Goal: Participate in discussion: Engage in conversation with other users on a specific topic

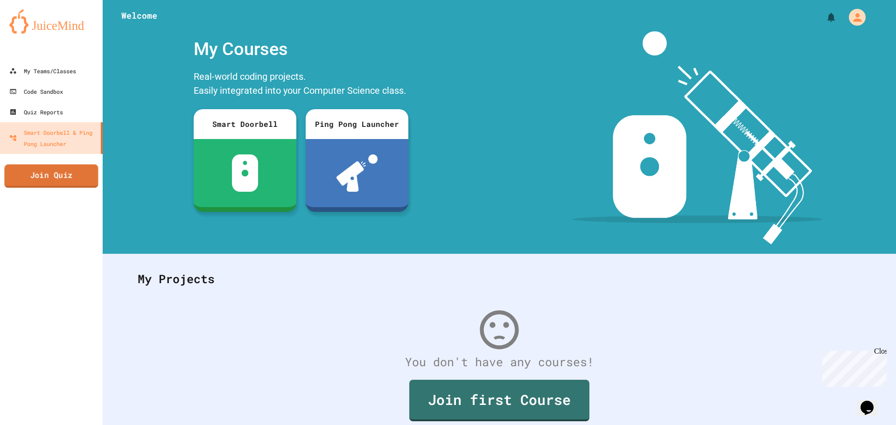
click at [11, 177] on link "Join Quiz" at bounding box center [51, 175] width 94 height 23
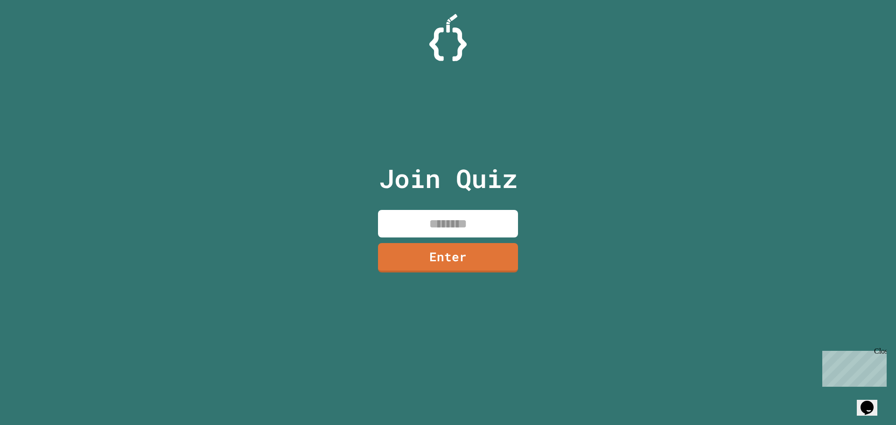
click at [427, 228] on input at bounding box center [448, 224] width 140 height 28
type input "********"
click at [404, 256] on link "Enter" at bounding box center [447, 256] width 127 height 31
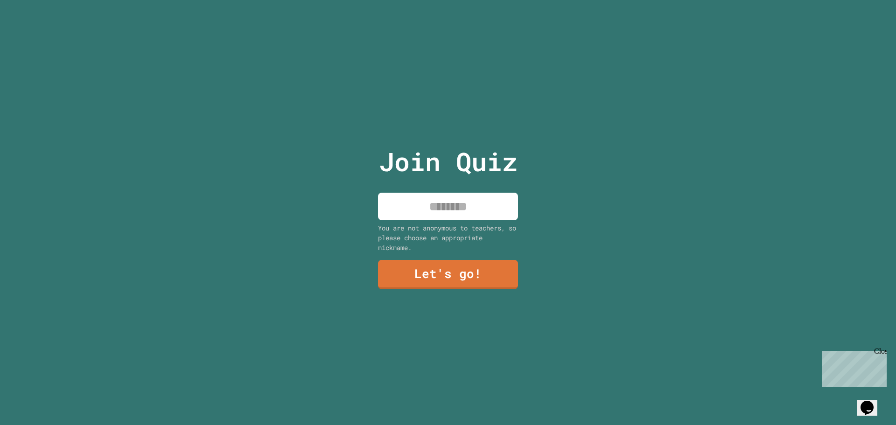
click at [452, 193] on input at bounding box center [448, 207] width 140 height 28
type input "**********"
click at [465, 274] on link "Let's go!" at bounding box center [448, 273] width 129 height 31
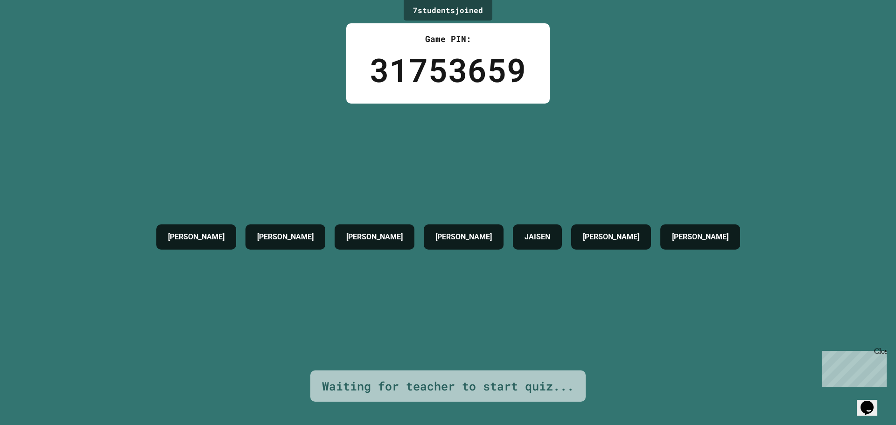
click at [882, 349] on div "Close" at bounding box center [880, 353] width 12 height 12
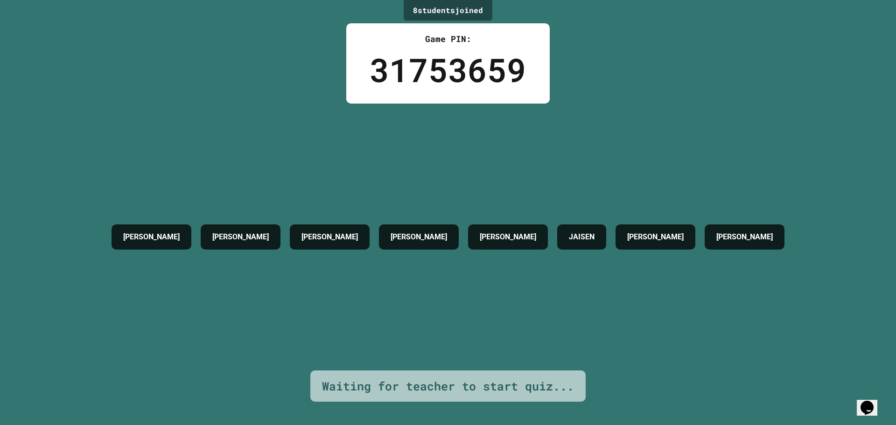
drag, startPoint x: 557, startPoint y: 195, endPoint x: 594, endPoint y: 182, distance: 39.4
drag, startPoint x: 594, startPoint y: 182, endPoint x: 516, endPoint y: 180, distance: 78.0
click at [516, 180] on div "[PERSON_NAME] [PERSON_NAME] [PERSON_NAME] [PERSON_NAME] [PERSON_NAME]" at bounding box center [448, 237] width 682 height 267
drag, startPoint x: 553, startPoint y: 141, endPoint x: 526, endPoint y: 154, distance: 30.0
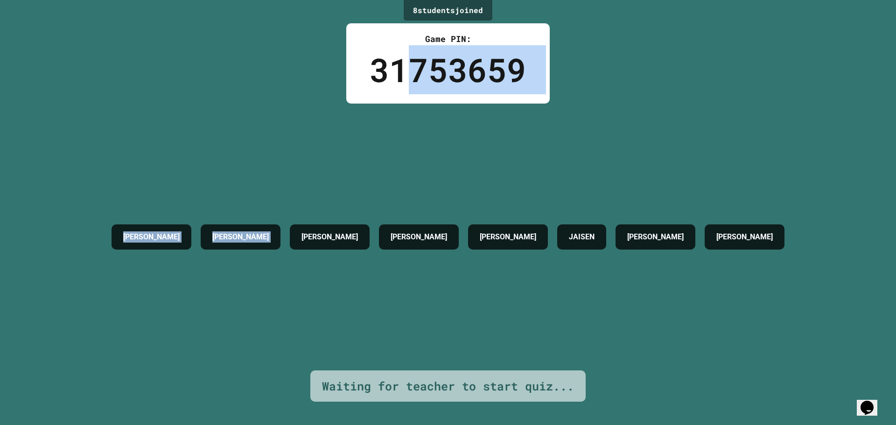
drag, startPoint x: 526, startPoint y: 154, endPoint x: 527, endPoint y: 91, distance: 63.0
click at [493, 84] on div "8 student s joined Game PIN: 31753659 [PERSON_NAME] [PERSON_NAME] [PERSON_NAME]…" at bounding box center [448, 212] width 896 height 425
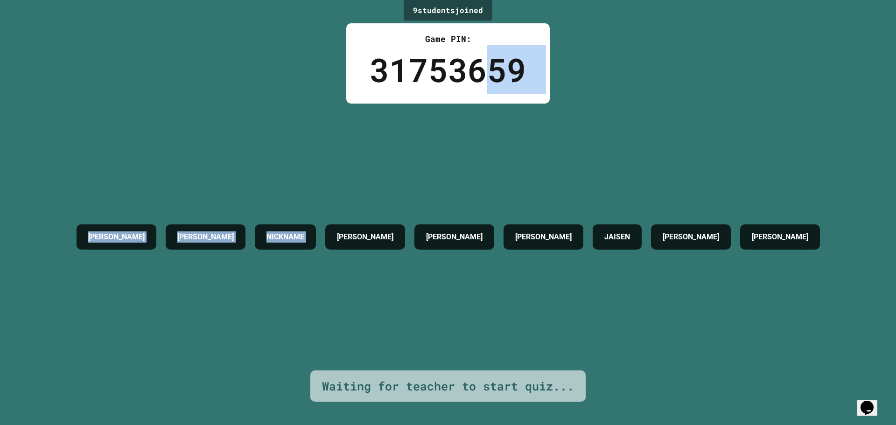
drag, startPoint x: 534, startPoint y: 95, endPoint x: 456, endPoint y: 109, distance: 78.8
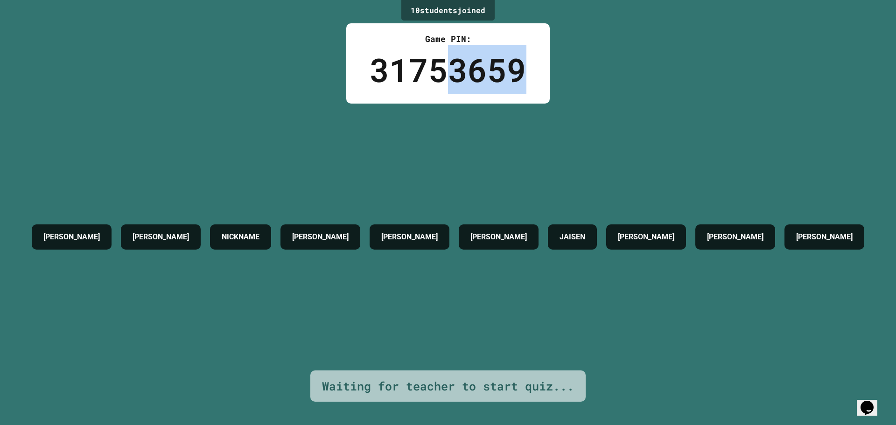
drag, startPoint x: 471, startPoint y: 73, endPoint x: 642, endPoint y: 86, distance: 171.7
click at [627, 47] on div "10 student s joined Game PIN: 31753659 [PERSON_NAME] [PERSON_NAME] NICKNAME [PE…" at bounding box center [448, 212] width 896 height 425
drag, startPoint x: 642, startPoint y: 86, endPoint x: 638, endPoint y: 137, distance: 51.0
click at [647, 121] on div "10 student s joined Game PIN: 31753659 [PERSON_NAME] [PERSON_NAME] NICKNAME [PE…" at bounding box center [448, 212] width 896 height 425
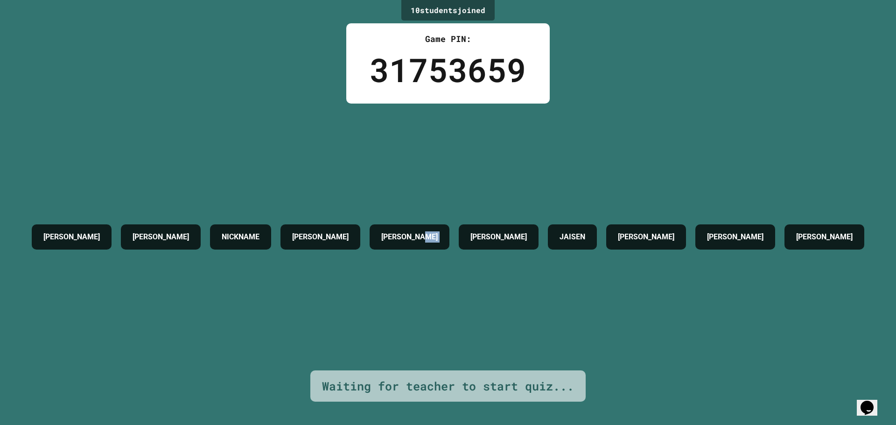
click at [543, 161] on div "[PERSON_NAME] [PERSON_NAME] NICKNAME [PERSON_NAME] [PERSON_NAME] [PERSON_NAME] …" at bounding box center [448, 237] width 842 height 267
drag, startPoint x: 442, startPoint y: 113, endPoint x: 528, endPoint y: 73, distance: 95.0
click at [468, 98] on div "10 student s joined Game PIN: 31753659 [PERSON_NAME] [PERSON_NAME] NICKNAME [PE…" at bounding box center [448, 212] width 896 height 425
drag, startPoint x: 614, startPoint y: 176, endPoint x: 440, endPoint y: 184, distance: 174.2
click at [597, 171] on div "[PERSON_NAME] [PERSON_NAME] NICKNAME [PERSON_NAME] [PERSON_NAME] [PERSON_NAME] …" at bounding box center [448, 237] width 842 height 267
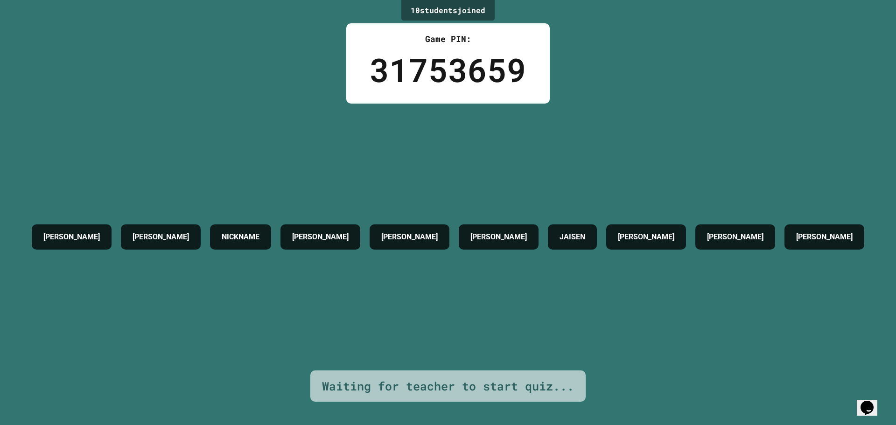
drag, startPoint x: 367, startPoint y: 154, endPoint x: 474, endPoint y: 107, distance: 116.8
click at [470, 103] on div "Game PIN: 31753659" at bounding box center [447, 63] width 203 height 80
click at [493, 154] on div "[PERSON_NAME] [PERSON_NAME] NICKNAME [PERSON_NAME] [PERSON_NAME] [PERSON_NAME] …" at bounding box center [448, 237] width 842 height 267
drag, startPoint x: 329, startPoint y: 113, endPoint x: 303, endPoint y: 98, distance: 31.0
click at [298, 98] on div "10 student s joined Game PIN: 31753659 [PERSON_NAME] [PERSON_NAME] NICKNAME [PE…" at bounding box center [448, 212] width 896 height 425
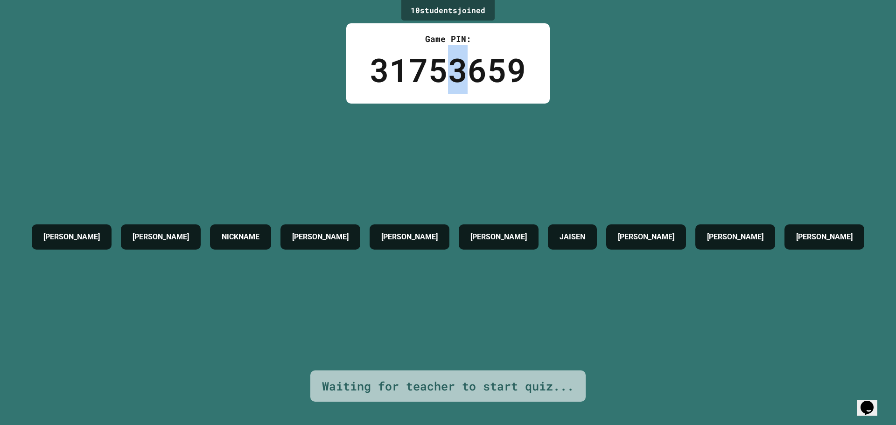
click at [468, 93] on div "31753659" at bounding box center [448, 69] width 157 height 49
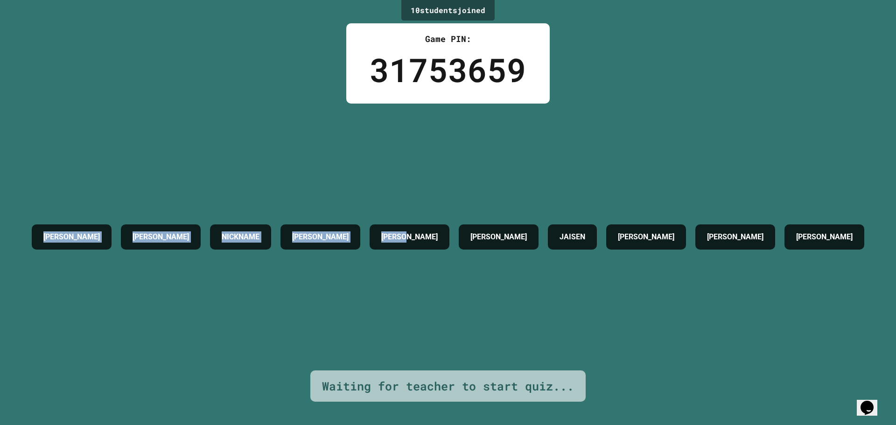
drag, startPoint x: 571, startPoint y: 83, endPoint x: 410, endPoint y: 172, distance: 184.4
click at [489, 117] on div "10 student s joined Game PIN: 31753659 [PERSON_NAME] [PERSON_NAME] NICKNAME [PE…" at bounding box center [448, 212] width 896 height 425
click at [388, 187] on div "[PERSON_NAME] [PERSON_NAME] NICKNAME [PERSON_NAME] [PERSON_NAME] [PERSON_NAME] …" at bounding box center [448, 237] width 842 height 267
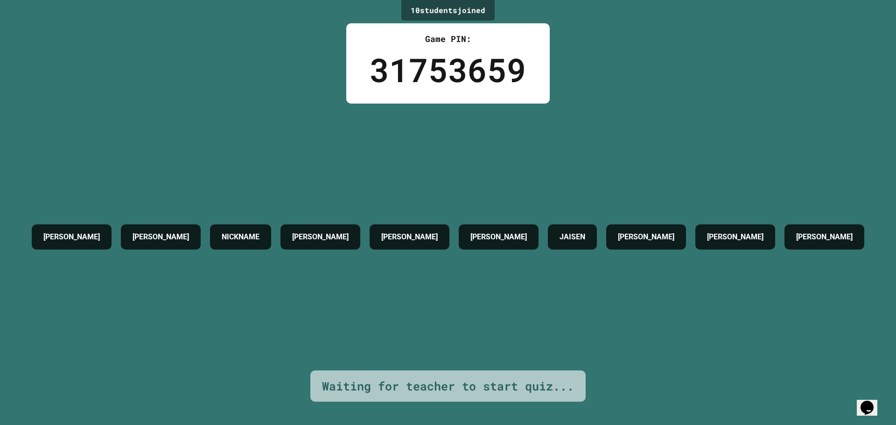
click at [518, 68] on div "31753659" at bounding box center [448, 69] width 157 height 49
click at [438, 231] on h4 "[PERSON_NAME]" at bounding box center [409, 236] width 56 height 11
drag, startPoint x: 386, startPoint y: 151, endPoint x: 469, endPoint y: 146, distance: 83.2
click at [396, 147] on div "[PERSON_NAME] [PERSON_NAME] NICKNAME [PERSON_NAME] [PERSON_NAME] [PERSON_NAME] …" at bounding box center [448, 237] width 842 height 267
drag, startPoint x: 596, startPoint y: 136, endPoint x: 333, endPoint y: 142, distance: 262.8
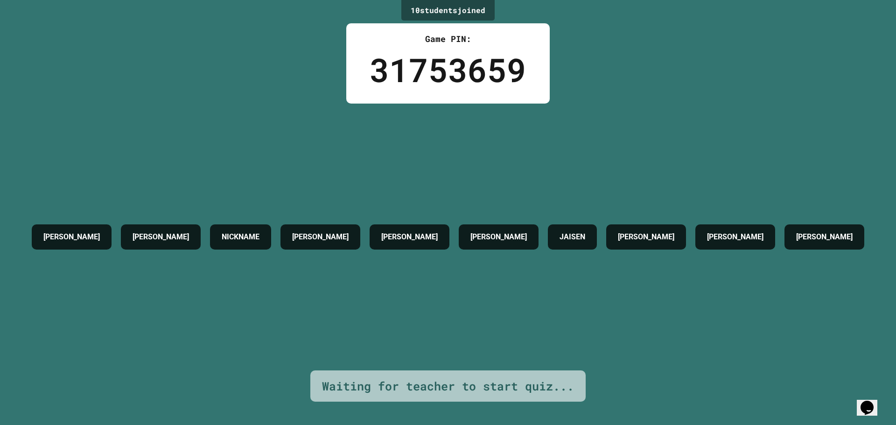
click at [559, 141] on div "[PERSON_NAME] [PERSON_NAME] NICKNAME [PERSON_NAME] [PERSON_NAME] [PERSON_NAME] …" at bounding box center [448, 237] width 842 height 267
drag, startPoint x: 332, startPoint y: 142, endPoint x: 466, endPoint y: 181, distance: 138.8
click at [333, 154] on div "[PERSON_NAME] [PERSON_NAME] NICKNAME [PERSON_NAME] [PERSON_NAME] [PERSON_NAME] …" at bounding box center [448, 237] width 842 height 267
drag, startPoint x: 494, startPoint y: 246, endPoint x: 478, endPoint y: 237, distance: 17.8
click at [784, 244] on div "[PERSON_NAME]" at bounding box center [824, 236] width 80 height 25
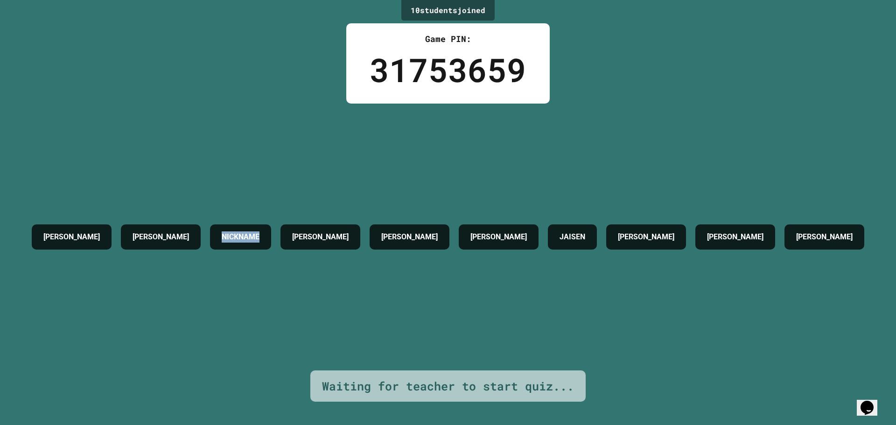
drag, startPoint x: 296, startPoint y: 198, endPoint x: 505, endPoint y: 153, distance: 214.2
click at [368, 188] on div "[PERSON_NAME] [PERSON_NAME] NICKNAME [PERSON_NAME] [PERSON_NAME] [PERSON_NAME] …" at bounding box center [448, 237] width 842 height 267
drag, startPoint x: 640, startPoint y: 143, endPoint x: 604, endPoint y: 152, distance: 37.0
click at [658, 163] on div "[PERSON_NAME] [PERSON_NAME] NICKNAME [PERSON_NAME] [PERSON_NAME] [PERSON_NAME] …" at bounding box center [448, 237] width 842 height 267
drag, startPoint x: 501, startPoint y: 149, endPoint x: 444, endPoint y: 148, distance: 56.9
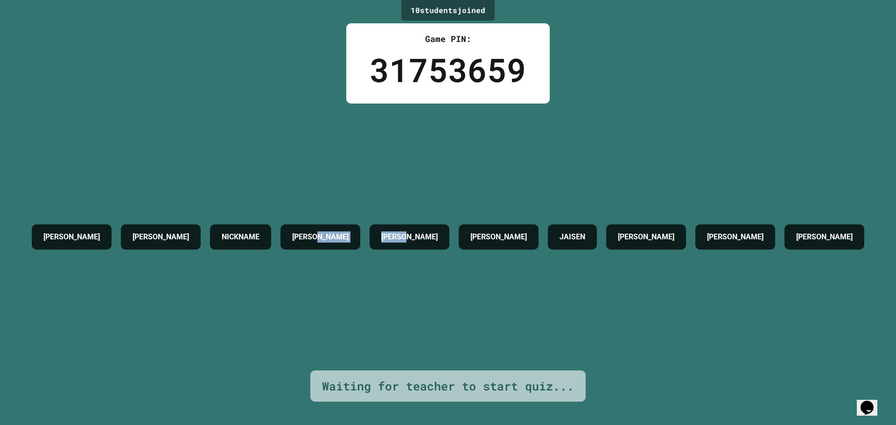
click at [422, 146] on div "[PERSON_NAME] [PERSON_NAME] NICKNAME [PERSON_NAME] [PERSON_NAME] [PERSON_NAME] …" at bounding box center [448, 237] width 842 height 267
drag, startPoint x: 529, startPoint y: 186, endPoint x: 537, endPoint y: 160, distance: 27.4
click at [534, 179] on div "[PERSON_NAME] [PERSON_NAME] NICKNAME [PERSON_NAME] [PERSON_NAME] [PERSON_NAME] …" at bounding box center [448, 237] width 842 height 267
drag, startPoint x: 537, startPoint y: 160, endPoint x: 350, endPoint y: 247, distance: 206.9
click at [360, 256] on div "[PERSON_NAME] [PERSON_NAME] NICKNAME [PERSON_NAME] [PERSON_NAME] [PERSON_NAME] …" at bounding box center [448, 237] width 842 height 267
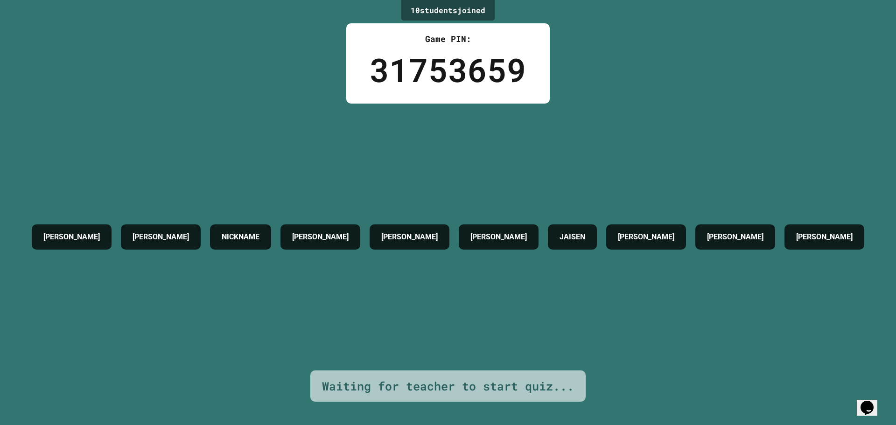
drag, startPoint x: 346, startPoint y: 229, endPoint x: 425, endPoint y: 125, distance: 130.5
click at [384, 172] on div "[PERSON_NAME] [PERSON_NAME] NICKNAME [PERSON_NAME] [PERSON_NAME] [PERSON_NAME] …" at bounding box center [448, 237] width 842 height 267
drag, startPoint x: 425, startPoint y: 125, endPoint x: 414, endPoint y: 170, distance: 46.2
click at [414, 170] on div "[PERSON_NAME] [PERSON_NAME] NICKNAME [PERSON_NAME] [PERSON_NAME] [PERSON_NAME] …" at bounding box center [448, 237] width 842 height 267
drag, startPoint x: 870, startPoint y: 374, endPoint x: 489, endPoint y: 233, distance: 405.7
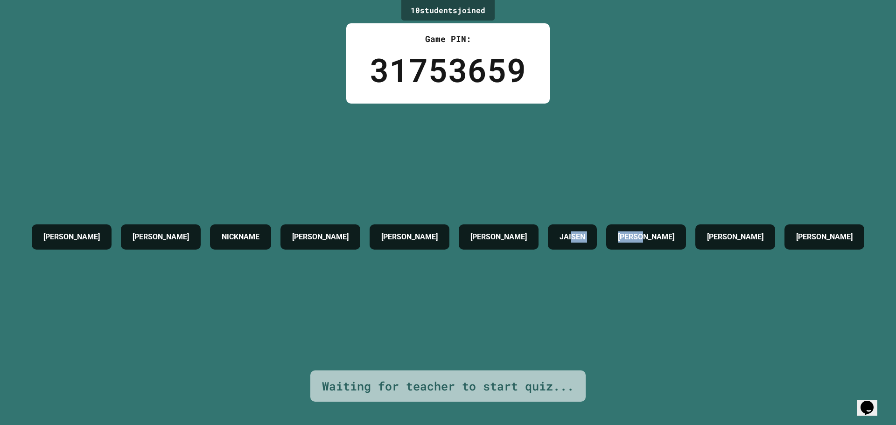
click at [765, 330] on div "[PERSON_NAME] [PERSON_NAME] NICKNAME [PERSON_NAME] [PERSON_NAME] [PERSON_NAME] …" at bounding box center [448, 237] width 842 height 267
click at [473, 220] on div "[PERSON_NAME] [PERSON_NAME] NICKNAME [PERSON_NAME] [PERSON_NAME] [PERSON_NAME] …" at bounding box center [448, 237] width 842 height 35
drag, startPoint x: 308, startPoint y: 237, endPoint x: 418, endPoint y: 243, distance: 110.3
click at [328, 231] on div "[PERSON_NAME] [PERSON_NAME] NICKNAME [PERSON_NAME] [PERSON_NAME] [PERSON_NAME] …" at bounding box center [448, 237] width 842 height 35
drag, startPoint x: 679, startPoint y: 278, endPoint x: 526, endPoint y: 277, distance: 153.0
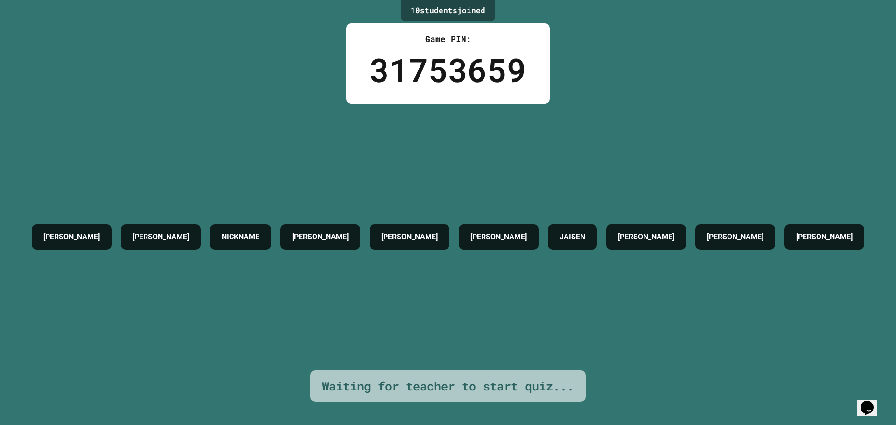
click at [675, 279] on div "[PERSON_NAME] [PERSON_NAME] NICKNAME [PERSON_NAME] [PERSON_NAME] [PERSON_NAME] …" at bounding box center [448, 237] width 842 height 267
drag, startPoint x: 245, startPoint y: 275, endPoint x: 269, endPoint y: 219, distance: 60.7
click at [250, 254] on div "[PERSON_NAME] [PERSON_NAME] NICKNAME [PERSON_NAME] [PERSON_NAME] [PERSON_NAME] …" at bounding box center [448, 237] width 842 height 35
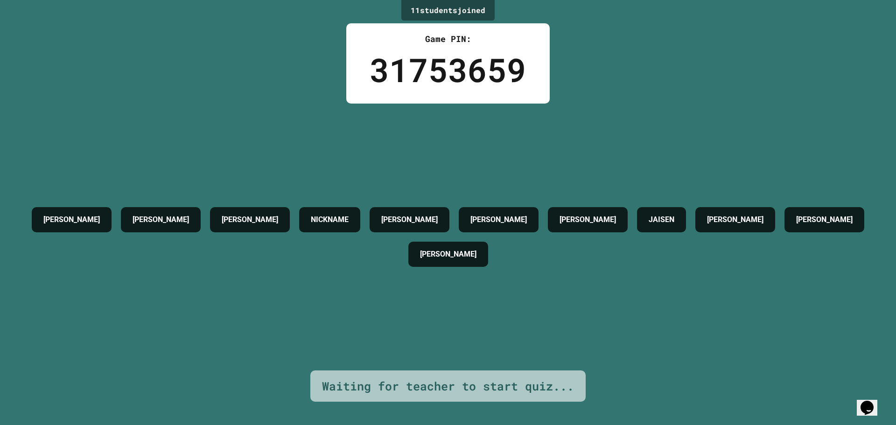
drag, startPoint x: 513, startPoint y: 185, endPoint x: 505, endPoint y: 187, distance: 8.6
click at [507, 186] on div "[PERSON_NAME] [PERSON_NAME] NICKNAME [PERSON_NAME] [PERSON_NAME] [PERSON_NAME] …" at bounding box center [447, 237] width 849 height 267
drag, startPoint x: 387, startPoint y: 229, endPoint x: 378, endPoint y: 225, distance: 9.4
click at [360, 229] on div "NICKNAME" at bounding box center [329, 219] width 61 height 25
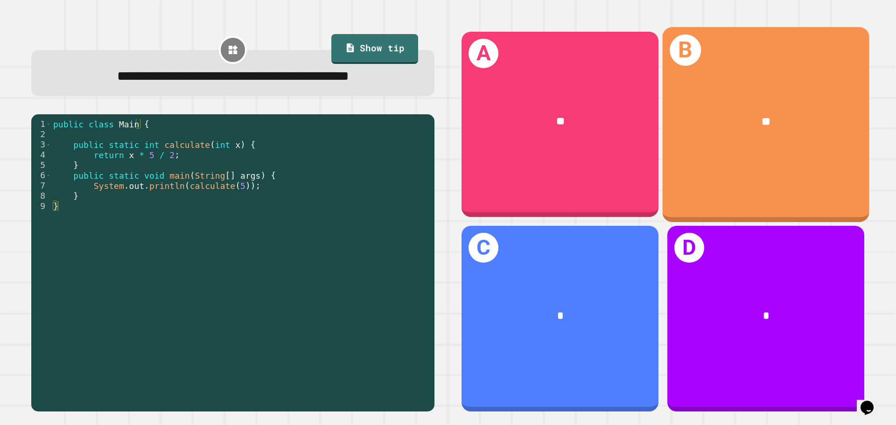
click at [679, 184] on div "B **" at bounding box center [766, 124] width 207 height 195
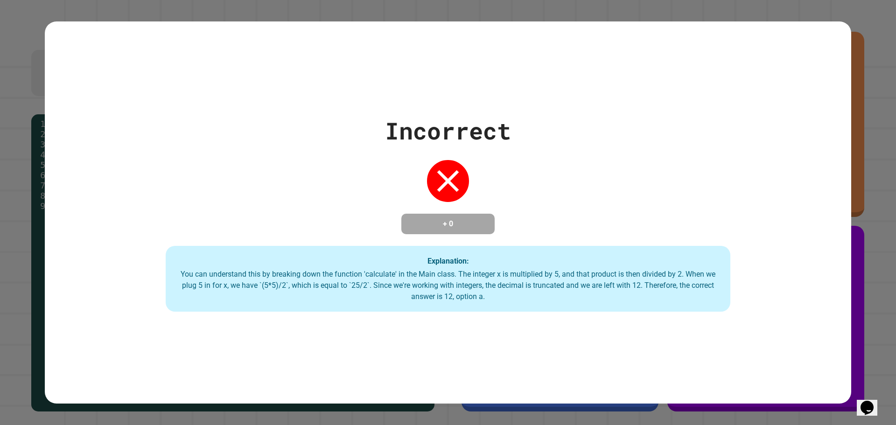
click at [604, 221] on div "Incorrect + 0 Explanation: You can understand this by breaking down the functio…" at bounding box center [448, 212] width 806 height 199
click at [558, 204] on div "Incorrect + 0 Explanation: You can understand this by breaking down the functio…" at bounding box center [448, 212] width 806 height 199
click at [355, 181] on div "Incorrect + 0 Explanation: You can understand this by breaking down the functio…" at bounding box center [448, 212] width 806 height 199
click at [557, 260] on div "Explanation: You can understand this by breaking down the function 'calculate' …" at bounding box center [448, 279] width 565 height 66
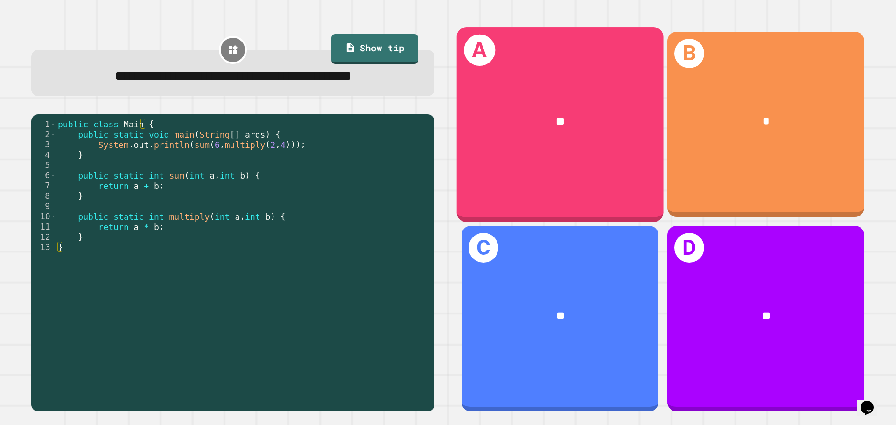
click at [488, 166] on div "A **" at bounding box center [560, 124] width 207 height 195
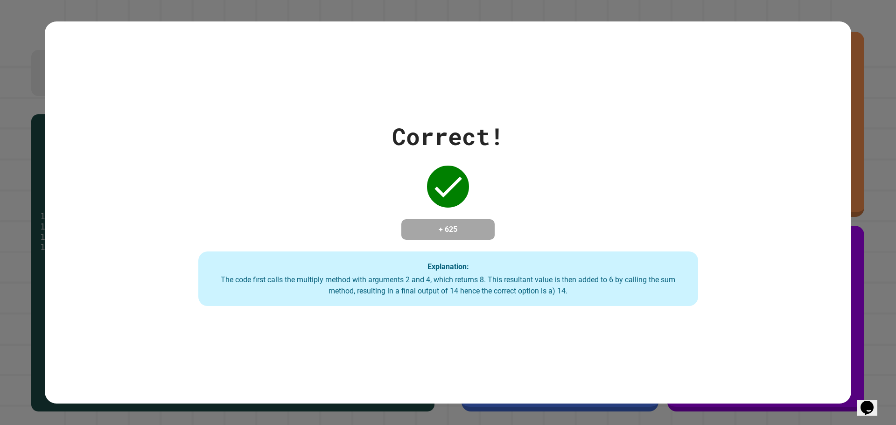
click at [488, 166] on div "Correct! + 625 Explanation: The code first calls the multiply method with argum…" at bounding box center [448, 213] width 714 height 188
click at [563, 127] on div "Correct! + 625 Explanation: The code first calls the multiply method with argum…" at bounding box center [448, 213] width 714 height 188
click at [575, 171] on div "Correct! + 625 Explanation: The code first calls the multiply method with argum…" at bounding box center [448, 213] width 714 height 188
click at [532, 201] on div "Correct! + 625 Explanation: The code first calls the multiply method with argum…" at bounding box center [448, 213] width 714 height 188
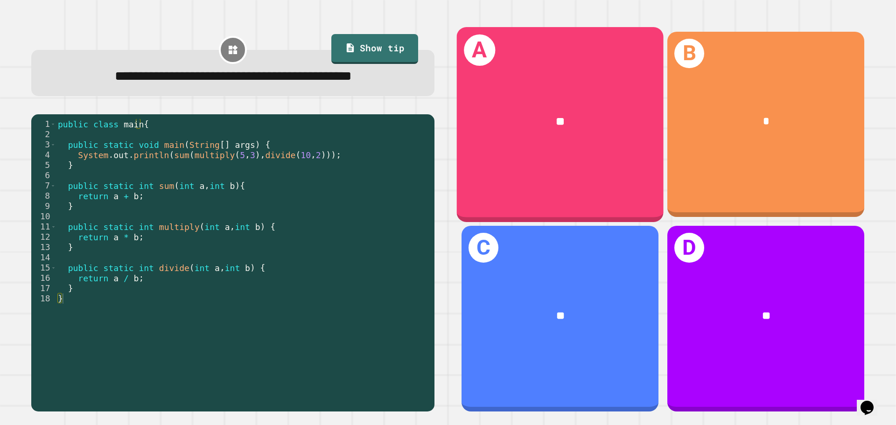
click at [570, 143] on div "**" at bounding box center [560, 122] width 207 height 63
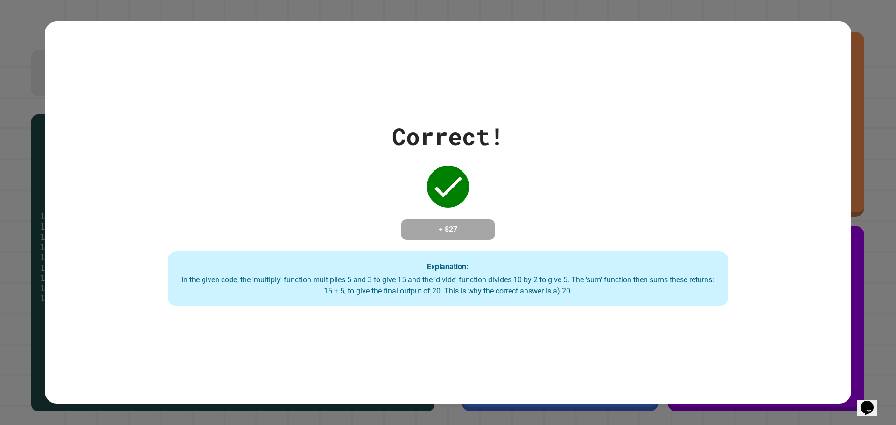
click at [464, 207] on div "Correct! + 827 Explanation: In the given code, the 'multiply' function multipli…" at bounding box center [448, 213] width 801 height 188
click at [463, 204] on div "Correct! + 827 Explanation: In the given code, the 'multiply' function multipli…" at bounding box center [448, 213] width 801 height 188
click at [531, 258] on div "Explanation: In the given code, the 'multiply' function multiplies 5 and 3 to g…" at bounding box center [448, 278] width 561 height 55
drag, startPoint x: 531, startPoint y: 258, endPoint x: 518, endPoint y: 244, distance: 19.1
drag, startPoint x: 518, startPoint y: 244, endPoint x: 499, endPoint y: 244, distance: 19.2
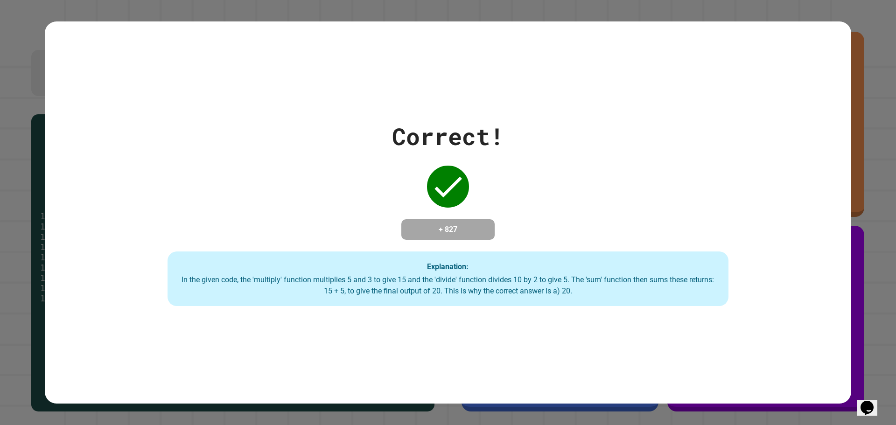
click at [499, 252] on div "Explanation: In the given code, the 'multiply' function multiplies 5 and 3 to g…" at bounding box center [448, 278] width 561 height 55
click at [498, 234] on div "Correct! + 827 Explanation: In the given code, the 'multiply' function multipli…" at bounding box center [448, 213] width 801 height 188
drag, startPoint x: 489, startPoint y: 217, endPoint x: 447, endPoint y: 212, distance: 41.8
click at [452, 209] on div "Correct! + 827 Explanation: In the given code, the 'multiply' function multipli…" at bounding box center [448, 213] width 801 height 188
click at [441, 200] on div at bounding box center [448, 186] width 47 height 47
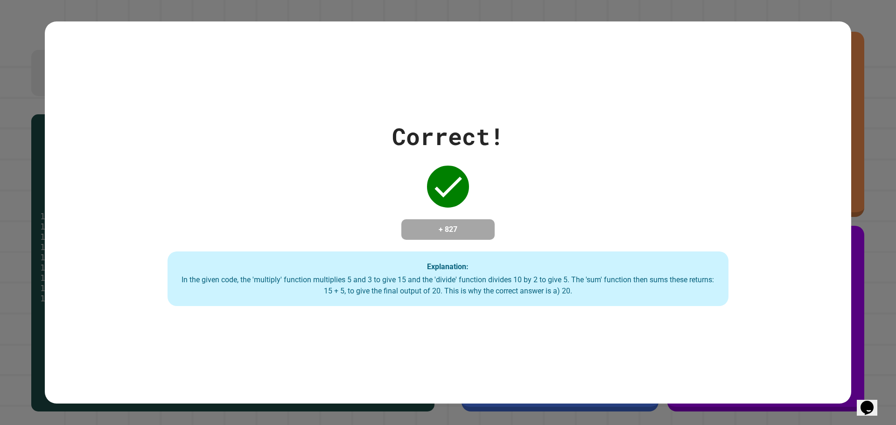
drag, startPoint x: 444, startPoint y: 176, endPoint x: 515, endPoint y: 170, distance: 70.8
click at [465, 161] on div "Correct! + 827 Explanation: In the given code, the 'multiply' function multipli…" at bounding box center [448, 213] width 801 height 188
click at [516, 170] on div "Correct! + 827 Explanation: In the given code, the 'multiply' function multipli…" at bounding box center [448, 213] width 801 height 188
drag, startPoint x: 586, startPoint y: 149, endPoint x: 587, endPoint y: 140, distance: 9.5
click at [589, 147] on div "Correct! + 827 Explanation: In the given code, the 'multiply' function multipli…" at bounding box center [448, 213] width 801 height 188
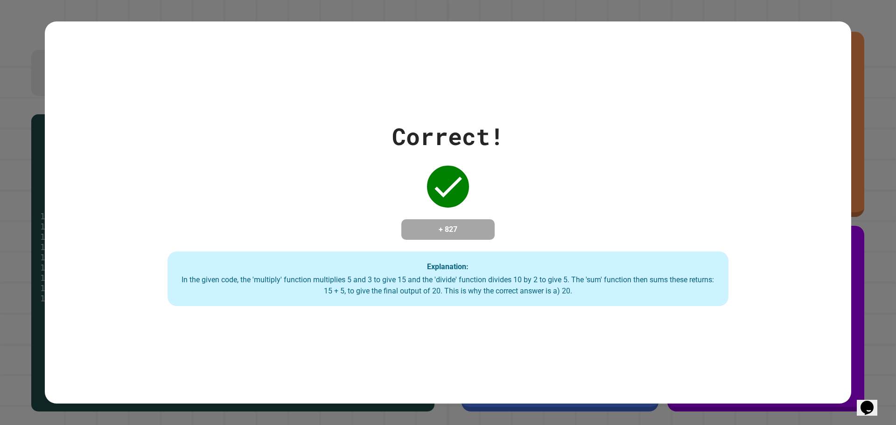
click at [470, 89] on div "Correct! + 827 Explanation: In the given code, the 'multiply' function multipli…" at bounding box center [448, 212] width 806 height 383
drag, startPoint x: 727, startPoint y: 119, endPoint x: 390, endPoint y: 42, distance: 346.2
click at [725, 119] on div "Correct! + 827 Explanation: In the given code, the 'multiply' function multipli…" at bounding box center [448, 213] width 801 height 188
click at [313, 51] on div "Correct! + 827 Explanation: In the given code, the 'multiply' function multipli…" at bounding box center [448, 212] width 806 height 383
click at [481, 77] on div "Correct! + 827 Explanation: In the given code, the 'multiply' function multipli…" at bounding box center [448, 212] width 806 height 383
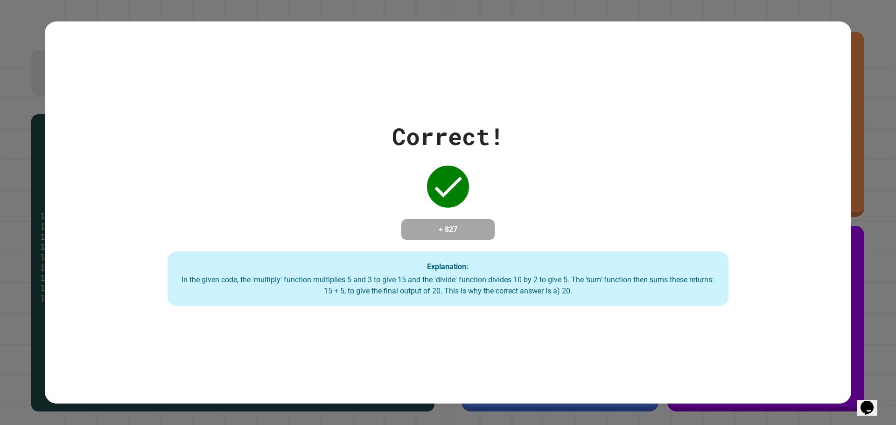
drag, startPoint x: 373, startPoint y: 108, endPoint x: 355, endPoint y: 129, distance: 27.8
click at [355, 130] on div "Correct! + 827 Explanation: In the given code, the 'multiply' function multipli…" at bounding box center [448, 213] width 801 height 188
click at [334, 150] on div "Correct! + 827 Explanation: In the given code, the 'multiply' function multipli…" at bounding box center [448, 213] width 801 height 188
click at [574, 146] on div "Correct! + 827 Explanation: In the given code, the 'multiply' function multipli…" at bounding box center [448, 213] width 801 height 188
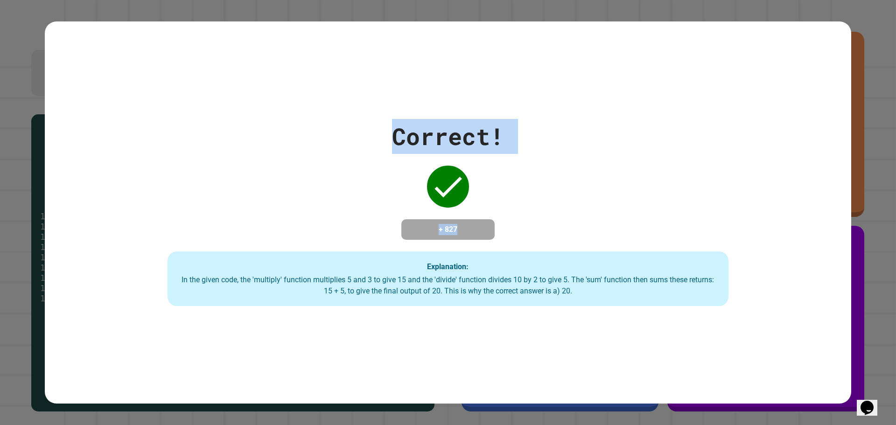
drag, startPoint x: 183, startPoint y: 73, endPoint x: 468, endPoint y: 134, distance: 291.2
click at [401, 112] on div "Correct! + 827 Explanation: In the given code, the 'multiply' function multipli…" at bounding box center [448, 212] width 806 height 383
click at [498, 147] on div "Correct! + 827 Explanation: In the given code, the 'multiply' function multipli…" at bounding box center [448, 213] width 801 height 188
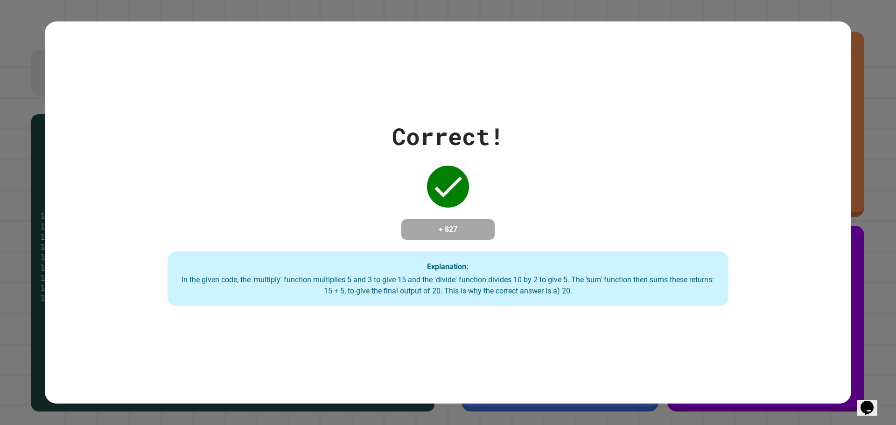
click at [511, 136] on div "Correct! + 827 Explanation: In the given code, the 'multiply' function multipli…" at bounding box center [448, 213] width 801 height 188
drag, startPoint x: 537, startPoint y: 121, endPoint x: 524, endPoint y: 160, distance: 41.2
click at [524, 160] on div "Correct! + 827 Explanation: In the given code, the 'multiply' function multipli…" at bounding box center [448, 212] width 806 height 383
click at [522, 135] on div "Correct! + 827 Explanation: In the given code, the 'multiply' function multipli…" at bounding box center [448, 213] width 801 height 188
drag, startPoint x: 475, startPoint y: 134, endPoint x: 495, endPoint y: 124, distance: 23.0
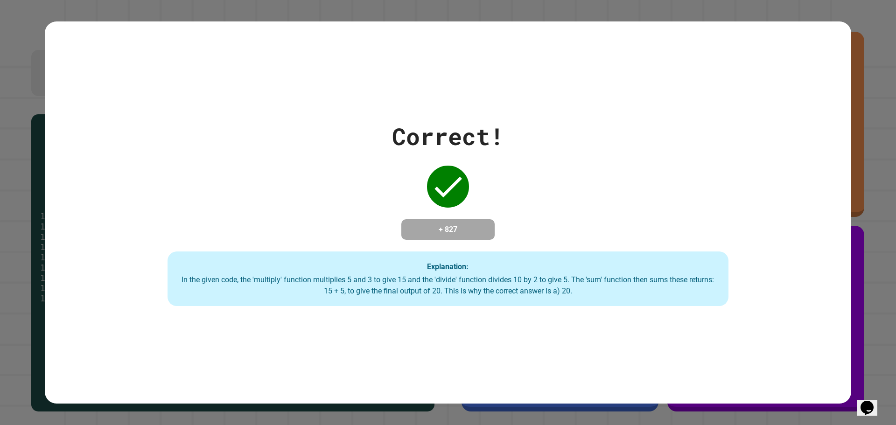
click at [492, 126] on div "Correct!" at bounding box center [448, 136] width 112 height 35
drag, startPoint x: 572, startPoint y: 131, endPoint x: 418, endPoint y: 118, distance: 154.5
click at [489, 119] on div "Correct! + 827 Explanation: In the given code, the 'multiply' function multipli…" at bounding box center [448, 213] width 801 height 188
click at [412, 119] on div "Correct!" at bounding box center [448, 136] width 112 height 35
drag, startPoint x: 551, startPoint y: 146, endPoint x: 579, endPoint y: 122, distance: 36.7
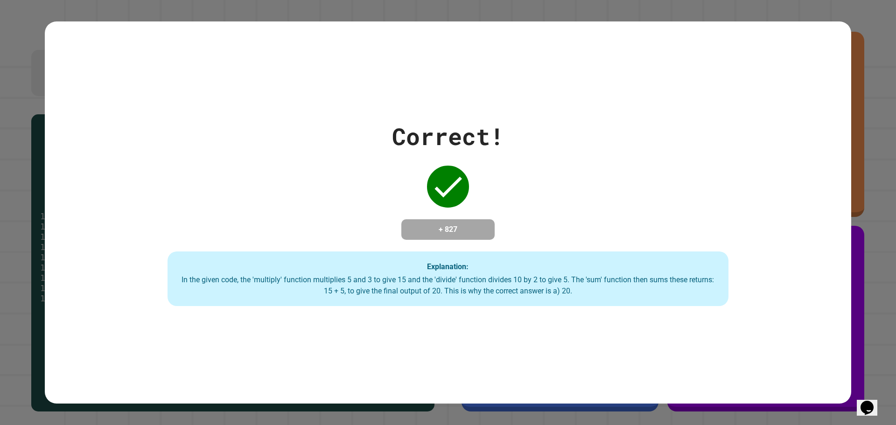
click at [550, 143] on div "Correct! + 827 Explanation: In the given code, the 'multiply' function multipli…" at bounding box center [448, 213] width 801 height 188
drag, startPoint x: 559, startPoint y: 137, endPoint x: 546, endPoint y: 144, distance: 14.2
click at [555, 144] on div "Correct! + 827 Explanation: In the given code, the 'multiply' function multipli…" at bounding box center [448, 213] width 801 height 188
drag, startPoint x: 463, startPoint y: 108, endPoint x: 461, endPoint y: 113, distance: 5.5
click at [461, 113] on div "Correct! + 827 Explanation: In the given code, the 'multiply' function multipli…" at bounding box center [448, 212] width 806 height 383
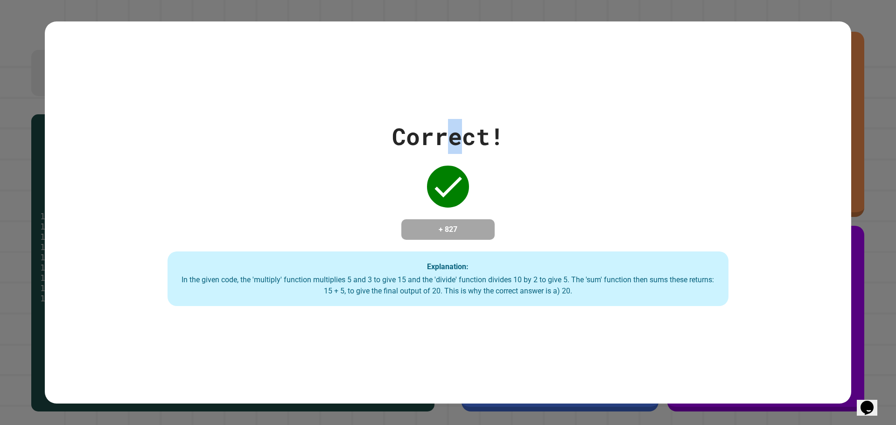
drag, startPoint x: 455, startPoint y: 107, endPoint x: 457, endPoint y: 102, distance: 5.9
click at [457, 102] on div "Correct! + 827 Explanation: In the given code, the 'multiply' function multipli…" at bounding box center [448, 212] width 806 height 383
drag, startPoint x: 488, startPoint y: 130, endPoint x: 429, endPoint y: 131, distance: 58.8
click at [429, 131] on div "Correct!" at bounding box center [448, 136] width 112 height 35
click at [430, 131] on div "Correct!" at bounding box center [448, 136] width 112 height 35
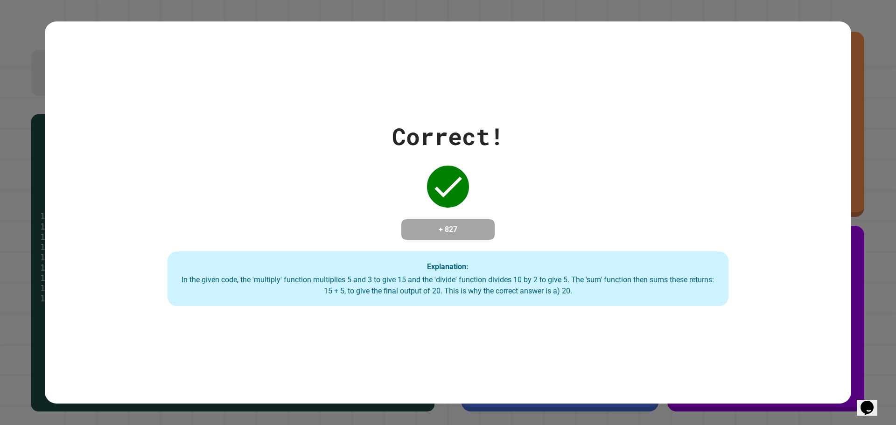
drag, startPoint x: 533, startPoint y: 123, endPoint x: 433, endPoint y: 134, distance: 101.3
click at [469, 146] on div "Correct! + 827 Explanation: In the given code, the 'multiply' function multipli…" at bounding box center [448, 213] width 801 height 188
drag, startPoint x: 403, startPoint y: 104, endPoint x: 405, endPoint y: 130, distance: 26.2
click at [405, 130] on div "Correct!" at bounding box center [448, 136] width 112 height 35
drag, startPoint x: 405, startPoint y: 130, endPoint x: 575, endPoint y: 189, distance: 179.4
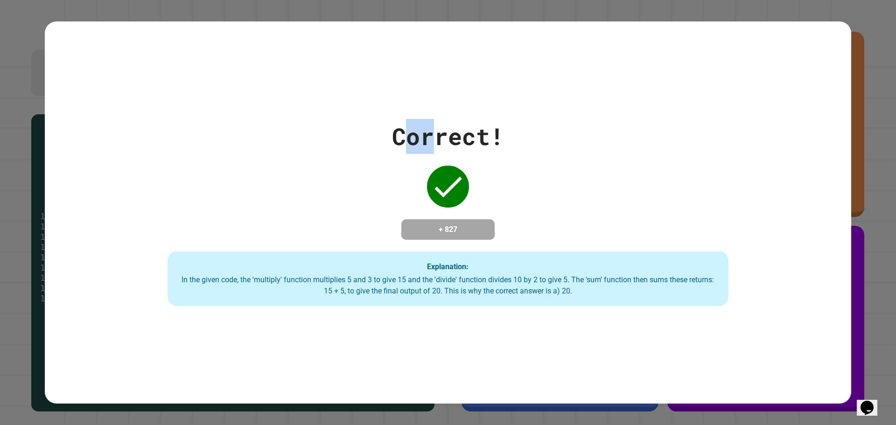
click at [448, 149] on div "Correct! + 827 Explanation: In the given code, the 'multiply' function multipli…" at bounding box center [448, 213] width 801 height 188
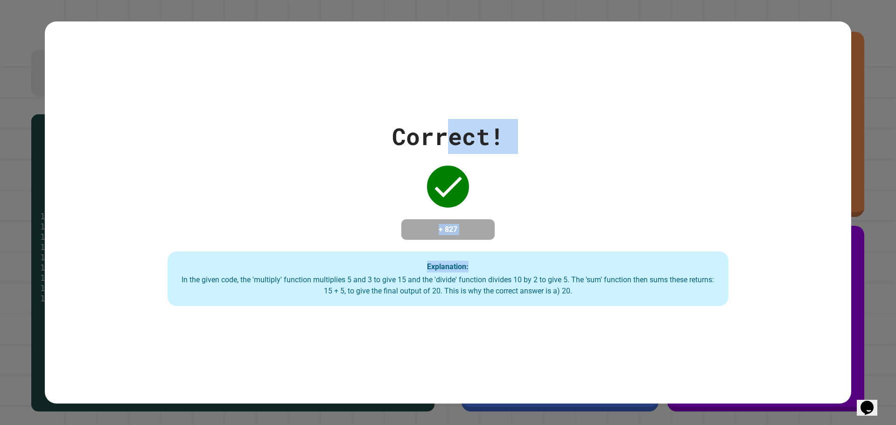
drag, startPoint x: 575, startPoint y: 189, endPoint x: 442, endPoint y: 135, distance: 143.6
click at [443, 147] on div "Correct! + 827 Explanation: In the given code, the 'multiply' function multipli…" at bounding box center [448, 213] width 801 height 188
drag, startPoint x: 406, startPoint y: 157, endPoint x: 416, endPoint y: 154, distance: 10.6
click at [416, 154] on div "Correct! + 827 Explanation: In the given code, the 'multiply' function multipli…" at bounding box center [448, 213] width 801 height 188
click at [345, 86] on div "Correct! + 827 Explanation: In the given code, the 'multiply' function multipli…" at bounding box center [448, 212] width 806 height 383
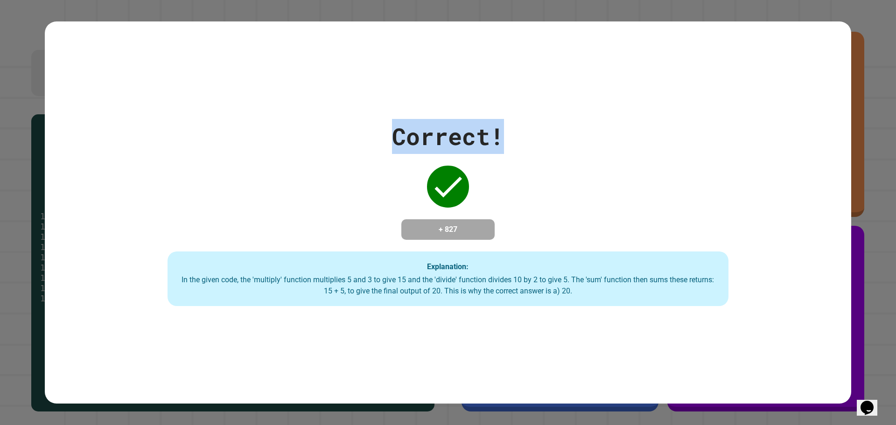
drag, startPoint x: 504, startPoint y: 120, endPoint x: 567, endPoint y: 131, distance: 63.9
click at [569, 130] on div "Correct! + 827 Explanation: In the given code, the 'multiply' function multipli…" at bounding box center [448, 212] width 806 height 383
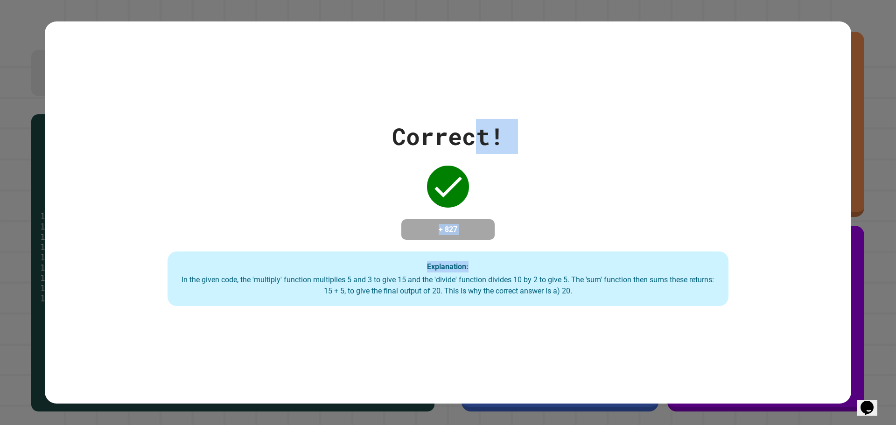
drag, startPoint x: 693, startPoint y: 99, endPoint x: 436, endPoint y: 56, distance: 261.3
click at [464, 60] on div "Correct! + 827 Explanation: In the given code, the 'multiply' function multipli…" at bounding box center [448, 212] width 806 height 383
drag, startPoint x: 440, startPoint y: 50, endPoint x: 483, endPoint y: 110, distance: 73.9
click at [501, 118] on div "Correct! + 827 Explanation: In the given code, the 'multiply' function multipli…" at bounding box center [448, 212] width 806 height 383
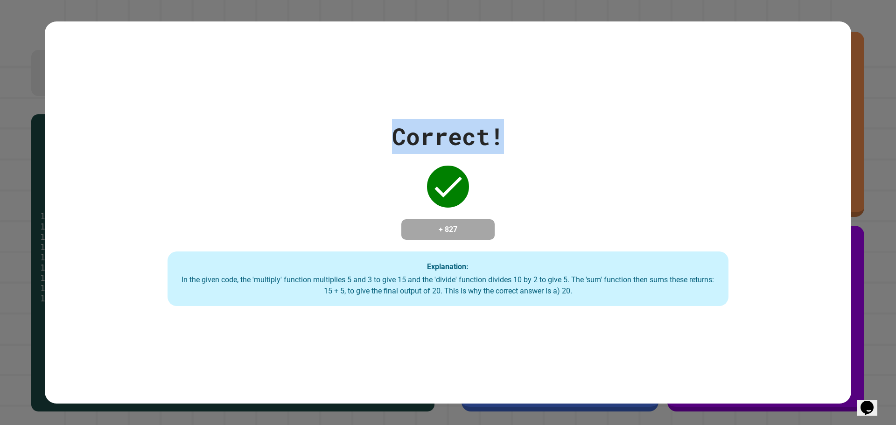
drag, startPoint x: 275, startPoint y: 62, endPoint x: 380, endPoint y: 75, distance: 105.3
click at [450, 84] on div "Correct! + 827 Explanation: In the given code, the 'multiply' function multipli…" at bounding box center [448, 212] width 806 height 383
drag, startPoint x: 551, startPoint y: 113, endPoint x: 416, endPoint y: 101, distance: 135.3
click at [553, 138] on div "Correct! + 827 Explanation: In the given code, the 'multiply' function multipli…" at bounding box center [448, 213] width 801 height 188
drag, startPoint x: 416, startPoint y: 101, endPoint x: 482, endPoint y: 101, distance: 66.7
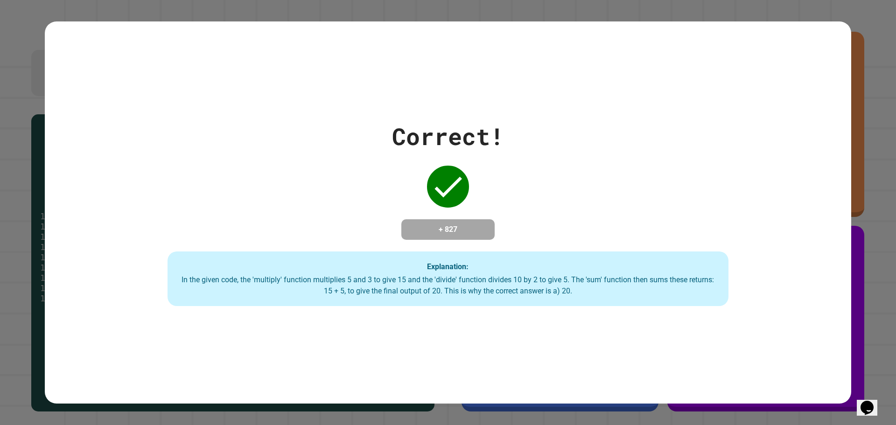
click at [453, 100] on div "Correct! + 827 Explanation: In the given code, the 'multiply' function multipli…" at bounding box center [448, 212] width 806 height 383
drag, startPoint x: 470, startPoint y: 114, endPoint x: 391, endPoint y: 142, distance: 83.2
click at [391, 142] on div "Correct! + 827 Explanation: In the given code, the 'multiply' function multipli…" at bounding box center [448, 212] width 806 height 383
drag, startPoint x: 469, startPoint y: 137, endPoint x: 502, endPoint y: 94, distance: 53.9
click at [466, 133] on div "Correct!" at bounding box center [448, 136] width 112 height 35
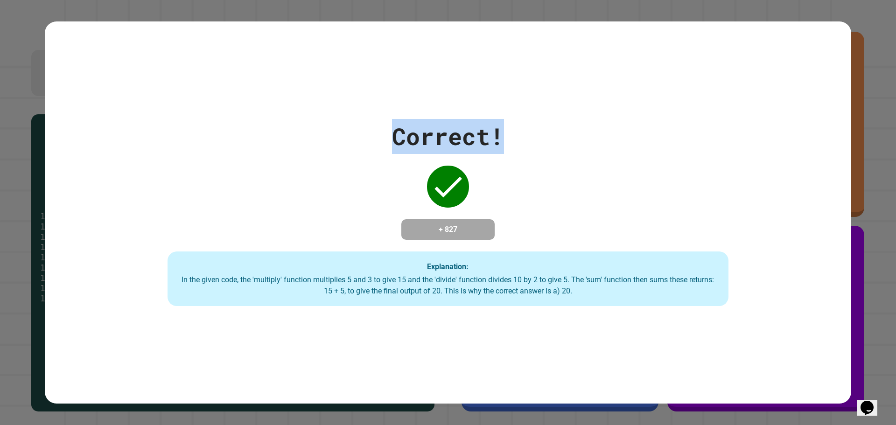
drag, startPoint x: 462, startPoint y: 125, endPoint x: 361, endPoint y: 126, distance: 101.7
click at [361, 126] on div "Correct! + 827 Explanation: In the given code, the 'multiply' function multipli…" at bounding box center [448, 212] width 806 height 383
drag
click at [466, 151] on div "Correct! + 827 Explanation: In the given code, the 'multiply' function multipli…" at bounding box center [448, 213] width 801 height 188
click at [418, 174] on div "Correct! + 827 Explanation: In the given code, the 'multiply' function multipli…" at bounding box center [448, 213] width 801 height 188
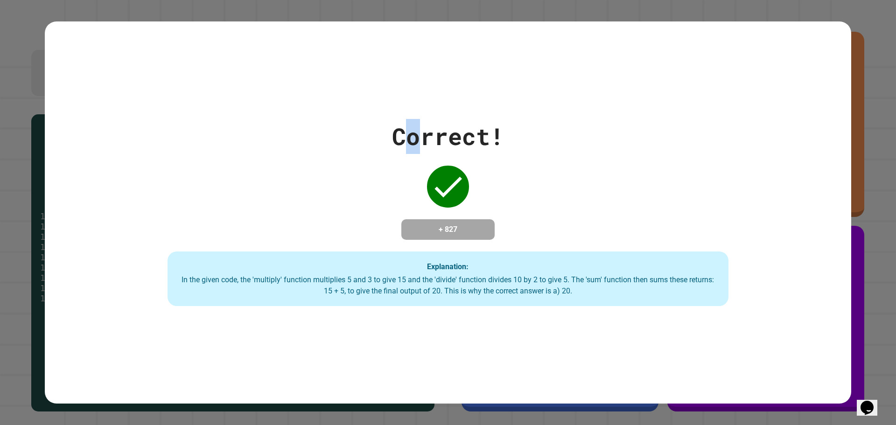
click at [427, 124] on div "Correct!" at bounding box center [448, 136] width 112 height 35
click at [392, 132] on div "Correct!" at bounding box center [448, 136] width 112 height 35
click at [275, 171] on div "Correct! + 827 Explanation: In the given code, the 'multiply' function multipli…" at bounding box center [448, 212] width 806 height 383
click at [452, 119] on div "Correct! + 827 Explanation: In the given code, the 'multiply' function multipli…" at bounding box center [448, 213] width 801 height 188
click at [306, 174] on div "Correct! + 827 Explanation: In the given code, the 'multiply' function multipli…" at bounding box center [448, 212] width 806 height 383
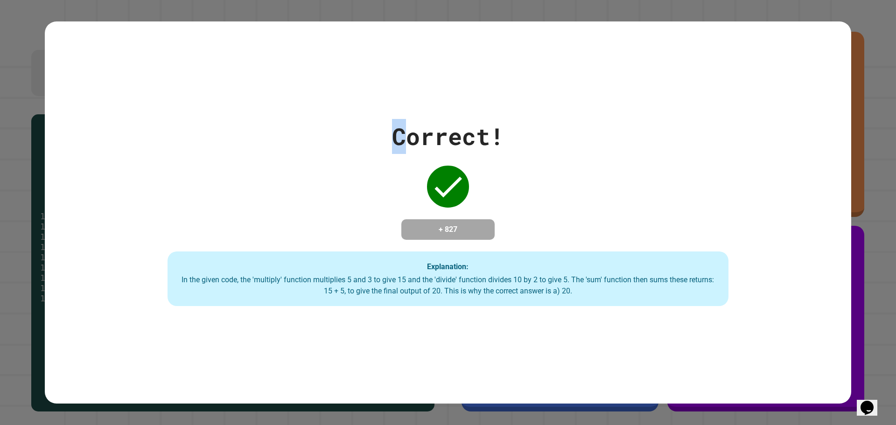
click at [364, 137] on div "Correct! + 827 Explanation: In the given code, the 'multiply' function multipli…" at bounding box center [448, 213] width 801 height 188
click at [427, 126] on div "Correct!" at bounding box center [448, 136] width 112 height 35
click at [523, 56] on div "Correct! + 827 Explanation: In the given code, the 'multiply' function multipli…" at bounding box center [448, 212] width 806 height 383
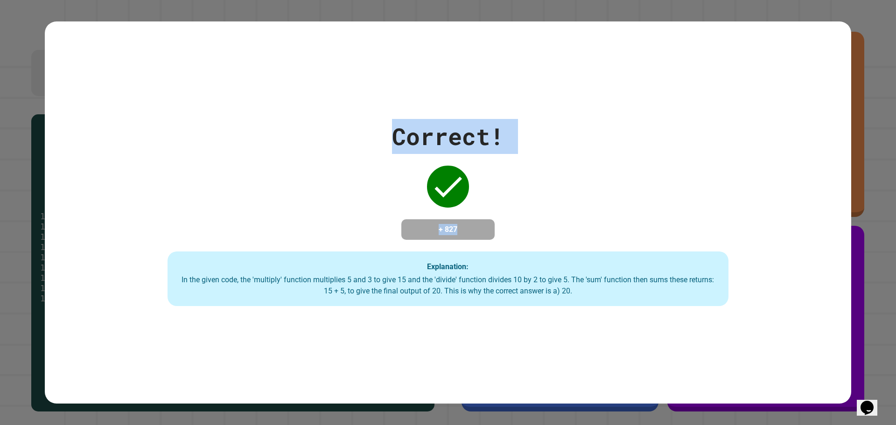
click at [384, 120] on div "Correct! + 827 Explanation: In the given code, the 'multiply' function multipli…" at bounding box center [448, 213] width 801 height 188
click at [362, 180] on div "Correct! + 827 Explanation: In the given code, the 'multiply' function multipli…" at bounding box center [448, 213] width 801 height 188
click at [362, 179] on div "Correct! + 827 Explanation: In the given code, the 'multiply' function multipli…" at bounding box center [448, 213] width 801 height 188
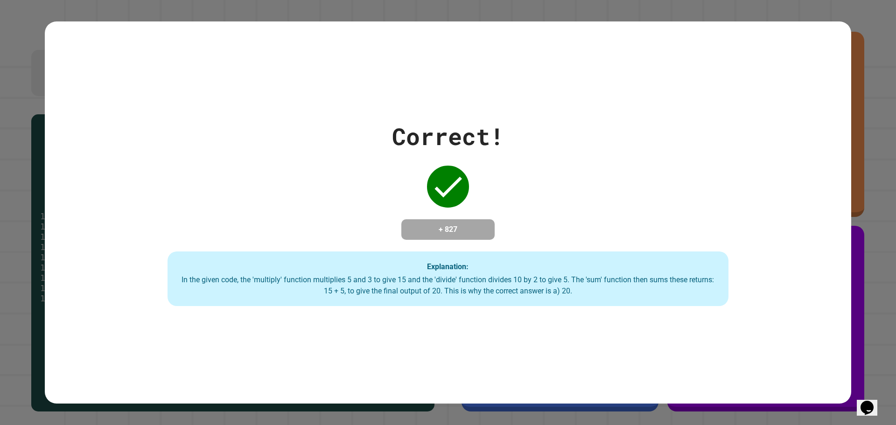
click at [362, 179] on div "Correct! + 827 Explanation: In the given code, the 'multiply' function multipli…" at bounding box center [448, 213] width 801 height 188
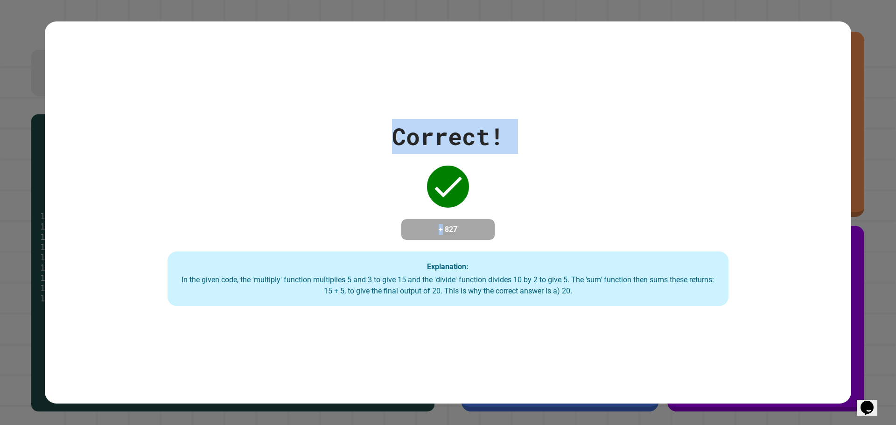
click at [361, 200] on div "Correct! + 827 Explanation: In the given code, the 'multiply' function multipli…" at bounding box center [448, 213] width 801 height 188
click at [357, 182] on div "Correct! + 827 Explanation: In the given code, the 'multiply' function multipli…" at bounding box center [448, 213] width 801 height 188
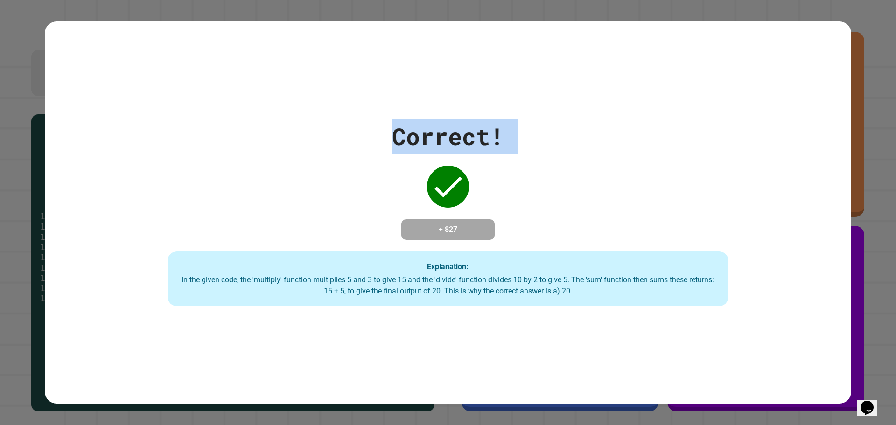
click at [357, 182] on div "Correct! + 827 Explanation: In the given code, the 'multiply' function multipli…" at bounding box center [448, 213] width 801 height 188
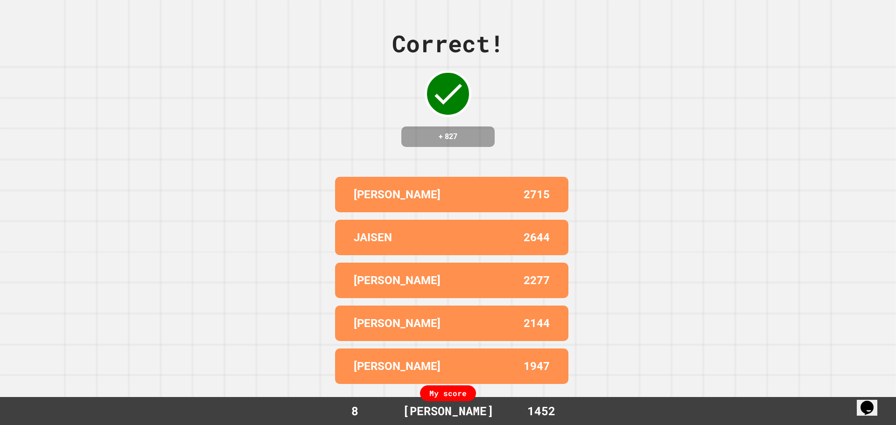
click at [357, 186] on p "[PERSON_NAME]" at bounding box center [397, 194] width 87 height 17
click at [354, 186] on p "[PERSON_NAME]" at bounding box center [397, 194] width 87 height 17
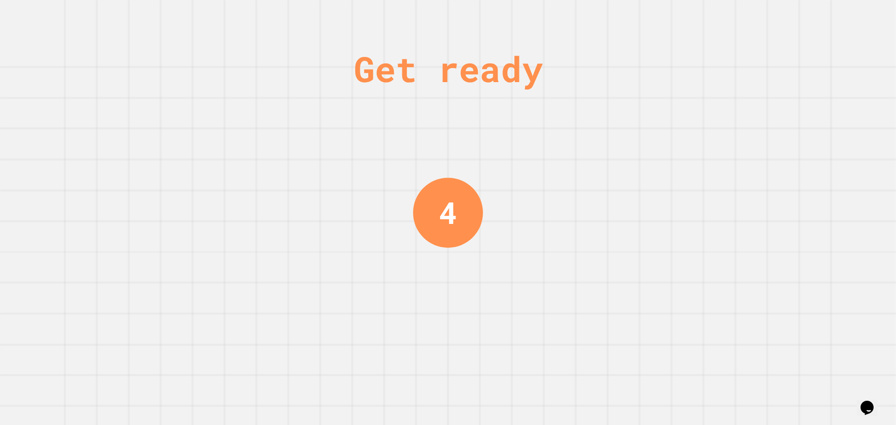
click at [349, 182] on div "Get ready 4" at bounding box center [448, 212] width 896 height 425
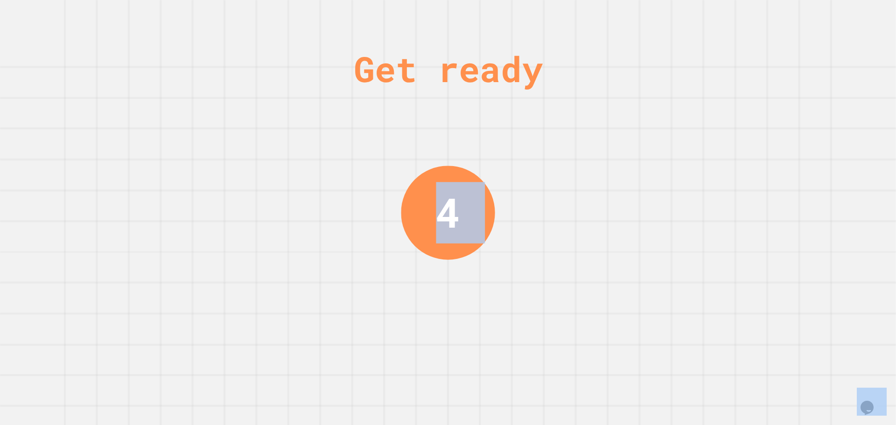
click at [349, 182] on div "Get ready 4" at bounding box center [448, 212] width 896 height 425
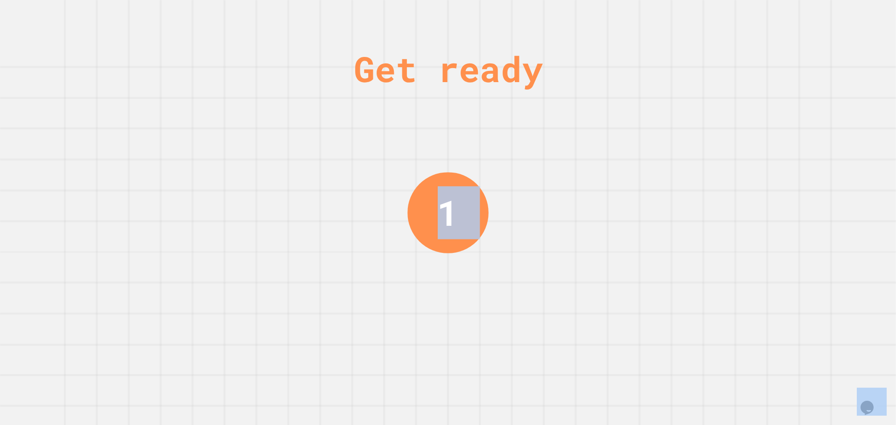
click at [484, 168] on div "Get ready 1" at bounding box center [448, 212] width 896 height 425
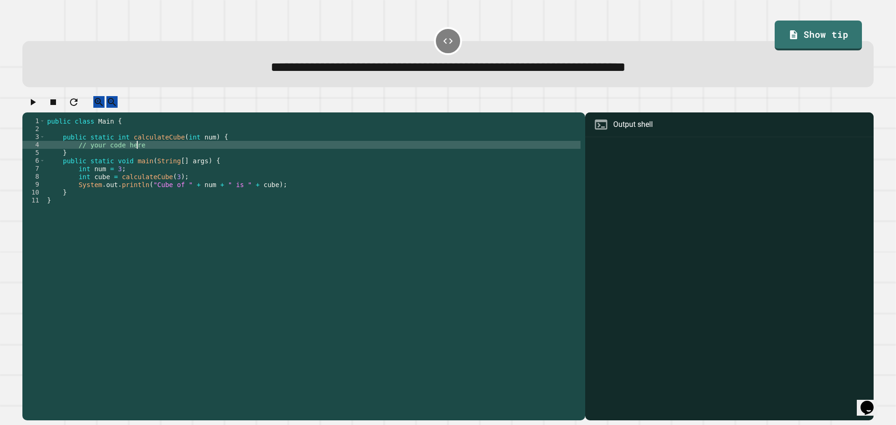
click at [190, 155] on div "public class Main { public static int calculateCube ( int num ) { // your code …" at bounding box center [312, 260] width 535 height 286
type textarea "*"
click at [135, 154] on div "public class Main { public static int calculateCube ( int num ) { cube = ( num …" at bounding box center [312, 260] width 535 height 286
click at [138, 155] on div "public class Main { public static int calculateCube ( int num ) { cube = ( num …" at bounding box center [312, 260] width 535 height 286
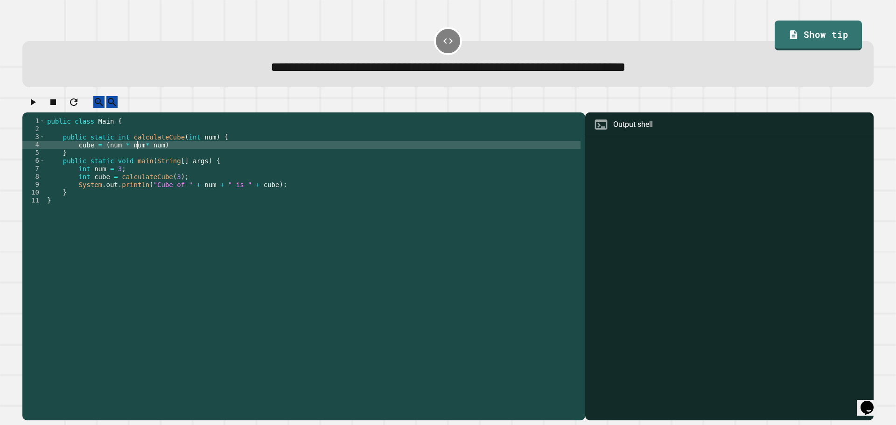
scroll to position [0, 7]
click at [161, 155] on div "public class Main { public static int calculateCube ( int num ) { cube = ( num …" at bounding box center [312, 260] width 535 height 286
click at [74, 154] on div "public class Main { public static int calculateCube ( int num ) { cube = ( num …" at bounding box center [312, 260] width 535 height 286
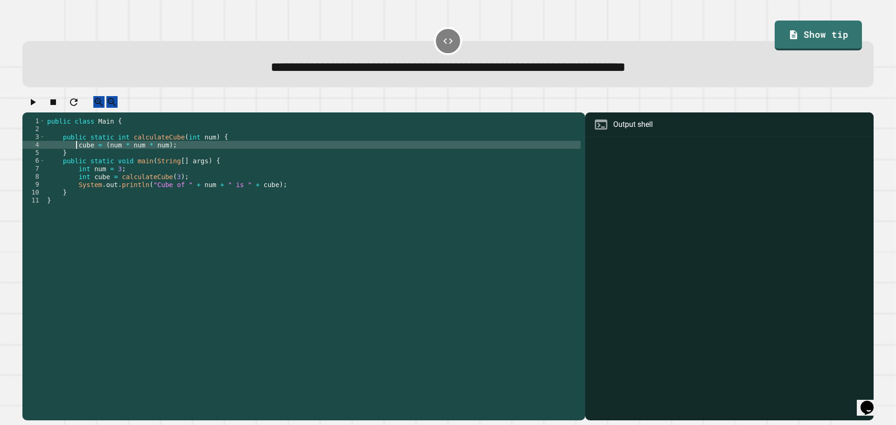
click at [75, 155] on div "public class Main { public static int calculateCube ( int num ) { cube = ( num …" at bounding box center [312, 260] width 535 height 286
click at [38, 108] on button "button" at bounding box center [32, 102] width 11 height 12
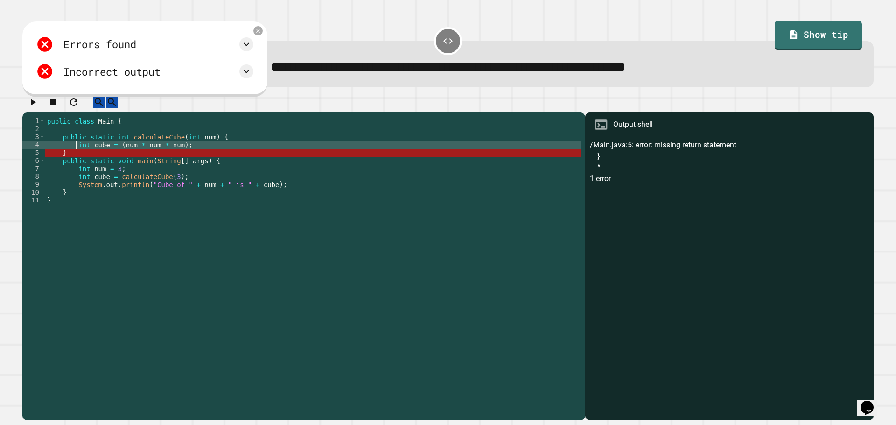
click at [75, 153] on div "public class Main { public static int calculateCube ( int num ) { int cube = ( …" at bounding box center [312, 260] width 535 height 286
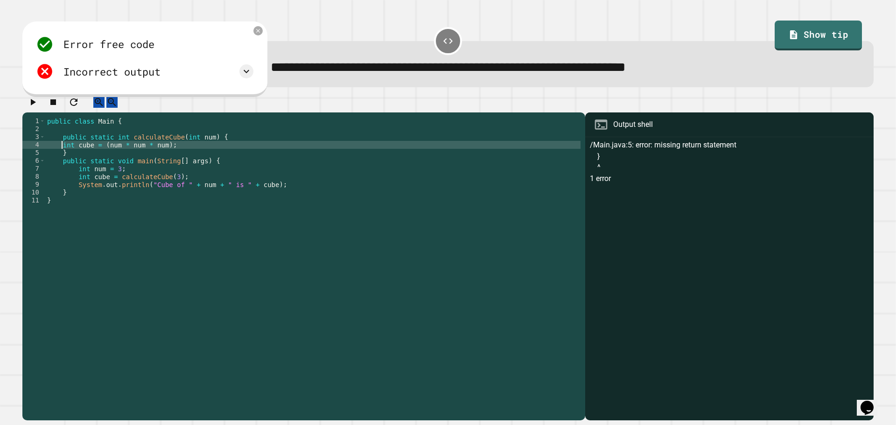
click at [38, 108] on button "button" at bounding box center [32, 102] width 11 height 12
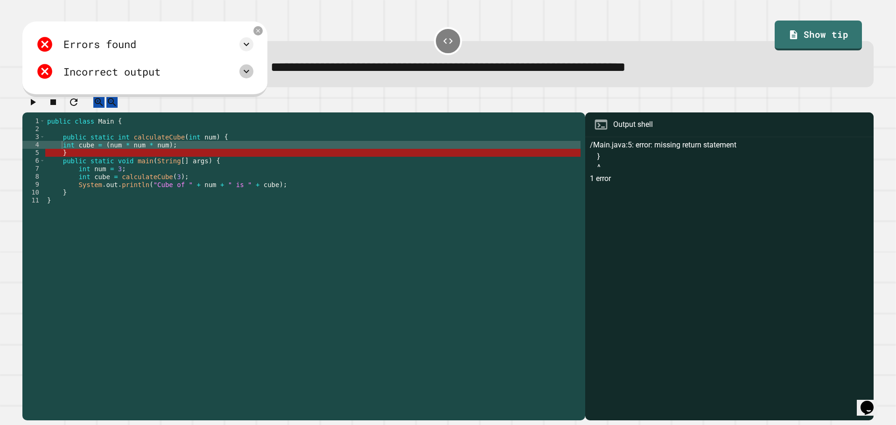
click at [252, 71] on icon at bounding box center [246, 71] width 11 height 11
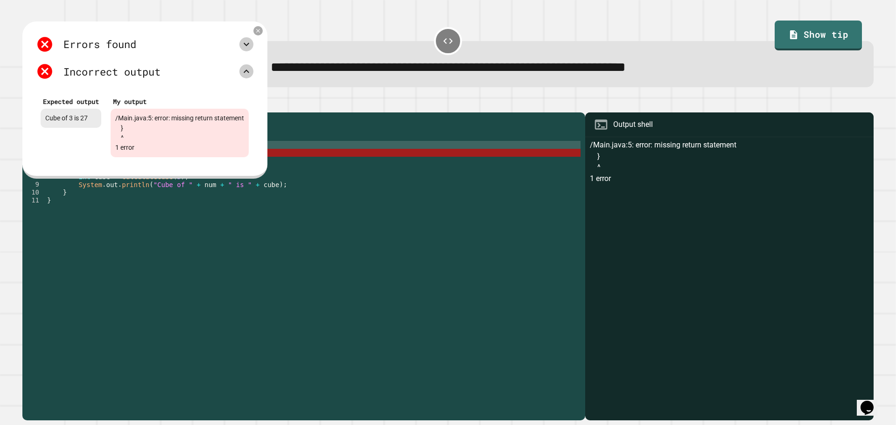
click at [252, 48] on icon at bounding box center [246, 44] width 11 height 11
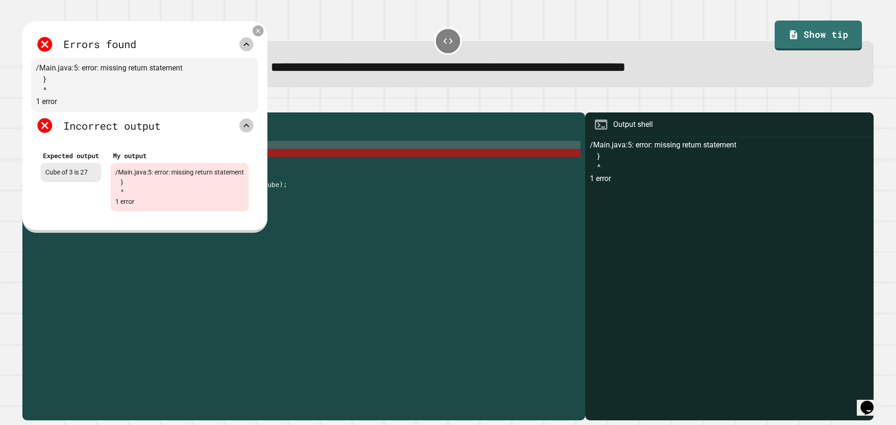
click at [262, 35] on icon at bounding box center [257, 30] width 7 height 7
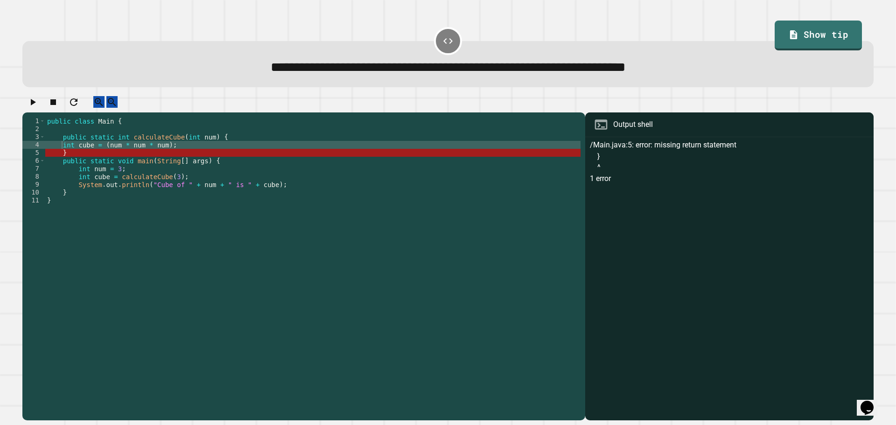
scroll to position [0, 1]
click at [69, 160] on div "public class Main { public static int calculateCube ( int num ) { int cube = ( …" at bounding box center [312, 260] width 535 height 286
type textarea "*"
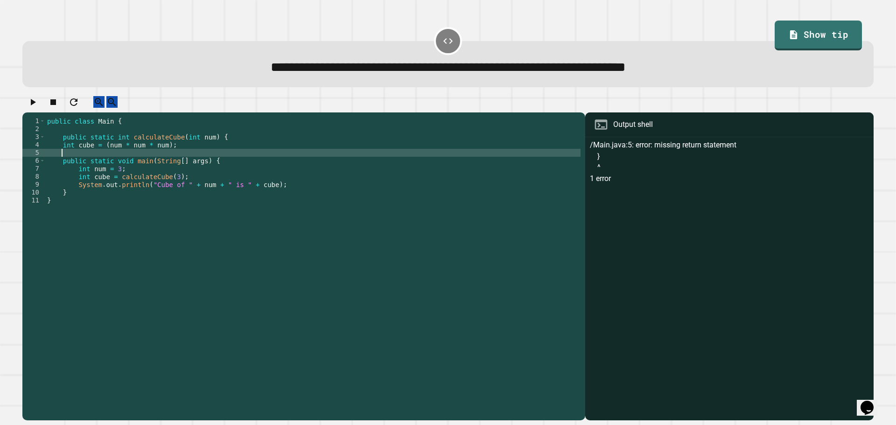
drag, startPoint x: 21, startPoint y: 102, endPoint x: 28, endPoint y: 102, distance: 6.5
click at [28, 102] on div "1 2 3 4 5 6 7 8 9 10 11 public class Main { public static int calculateCube ( i…" at bounding box center [448, 258] width 860 height 333
click at [33, 101] on icon "button" at bounding box center [32, 102] width 11 height 11
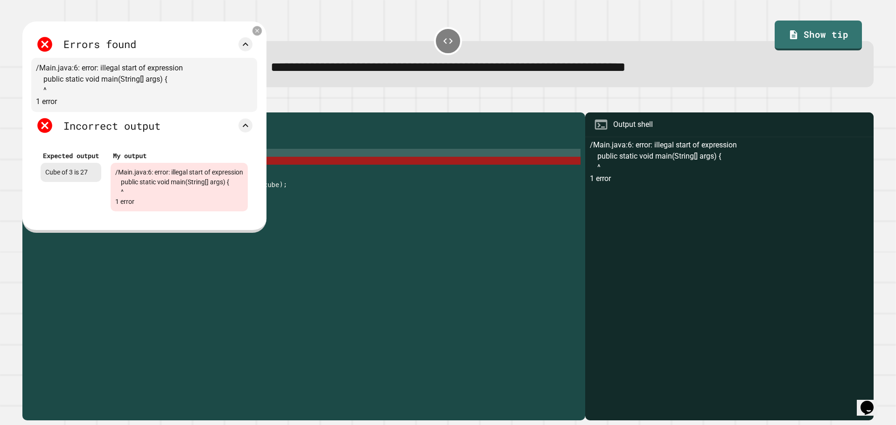
click at [266, 28] on div "Errors found /Main.java:6: error: illegal start of expression public static voi…" at bounding box center [144, 126] width 244 height 211
click at [261, 32] on icon at bounding box center [257, 31] width 7 height 7
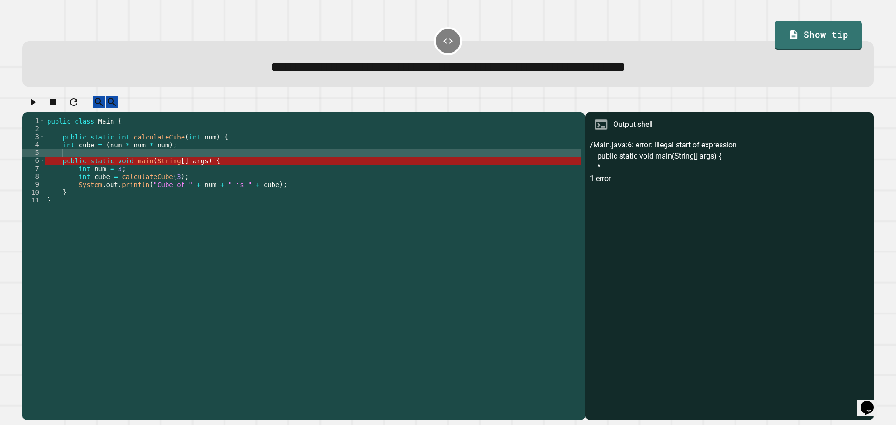
click at [79, 108] on icon "button" at bounding box center [73, 102] width 11 height 11
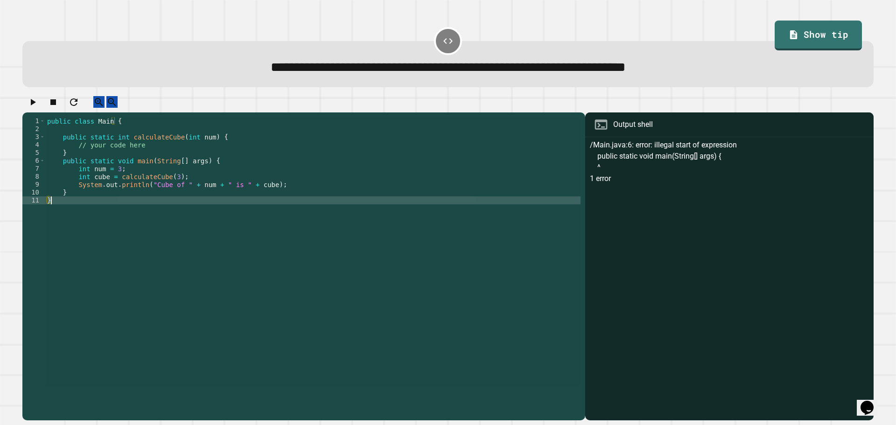
click at [138, 153] on div "public class Main { public static int calculateCube ( int num ) { // your code …" at bounding box center [312, 252] width 535 height 270
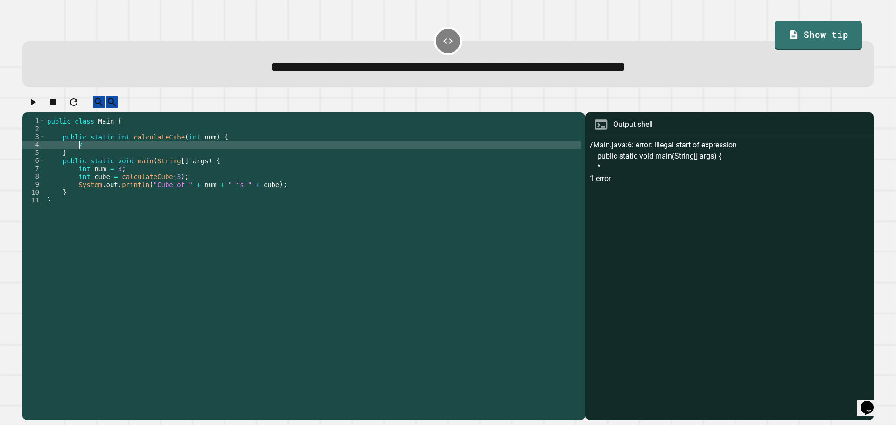
type textarea "*"
click at [136, 152] on div "public class Main { public static int calculateCube ( int num ) { cube = ( num …" at bounding box center [312, 260] width 535 height 286
click at [178, 156] on div "public class Main { public static int calculateCube ( int num ) { cube = ( num …" at bounding box center [312, 260] width 535 height 286
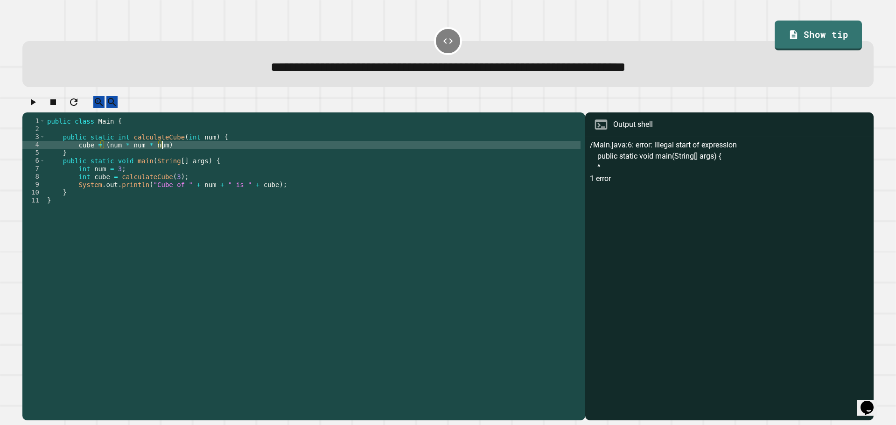
scroll to position [0, 8]
click at [72, 155] on div "public class Main { public static int calculateCube ( int num ) { cube = ( num …" at bounding box center [312, 260] width 535 height 286
click at [77, 158] on div "public class Main { public static int calculateCube ( int num ) { cube = ( num …" at bounding box center [312, 260] width 535 height 286
click at [76, 151] on div "public class Main { public static int calculateCube ( int num ) { cube = ( num …" at bounding box center [312, 252] width 535 height 270
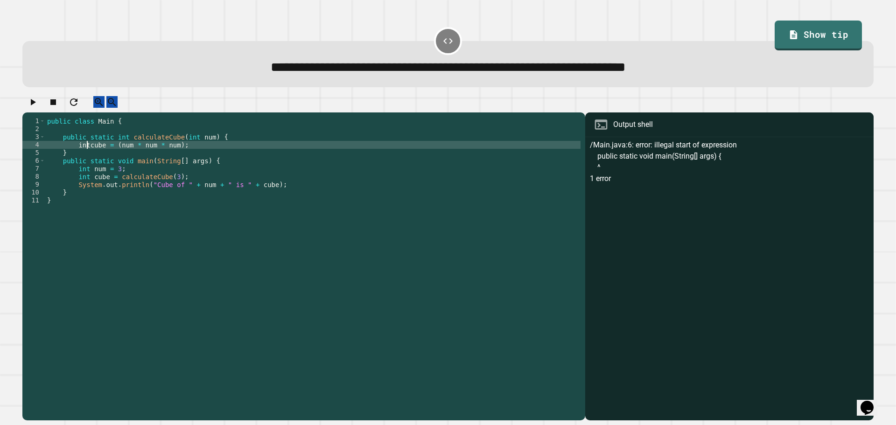
type textarea "**********"
click at [232, 154] on div "public class Main { public static int calculateCube ( int num ) { int cube = ( …" at bounding box center [312, 260] width 535 height 286
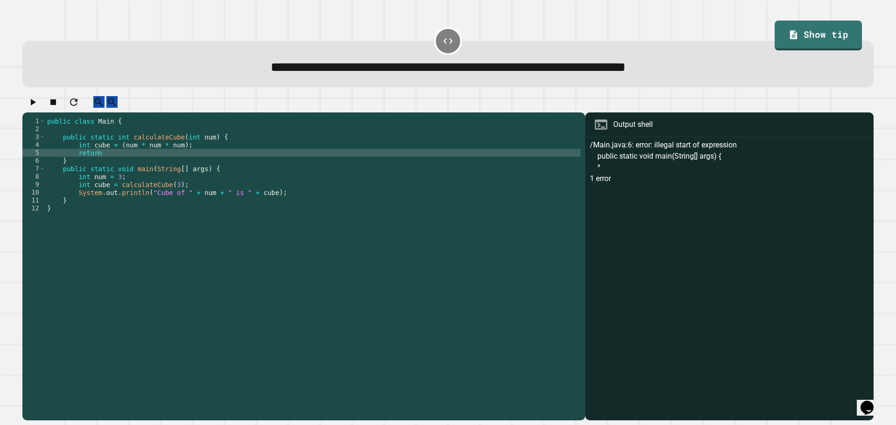
click at [35, 105] on icon "button" at bounding box center [33, 102] width 5 height 7
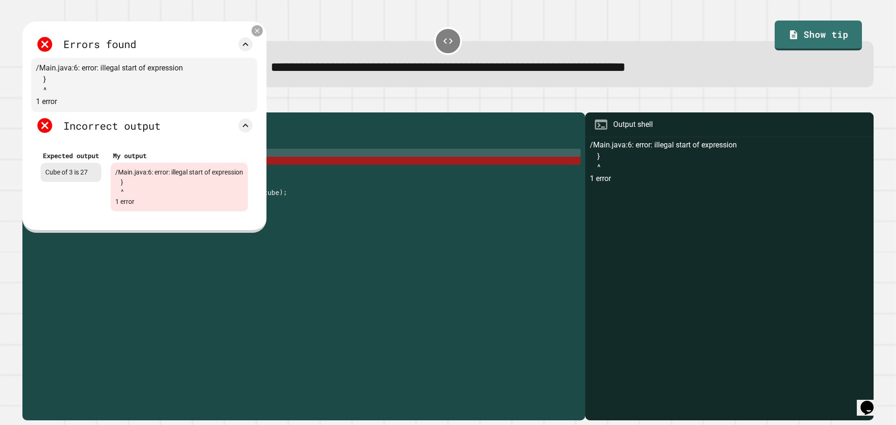
click at [261, 33] on icon at bounding box center [257, 31] width 8 height 8
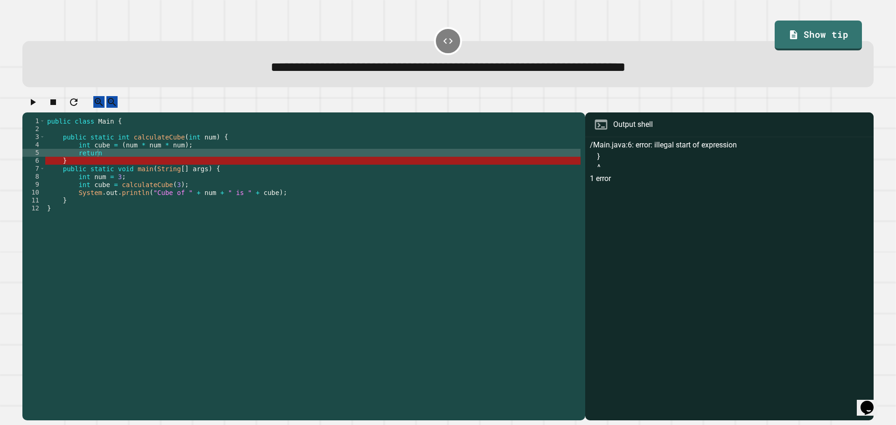
click at [117, 158] on div "public class Main { public static int calculateCube ( int num ) { int cube = ( …" at bounding box center [312, 260] width 535 height 286
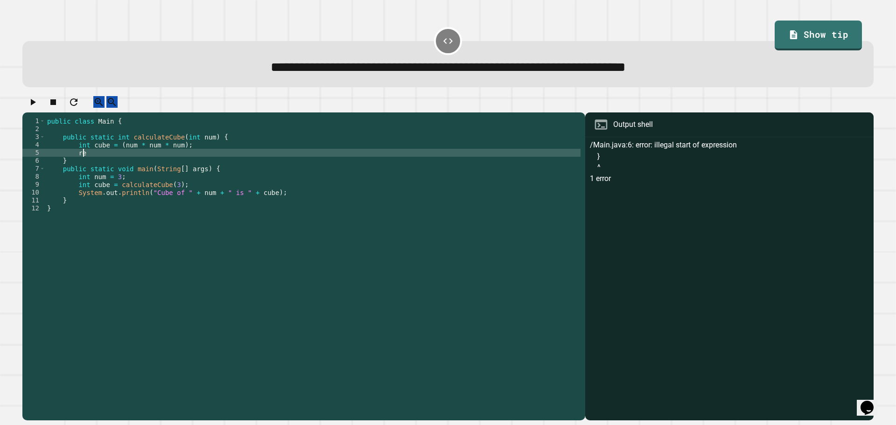
type textarea "*"
type textarea "**********"
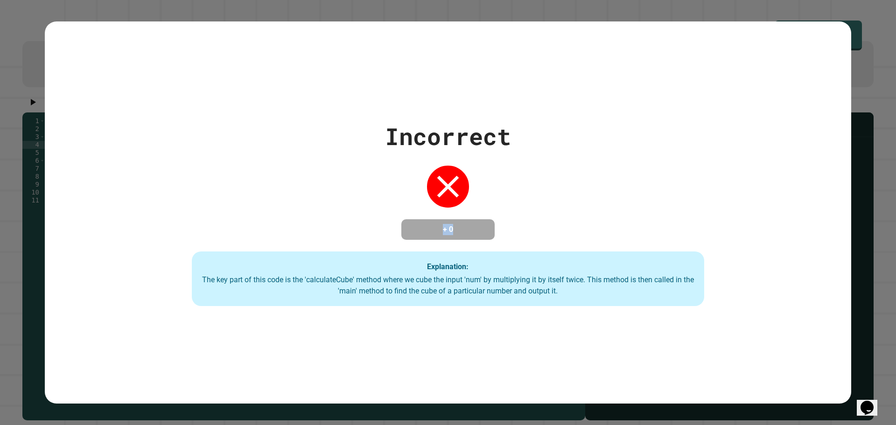
drag, startPoint x: 468, startPoint y: 116, endPoint x: 461, endPoint y: 150, distance: 35.2
click at [455, 148] on div "Incorrect + 0 Explanation: The key part of this code is the 'calculateCube' met…" at bounding box center [448, 213] width 732 height 188
click at [433, 152] on div "Incorrect + 0 Explanation: The key part of this code is the 'calculateCube' met…" at bounding box center [448, 213] width 732 height 188
drag, startPoint x: 451, startPoint y: 133, endPoint x: 445, endPoint y: 135, distance: 6.2
click at [448, 134] on div "Incorrect" at bounding box center [448, 136] width 126 height 35
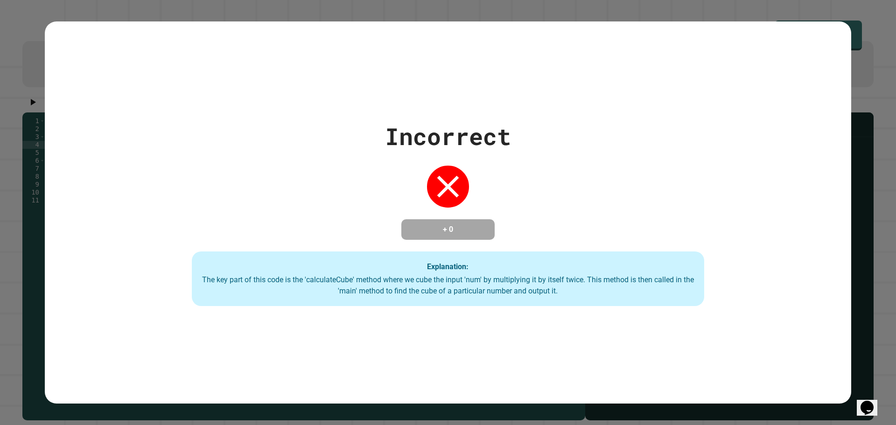
click at [444, 135] on div "Incorrect" at bounding box center [448, 136] width 126 height 35
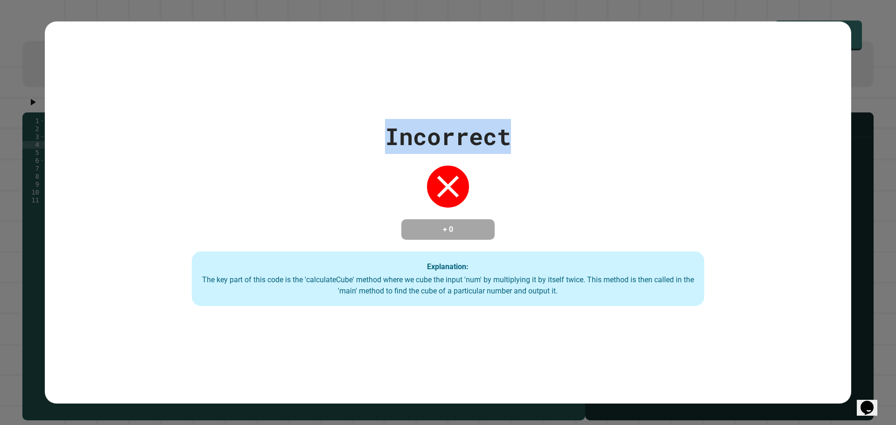
click at [443, 135] on div "Incorrect" at bounding box center [448, 136] width 126 height 35
click at [441, 135] on div "Incorrect" at bounding box center [448, 136] width 126 height 35
click at [479, 92] on div "Incorrect + 0 Explanation: The key part of this code is the 'calculateCube' met…" at bounding box center [448, 212] width 806 height 383
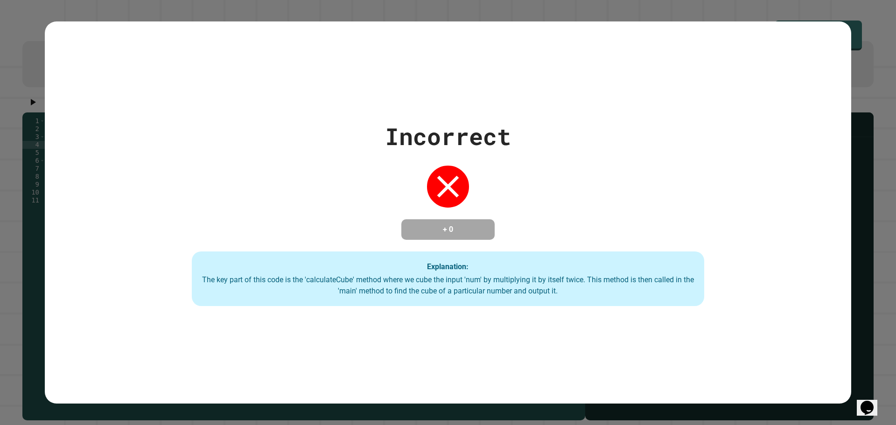
click at [698, 239] on div "Incorrect + 0 Explanation: The key part of this code is the 'calculateCube' met…" at bounding box center [448, 213] width 732 height 188
click at [553, 184] on div "Incorrect + 0 Explanation: The key part of this code is the 'calculateCube' met…" at bounding box center [448, 213] width 732 height 188
drag, startPoint x: 556, startPoint y: 184, endPoint x: 499, endPoint y: 185, distance: 57.4
click at [499, 185] on div "Incorrect + 0 Explanation: The key part of this code is the 'calculateCube' met…" at bounding box center [448, 213] width 732 height 188
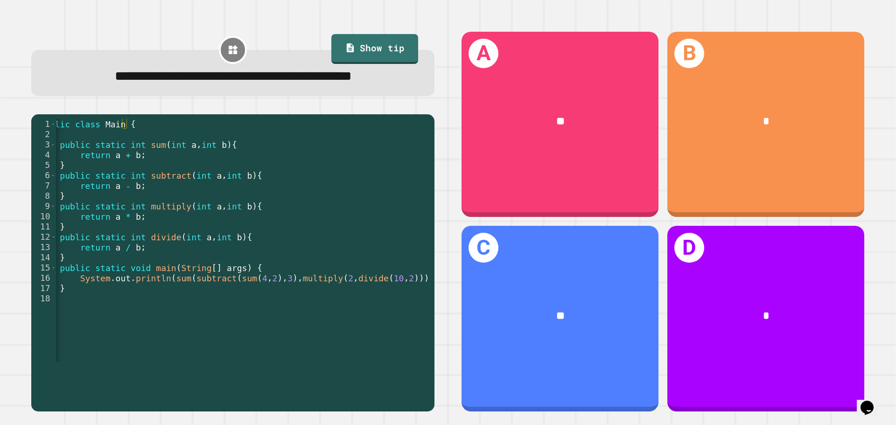
scroll to position [0, 25]
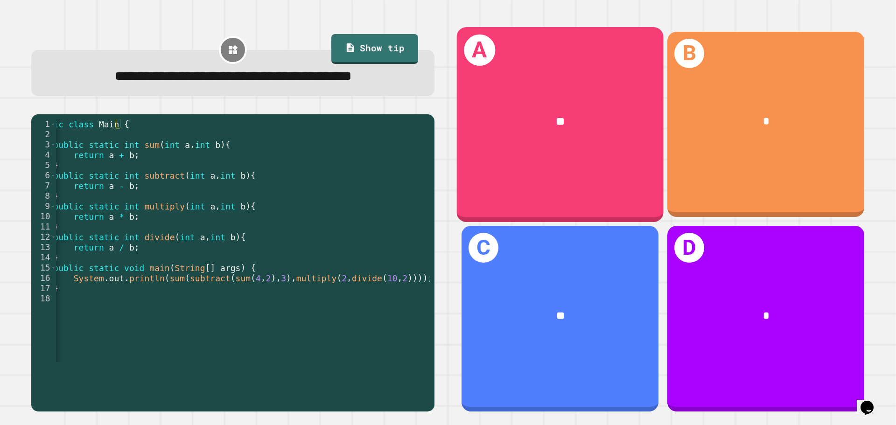
click at [495, 183] on div "A **" at bounding box center [560, 124] width 207 height 195
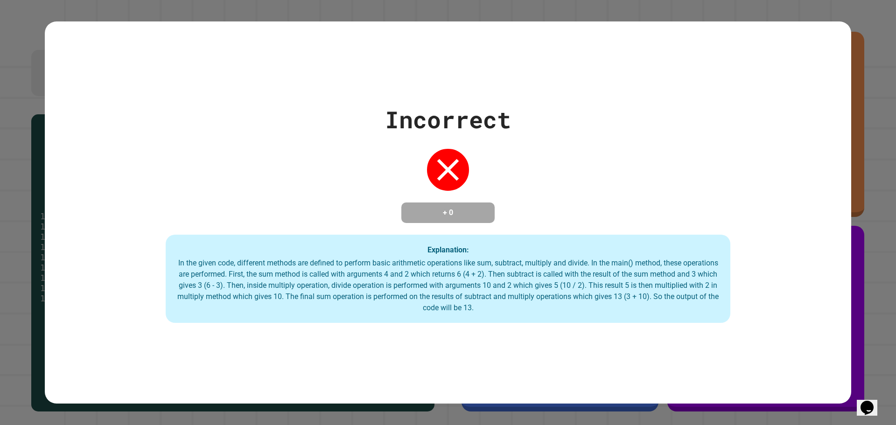
drag, startPoint x: 483, startPoint y: 268, endPoint x: 697, endPoint y: 223, distance: 219.0
click at [492, 267] on div "In the given code, different methods are defined to perform basic arithmetic op…" at bounding box center [448, 286] width 546 height 56
click at [689, 223] on div "Incorrect + 0 Explanation: In the given code, different methods are defined to …" at bounding box center [448, 212] width 806 height 221
click at [691, 343] on div "Incorrect + 0 Explanation: In the given code, different methods are defined to …" at bounding box center [448, 212] width 806 height 383
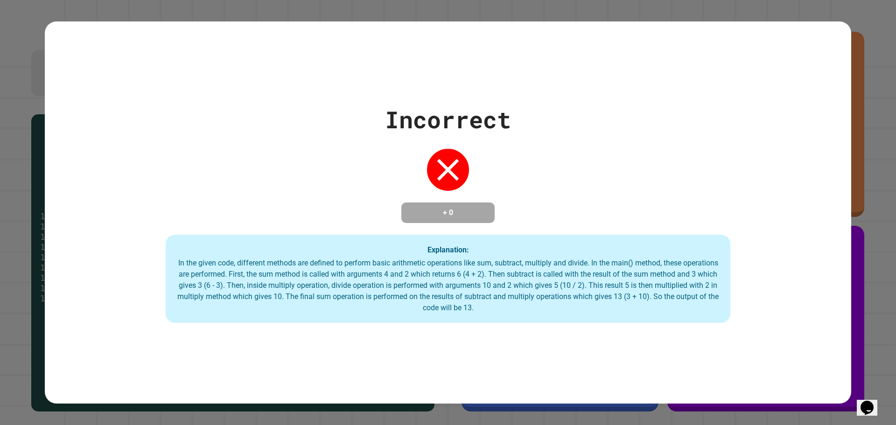
click at [480, 150] on div "Incorrect + 0 Explanation: In the given code, different methods are defined to …" at bounding box center [448, 212] width 806 height 221
click at [477, 240] on div "Explanation: In the given code, different methods are defined to perform basic …" at bounding box center [448, 279] width 565 height 89
drag, startPoint x: 437, startPoint y: 173, endPoint x: 387, endPoint y: 114, distance: 77.8
click at [397, 110] on div "Incorrect" at bounding box center [448, 119] width 126 height 35
drag, startPoint x: 383, startPoint y: 116, endPoint x: 503, endPoint y: 128, distance: 120.6
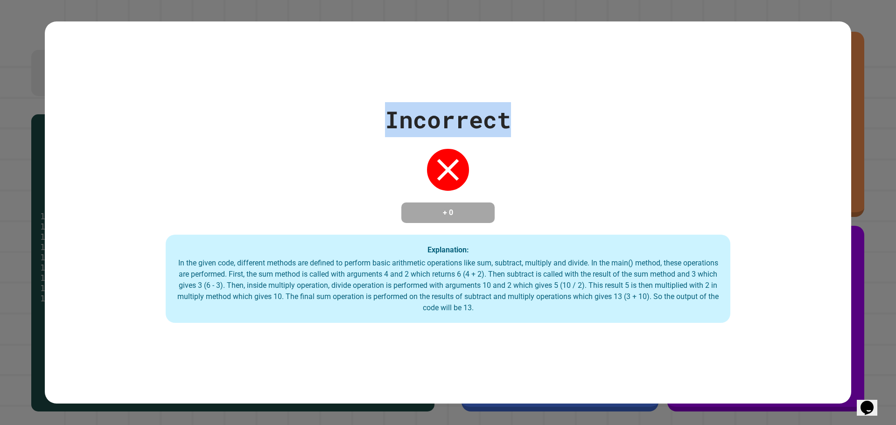
click at [514, 126] on div "Incorrect + 0 Explanation: In the given code, different methods are defined to …" at bounding box center [448, 212] width 806 height 221
click at [503, 128] on div "Incorrect" at bounding box center [448, 119] width 126 height 35
drag, startPoint x: 502, startPoint y: 129, endPoint x: 522, endPoint y: 147, distance: 27.1
click at [502, 137] on div "Incorrect + 0 Explanation: In the given code, different methods are defined to …" at bounding box center [448, 212] width 806 height 221
click at [547, 156] on div "Incorrect + 0 Explanation: In the given code, different methods are defined to …" at bounding box center [448, 212] width 806 height 221
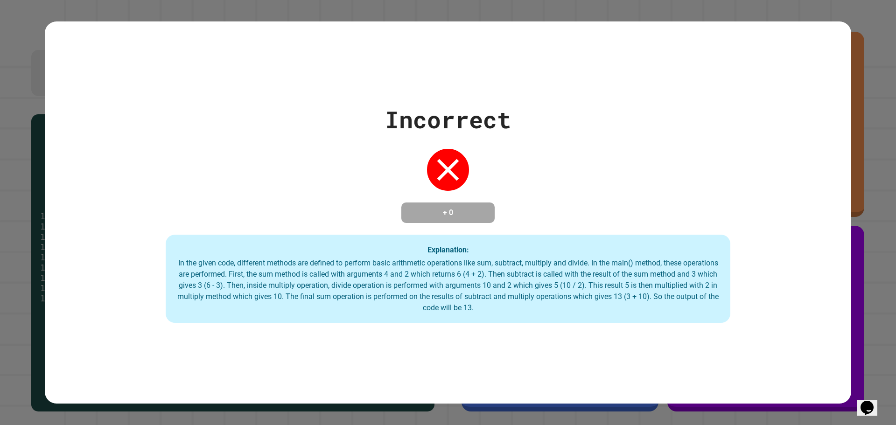
click at [547, 156] on div "Incorrect + 0 Explanation: In the given code, different methods are defined to …" at bounding box center [448, 212] width 806 height 221
click at [546, 162] on div "Incorrect + 0 Explanation: In the given code, different methods are defined to …" at bounding box center [448, 212] width 806 height 221
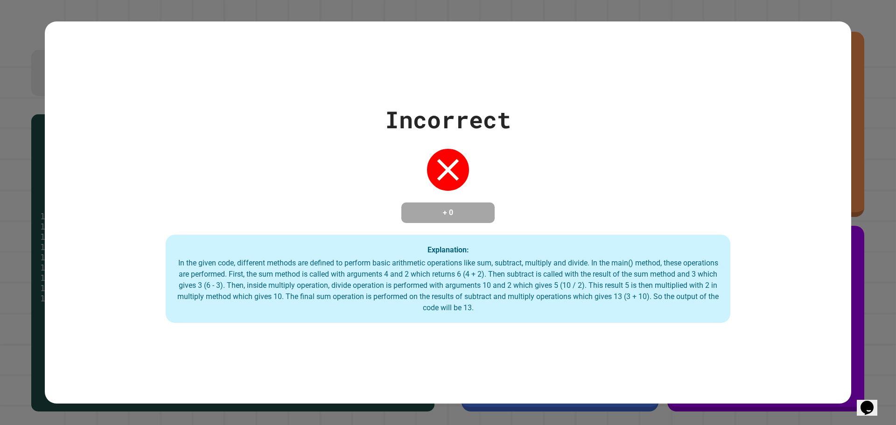
drag, startPoint x: 528, startPoint y: 173, endPoint x: 481, endPoint y: 225, distance: 70.4
click at [481, 225] on div "Incorrect + 0 Explanation: In the given code, different methods are defined to …" at bounding box center [448, 212] width 806 height 221
click at [452, 266] on div "In the given code, different methods are defined to perform basic arithmetic op…" at bounding box center [448, 286] width 546 height 56
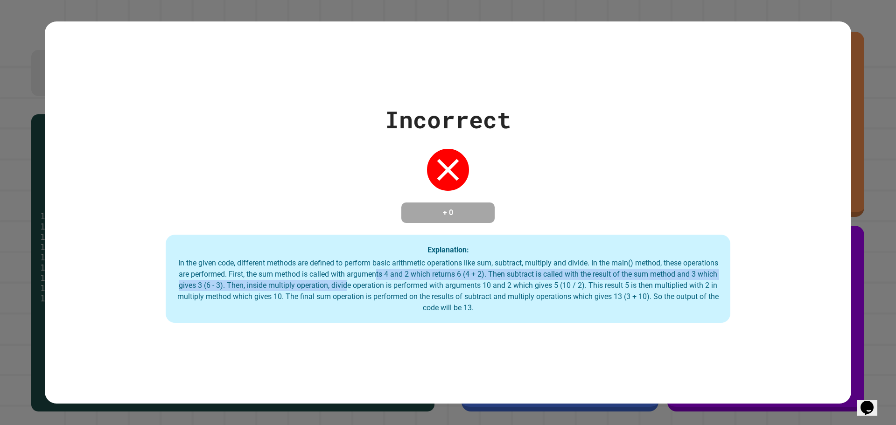
drag, startPoint x: 407, startPoint y: 279, endPoint x: 397, endPoint y: 285, distance: 11.9
click at [397, 285] on div "In the given code, different methods are defined to perform basic arithmetic op…" at bounding box center [448, 286] width 546 height 56
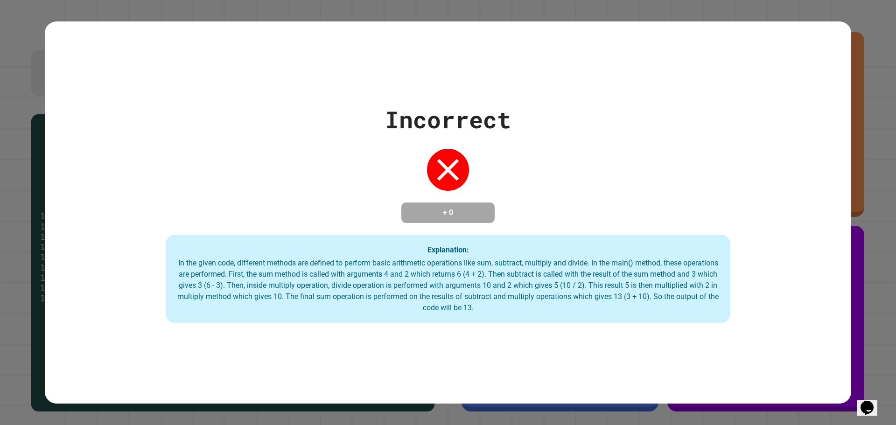
drag, startPoint x: 296, startPoint y: 262, endPoint x: 302, endPoint y: 262, distance: 5.6
click at [302, 262] on div "In the given code, different methods are defined to perform basic arithmetic op…" at bounding box center [448, 286] width 546 height 56
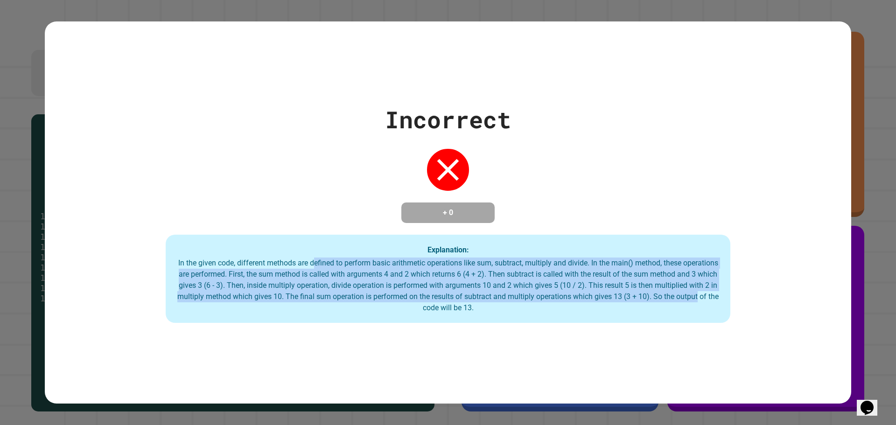
drag, startPoint x: 330, startPoint y: 265, endPoint x: 478, endPoint y: 325, distance: 159.9
click at [475, 326] on div "Incorrect + 0 Explanation: In the given code, different methods are defined to …" at bounding box center [448, 212] width 806 height 383
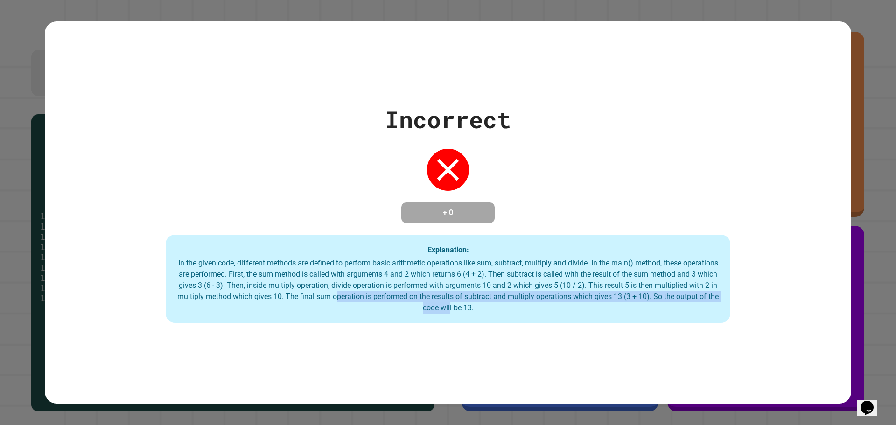
drag, startPoint x: 475, startPoint y: 323, endPoint x: 397, endPoint y: 296, distance: 82.8
click at [399, 296] on div "Explanation: In the given code, different methods are defined to perform basic …" at bounding box center [448, 279] width 565 height 89
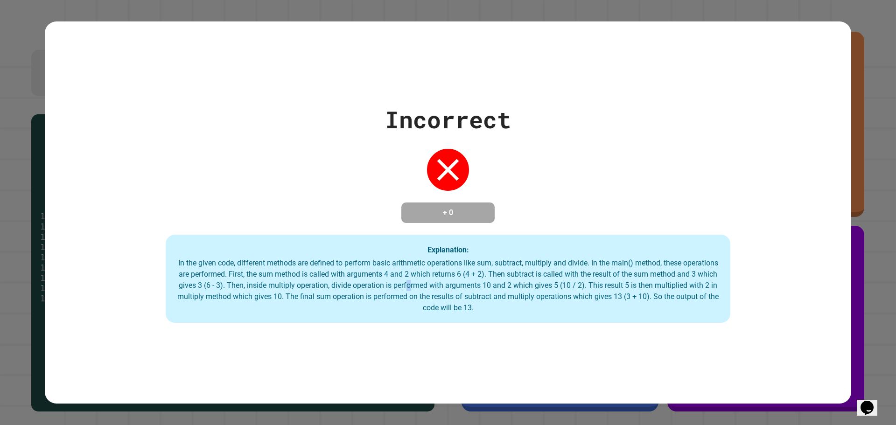
drag, startPoint x: 461, startPoint y: 289, endPoint x: 468, endPoint y: 295, distance: 9.3
click at [468, 295] on div "In the given code, different methods are defined to perform basic arithmetic op…" at bounding box center [448, 286] width 546 height 56
drag, startPoint x: 635, startPoint y: 237, endPoint x: 544, endPoint y: 299, distance: 110.0
click at [565, 288] on div "Explanation: In the given code, different methods are defined to perform basic …" at bounding box center [448, 279] width 565 height 89
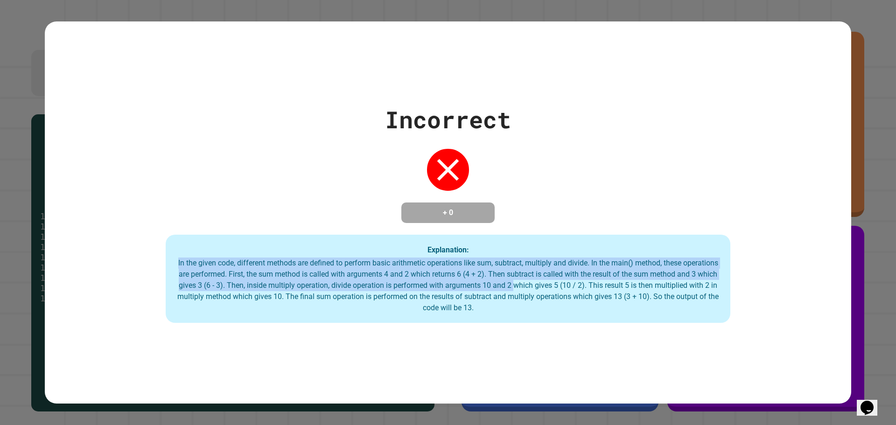
click at [398, 291] on div "In the given code, different methods are defined to perform basic arithmetic op…" at bounding box center [448, 286] width 546 height 56
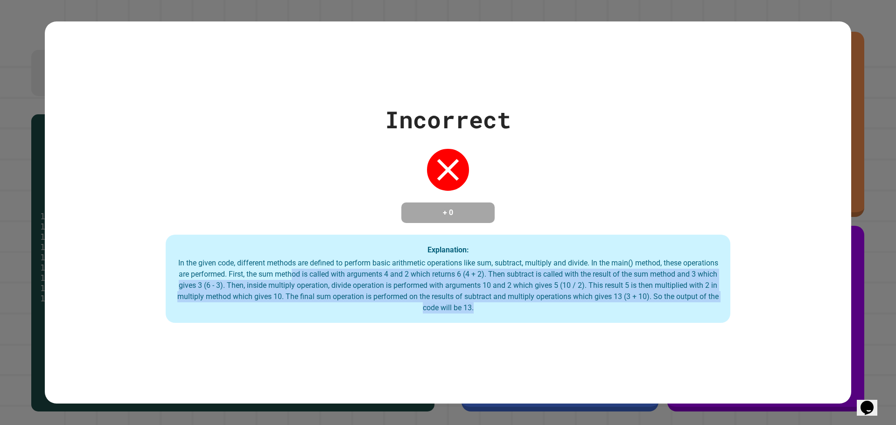
drag, startPoint x: 369, startPoint y: 252, endPoint x: 266, endPoint y: 349, distance: 141.6
click at [422, 363] on div "Incorrect + 0 Explanation: In the given code, different methods are defined to …" at bounding box center [448, 212] width 806 height 383
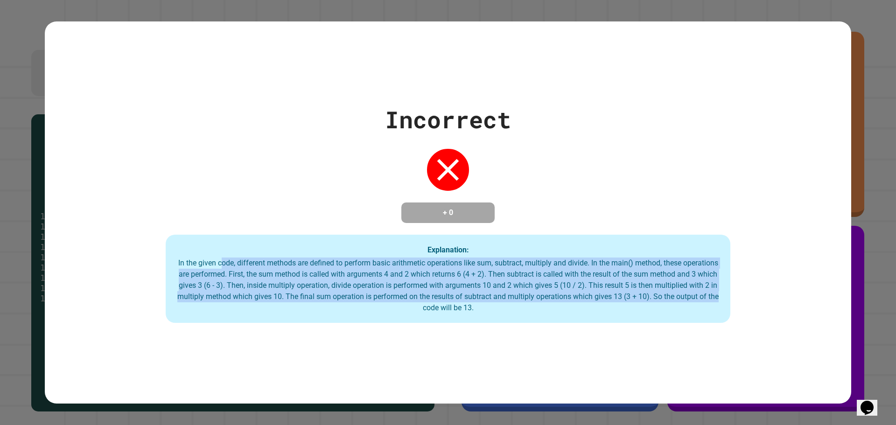
drag, startPoint x: 452, startPoint y: 319, endPoint x: 291, endPoint y: 252, distance: 174.7
click at [291, 252] on div "Explanation: In the given code, different methods are defined to perform basic …" at bounding box center [448, 279] width 565 height 89
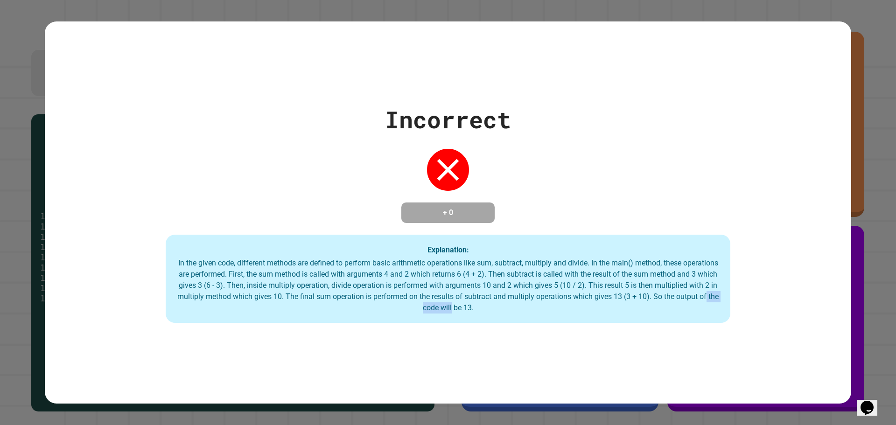
drag, startPoint x: 453, startPoint y: 312, endPoint x: 468, endPoint y: 305, distance: 17.5
click at [438, 313] on div "In the given code, different methods are defined to perform basic arithmetic op…" at bounding box center [448, 286] width 546 height 56
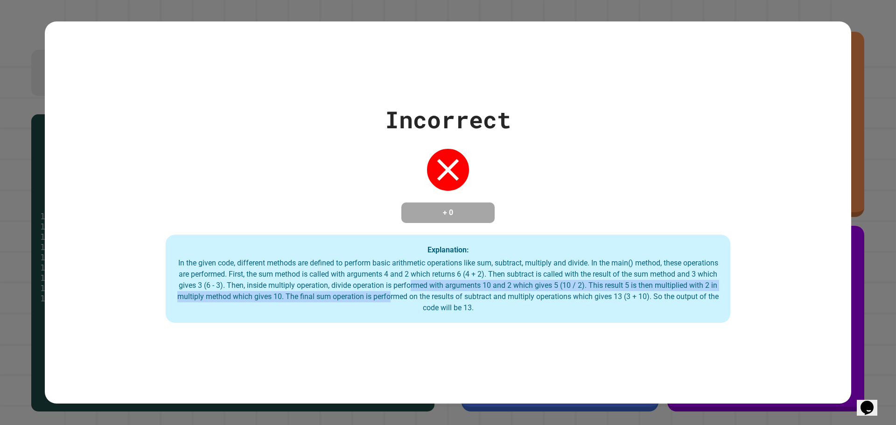
drag, startPoint x: 456, startPoint y: 293, endPoint x: 453, endPoint y: 299, distance: 6.5
click at [453, 299] on div "In the given code, different methods are defined to perform basic arithmetic op…" at bounding box center [448, 286] width 546 height 56
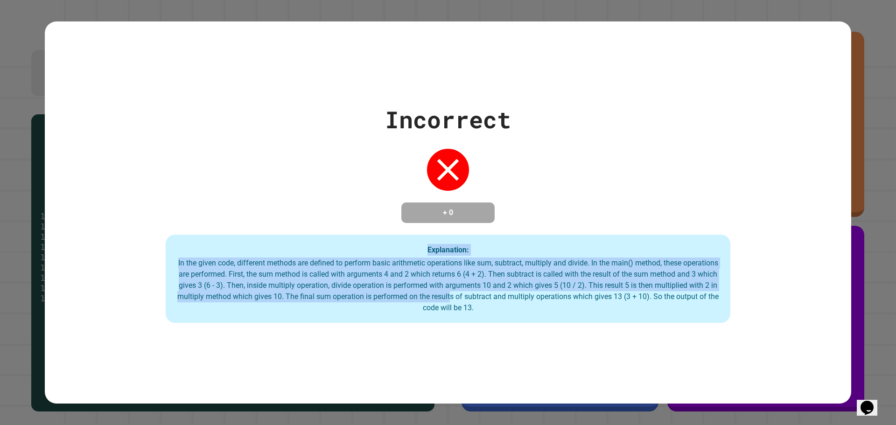
drag, startPoint x: 256, startPoint y: 249, endPoint x: 315, endPoint y: 255, distance: 60.0
click at [261, 247] on div "Explanation: In the given code, different methods are defined to perform basic …" at bounding box center [448, 279] width 565 height 89
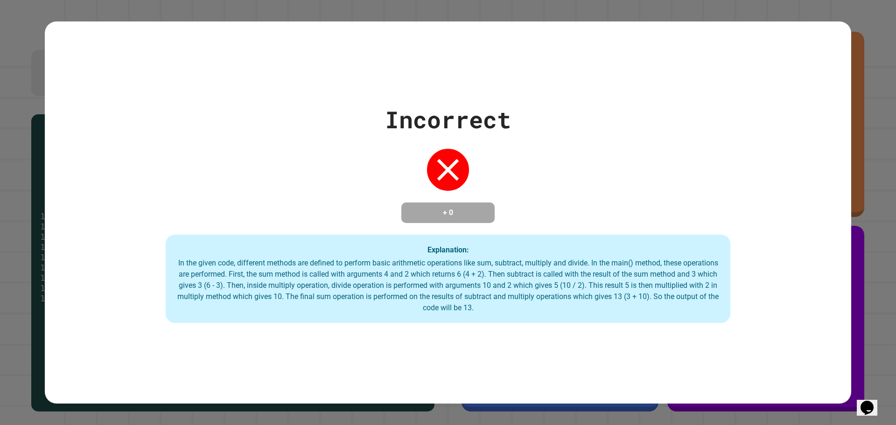
drag, startPoint x: 595, startPoint y: 358, endPoint x: 587, endPoint y: 354, distance: 9.4
click at [590, 356] on div "Incorrect + 0 Explanation: In the given code, different methods are defined to …" at bounding box center [448, 212] width 806 height 383
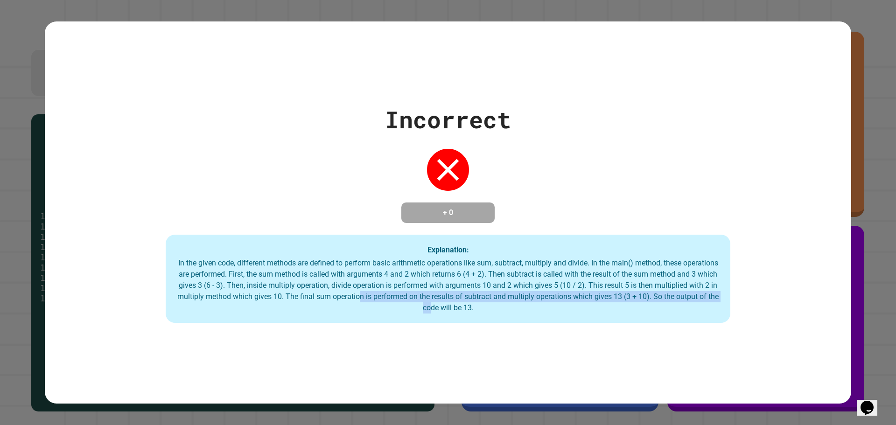
drag, startPoint x: 426, startPoint y: 298, endPoint x: 433, endPoint y: 296, distance: 6.3
click at [433, 296] on div "In the given code, different methods are defined to perform basic arithmetic op…" at bounding box center [448, 286] width 546 height 56
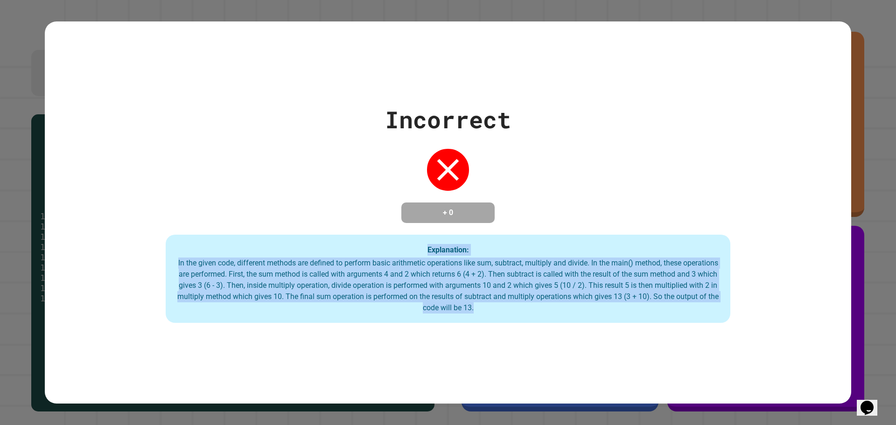
drag, startPoint x: 578, startPoint y: 289, endPoint x: 279, endPoint y: 216, distance: 307.5
click at [279, 216] on div "Incorrect + 0 Explanation: In the given code, different methods are defined to …" at bounding box center [448, 212] width 806 height 221
click at [467, 304] on div "In the given code, different methods are defined to perform basic arithmetic op…" at bounding box center [448, 286] width 546 height 56
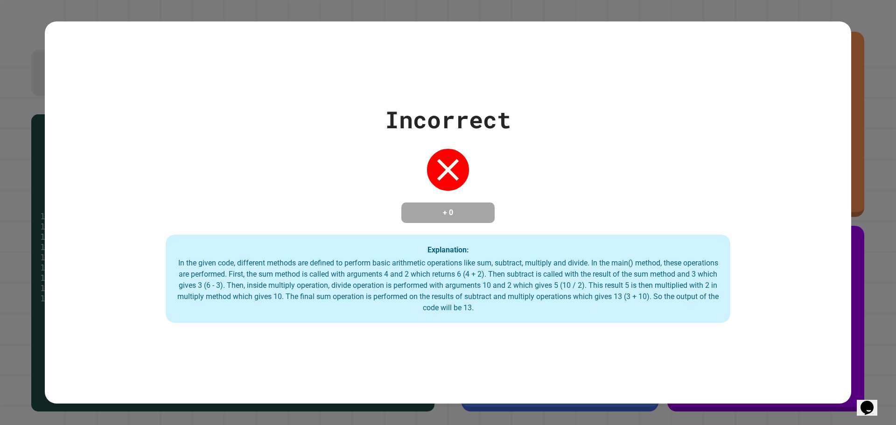
drag, startPoint x: 543, startPoint y: 228, endPoint x: 496, endPoint y: 310, distance: 94.2
click at [507, 292] on div "Incorrect + 0 Explanation: In the given code, different methods are defined to …" at bounding box center [448, 212] width 806 height 221
drag, startPoint x: 456, startPoint y: 312, endPoint x: 475, endPoint y: 302, distance: 22.1
click at [472, 303] on div "In the given code, different methods are defined to perform basic arithmetic op…" at bounding box center [448, 286] width 546 height 56
click at [346, 273] on div "In the given code, different methods are defined to perform basic arithmetic op…" at bounding box center [448, 286] width 546 height 56
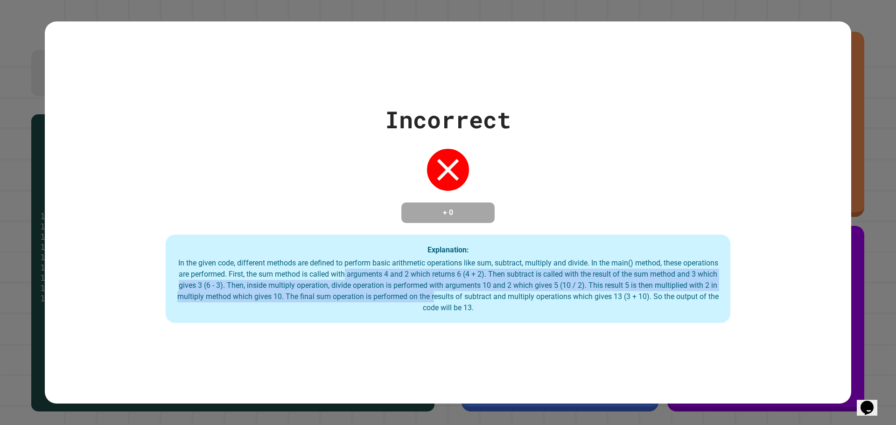
click at [515, 291] on div "In the given code, different methods are defined to perform basic arithmetic op…" at bounding box center [448, 286] width 546 height 56
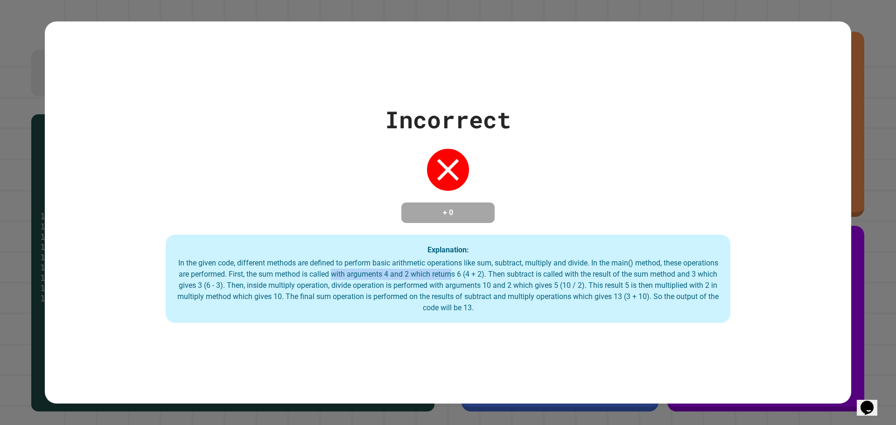
drag, startPoint x: 370, startPoint y: 270, endPoint x: 551, endPoint y: 278, distance: 182.1
click at [500, 278] on div "In the given code, different methods are defined to perform basic arithmetic op…" at bounding box center [448, 286] width 546 height 56
drag, startPoint x: 562, startPoint y: 284, endPoint x: 352, endPoint y: 273, distance: 210.2
click at [507, 287] on div "In the given code, different methods are defined to perform basic arithmetic op…" at bounding box center [448, 286] width 546 height 56
drag, startPoint x: 335, startPoint y: 272, endPoint x: 418, endPoint y: 274, distance: 83.5
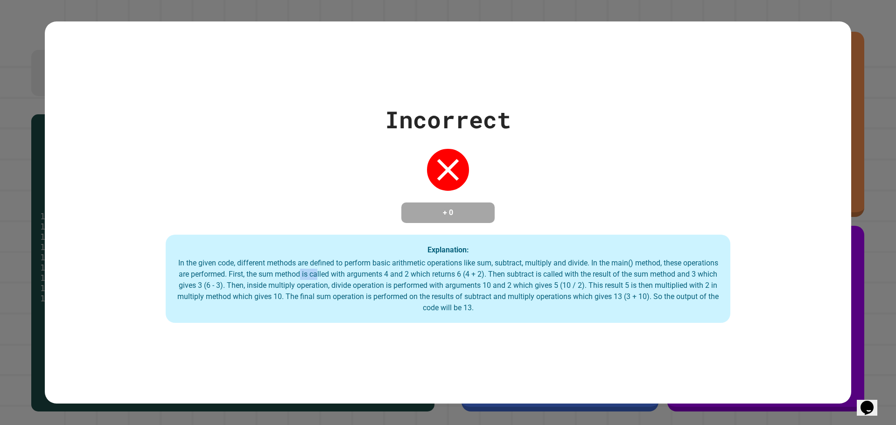
click at [380, 270] on div "In the given code, different methods are defined to perform basic arithmetic op…" at bounding box center [448, 286] width 546 height 56
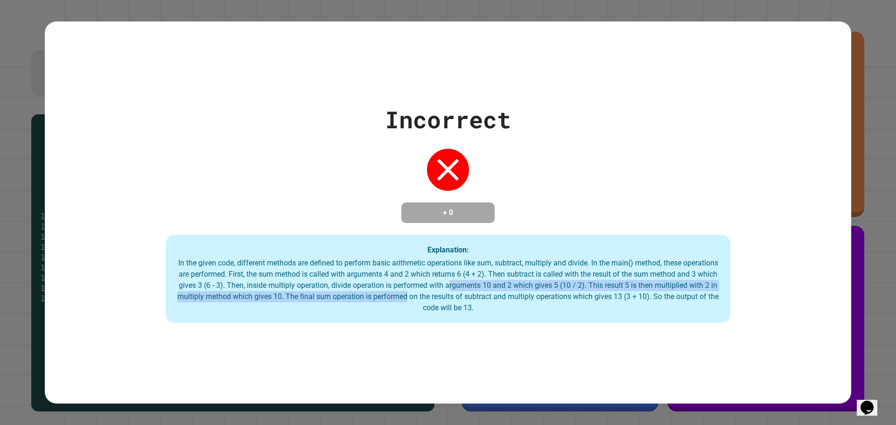
drag, startPoint x: 479, startPoint y: 291, endPoint x: 427, endPoint y: 298, distance: 52.2
click at [449, 297] on div "In the given code, different methods are defined to perform basic arithmetic op…" at bounding box center [448, 286] width 546 height 56
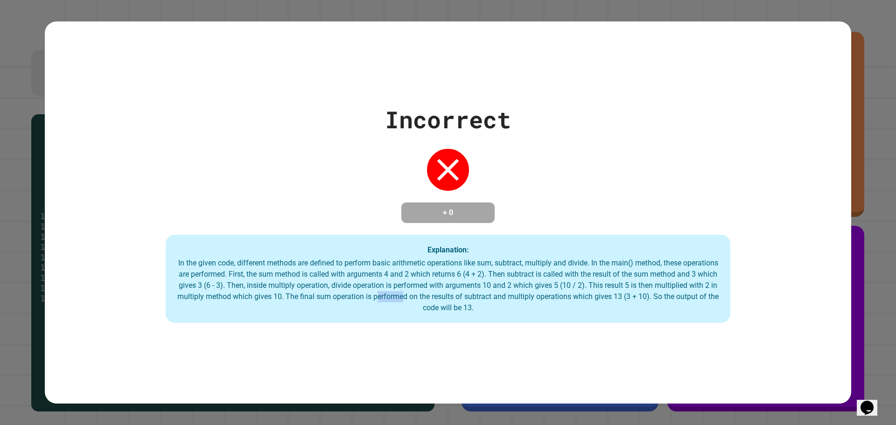
drag, startPoint x: 465, startPoint y: 300, endPoint x: 429, endPoint y: 300, distance: 36.4
click at [429, 300] on div "In the given code, different methods are defined to perform basic arithmetic op…" at bounding box center [448, 286] width 546 height 56
drag, startPoint x: 179, startPoint y: 260, endPoint x: 226, endPoint y: 258, distance: 47.2
click at [188, 258] on div "In the given code, different methods are defined to perform basic arithmetic op…" at bounding box center [448, 286] width 546 height 56
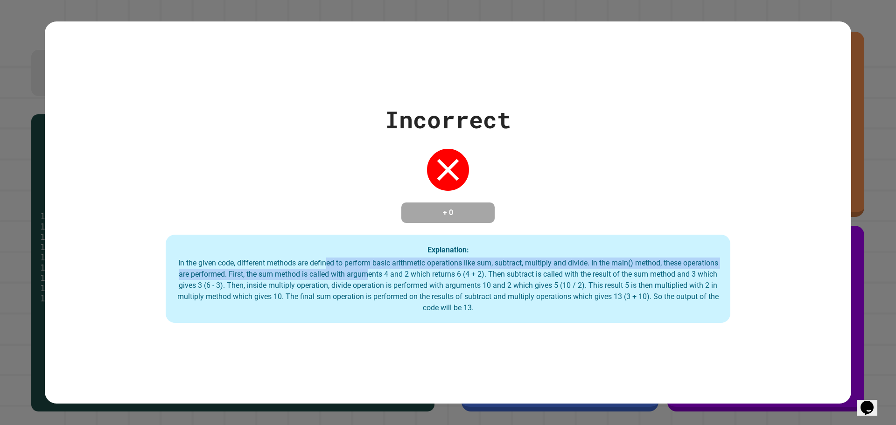
drag, startPoint x: 343, startPoint y: 266, endPoint x: 413, endPoint y: 277, distance: 71.3
click at [413, 277] on div "In the given code, different methods are defined to perform basic arithmetic op…" at bounding box center [448, 286] width 546 height 56
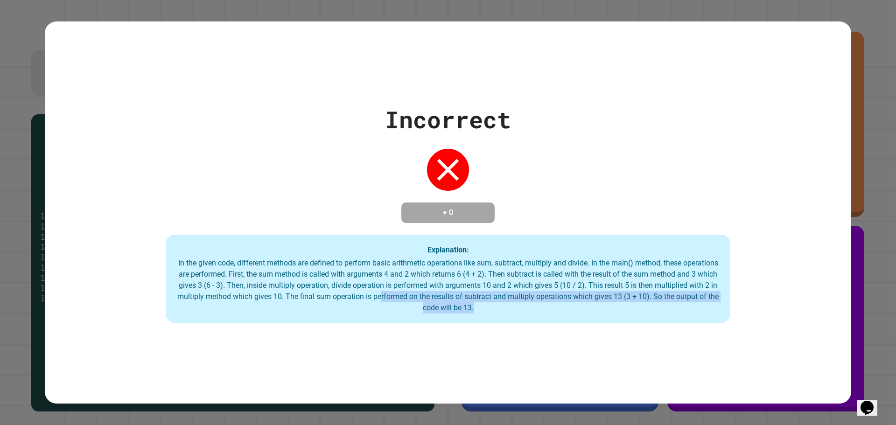
drag, startPoint x: 518, startPoint y: 312, endPoint x: 642, endPoint y: 326, distance: 123.9
click at [630, 326] on div "Incorrect + 0 Explanation: In the given code, different methods are defined to …" at bounding box center [448, 212] width 806 height 383
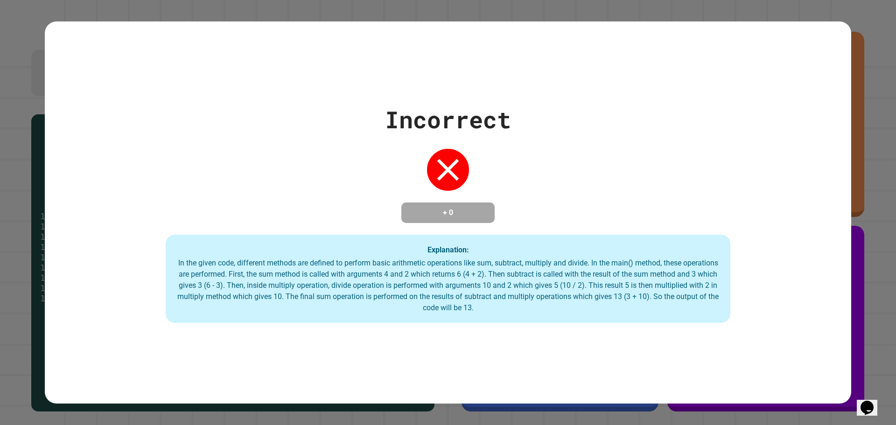
drag, startPoint x: 61, startPoint y: 229, endPoint x: 55, endPoint y: 227, distance: 5.8
click at [55, 227] on div "Incorrect + 0 Explanation: In the given code, different methods are defined to …" at bounding box center [448, 212] width 806 height 221
drag, startPoint x: 328, startPoint y: 289, endPoint x: 387, endPoint y: 293, distance: 59.8
click at [355, 292] on div "In the given code, different methods are defined to perform basic arithmetic op…" at bounding box center [448, 286] width 546 height 56
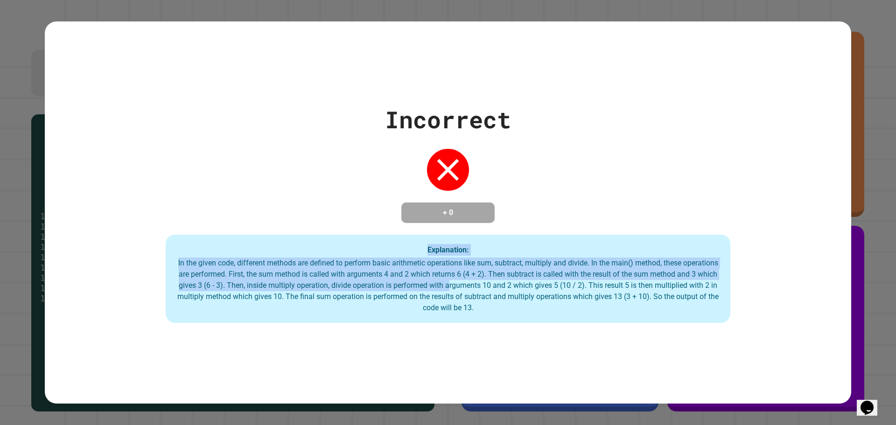
click at [133, 251] on div "Incorrect + 0 Explanation: In the given code, different methods are defined to …" at bounding box center [448, 212] width 806 height 221
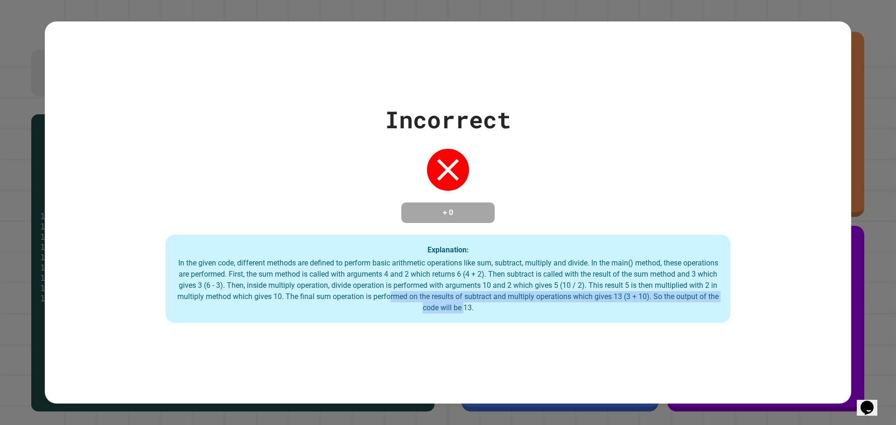
click at [518, 308] on div "In the given code, different methods are defined to perform basic arithmetic op…" at bounding box center [448, 286] width 546 height 56
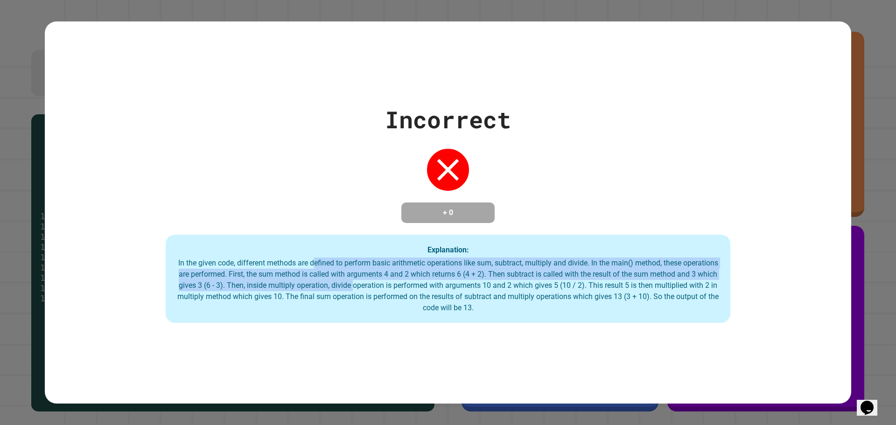
click at [319, 265] on div "In the given code, different methods are defined to perform basic arithmetic op…" at bounding box center [448, 286] width 546 height 56
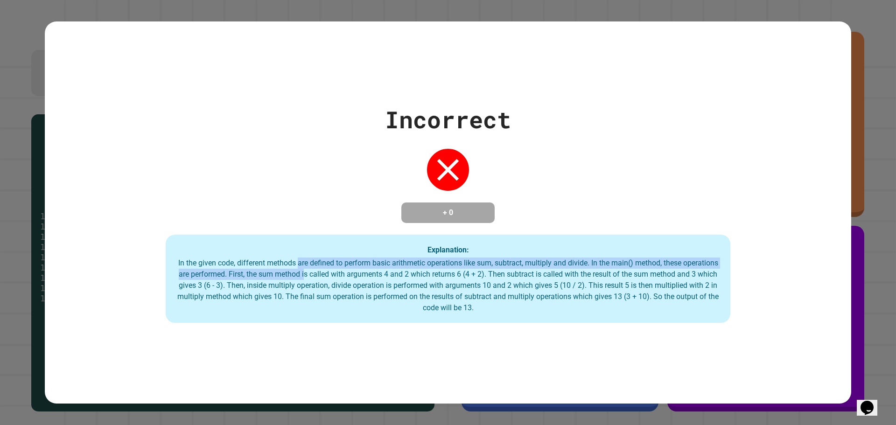
click at [414, 288] on div "In the given code, different methods are defined to perform basic arithmetic op…" at bounding box center [448, 286] width 546 height 56
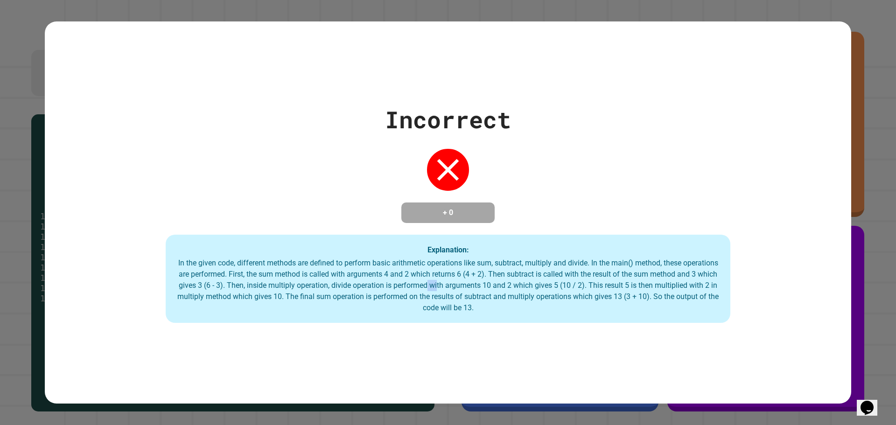
click at [502, 289] on div "In the given code, different methods are defined to perform basic arithmetic op…" at bounding box center [448, 286] width 546 height 56
click at [379, 290] on div "In the given code, different methods are defined to perform basic arithmetic op…" at bounding box center [448, 286] width 546 height 56
click at [529, 289] on div "In the given code, different methods are defined to perform basic arithmetic op…" at bounding box center [448, 286] width 546 height 56
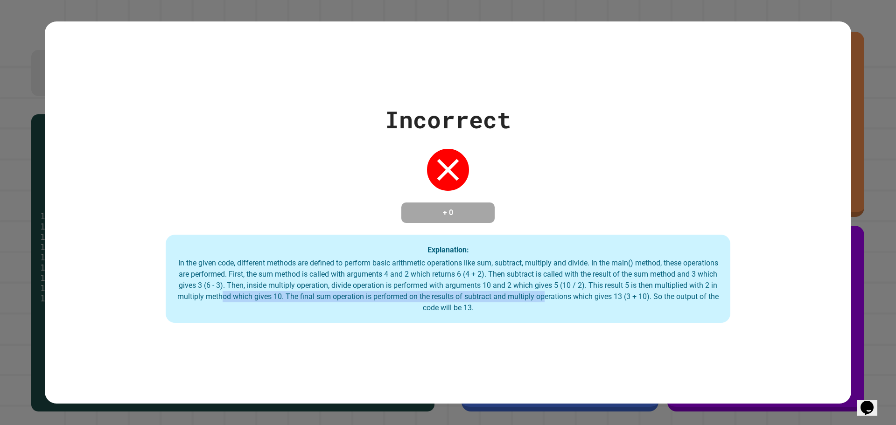
click at [608, 300] on div "In the given code, different methods are defined to perform basic arithmetic op…" at bounding box center [448, 286] width 546 height 56
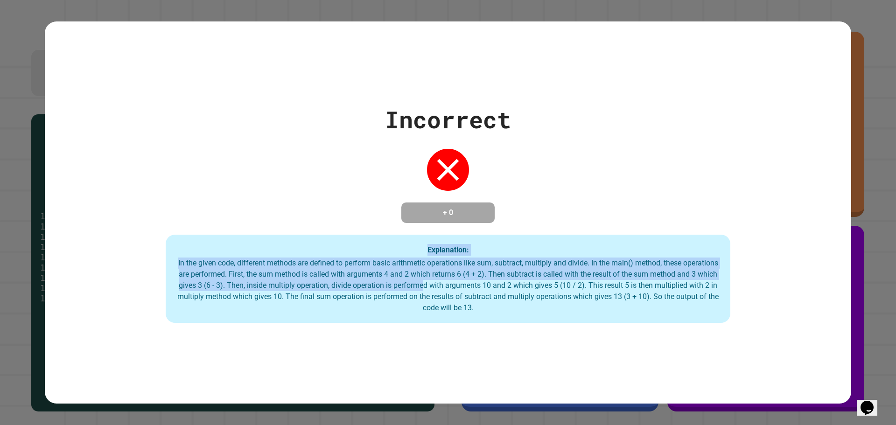
click at [236, 249] on div "Explanation: In the given code, different methods are defined to perform basic …" at bounding box center [448, 279] width 565 height 89
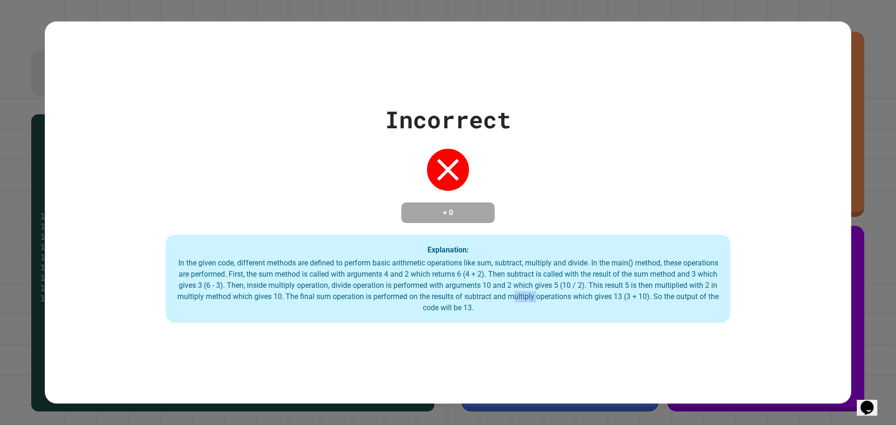
click at [601, 296] on div "In the given code, different methods are defined to perform basic arithmetic op…" at bounding box center [448, 286] width 546 height 56
click at [366, 290] on div "In the given code, different methods are defined to perform basic arithmetic op…" at bounding box center [448, 286] width 546 height 56
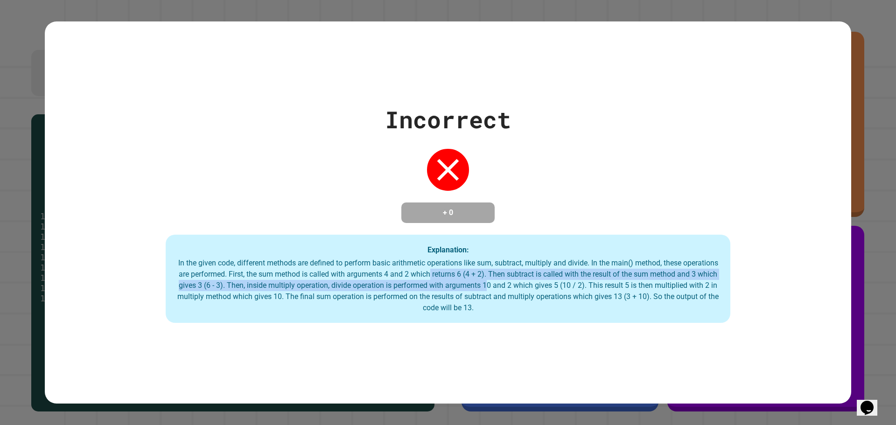
click at [540, 282] on div "In the given code, different methods are defined to perform basic arithmetic op…" at bounding box center [448, 286] width 546 height 56
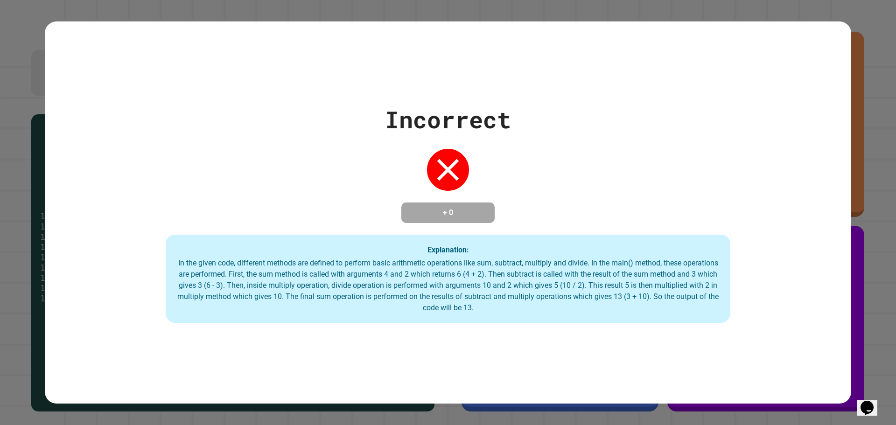
click at [164, 258] on div "Incorrect + 0 Explanation: In the given code, different methods are defined to …" at bounding box center [448, 212] width 806 height 221
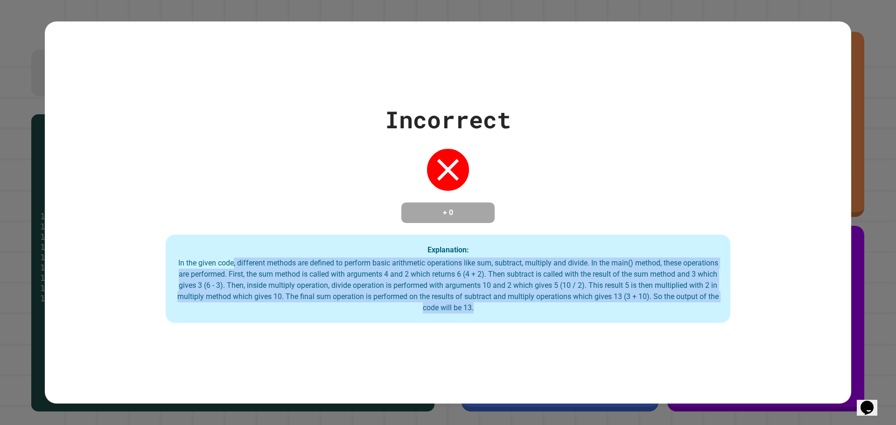
click at [685, 311] on div "In the given code, different methods are defined to perform basic arithmetic op…" at bounding box center [448, 286] width 546 height 56
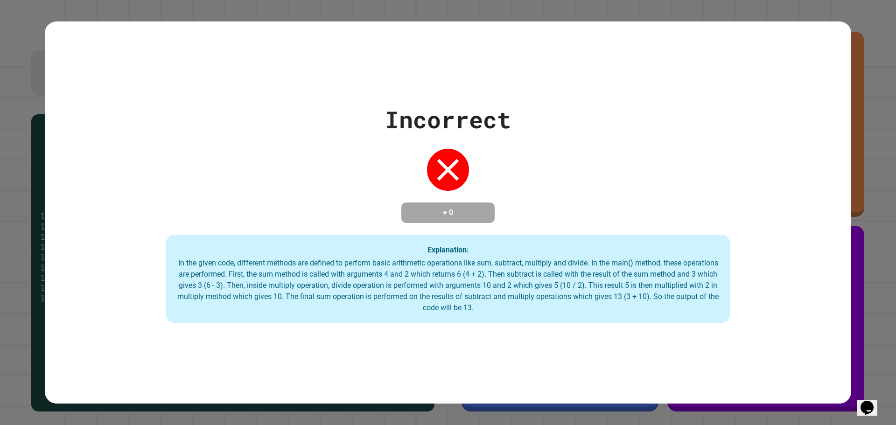
click at [319, 242] on div "Explanation: In the given code, different methods are defined to perform basic …" at bounding box center [448, 279] width 565 height 89
click at [504, 108] on div "Incorrect" at bounding box center [448, 119] width 126 height 35
click at [520, 86] on div "Incorrect + 0 Explanation: In the given code, different methods are defined to …" at bounding box center [448, 212] width 806 height 383
click at [558, 211] on div "Incorrect + 0 Explanation: In the given code, different methods are defined to …" at bounding box center [448, 212] width 806 height 221
click at [433, 169] on icon at bounding box center [447, 169] width 37 height 37
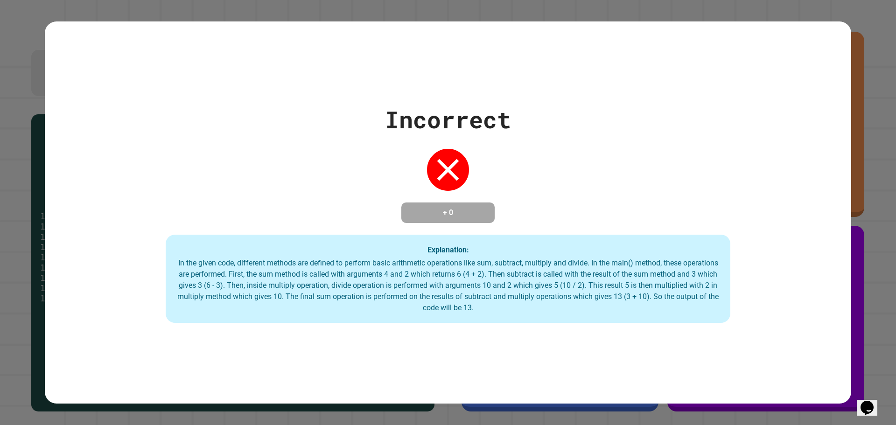
drag, startPoint x: 441, startPoint y: 162, endPoint x: 405, endPoint y: 314, distance: 156.1
click at [405, 314] on div "In the given code, different methods are defined to perform basic arithmetic op…" at bounding box center [448, 286] width 546 height 56
drag, startPoint x: 442, startPoint y: 160, endPoint x: 335, endPoint y: 194, distance: 112.4
click at [330, 198] on div "Incorrect + 0 Explanation: In the given code, different methods are defined to …" at bounding box center [448, 212] width 806 height 221
click at [405, 193] on div "Incorrect + 0 Explanation: In the given code, different methods are defined to …" at bounding box center [448, 212] width 806 height 221
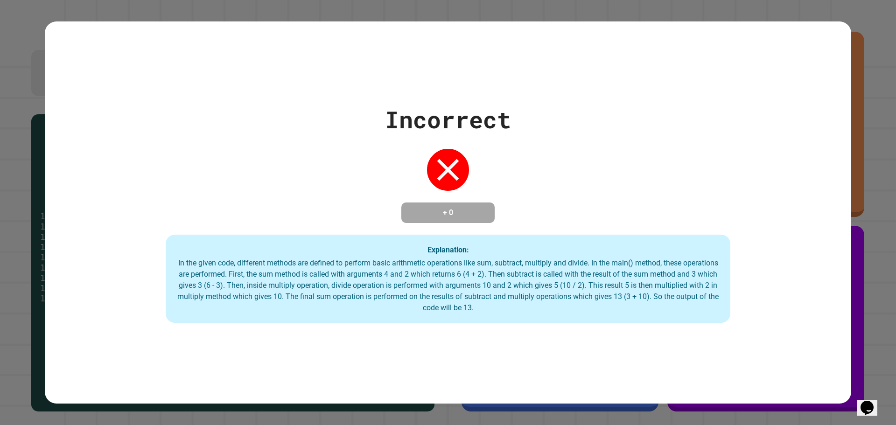
click at [398, 172] on div "Incorrect + 0 Explanation: In the given code, different methods are defined to …" at bounding box center [448, 212] width 806 height 221
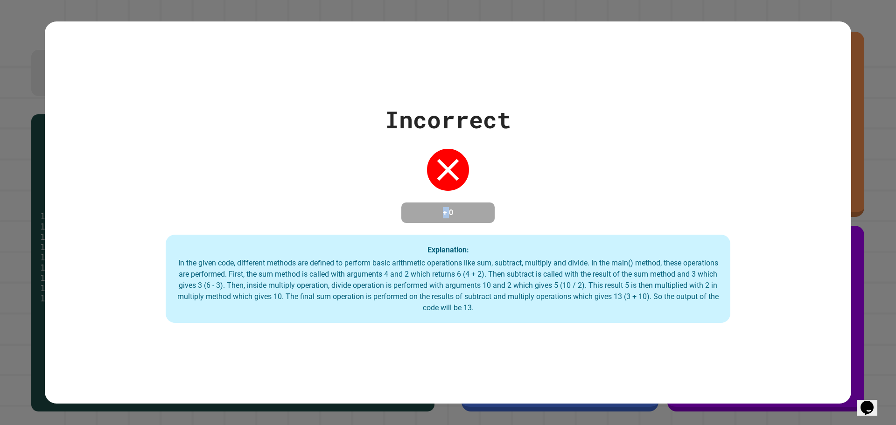
click at [398, 172] on div "Incorrect + 0 Explanation: In the given code, different methods are defined to …" at bounding box center [448, 212] width 806 height 221
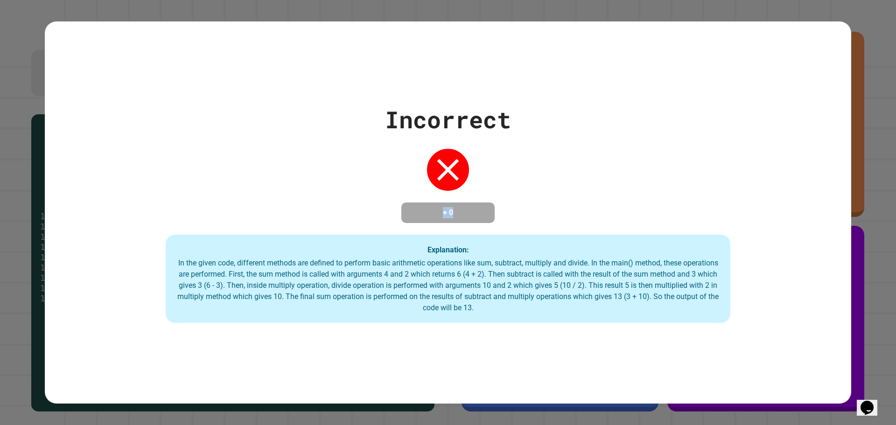
click at [398, 172] on div "Incorrect + 0 Explanation: In the given code, different methods are defined to …" at bounding box center [448, 212] width 806 height 221
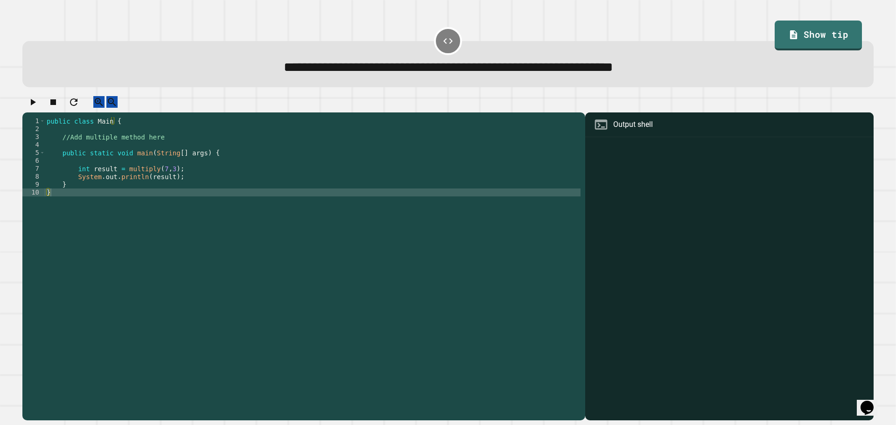
click at [152, 145] on div "public class Main { //Add multiple method here public static void main ( String…" at bounding box center [313, 260] width 536 height 286
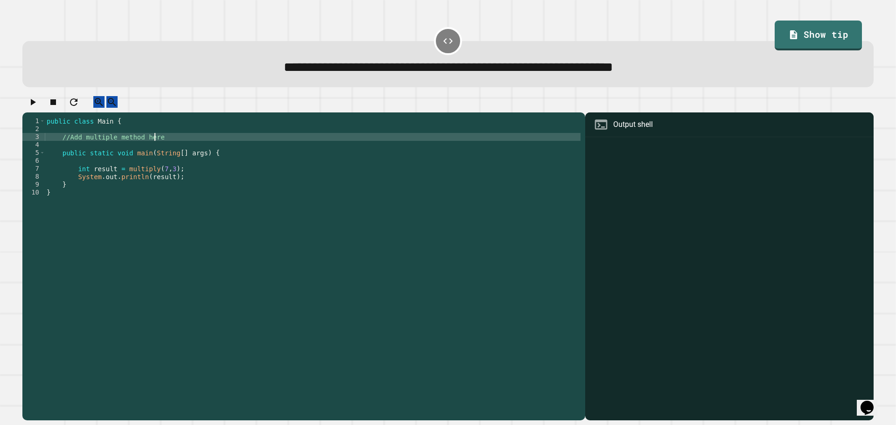
click at [154, 147] on div "public class Main { //Add multiple method here public static void main ( String…" at bounding box center [313, 260] width 536 height 286
type textarea "*"
click at [182, 148] on div "public class Main { int multiply = ( int a , int b ) public static void main ( …" at bounding box center [313, 260] width 536 height 286
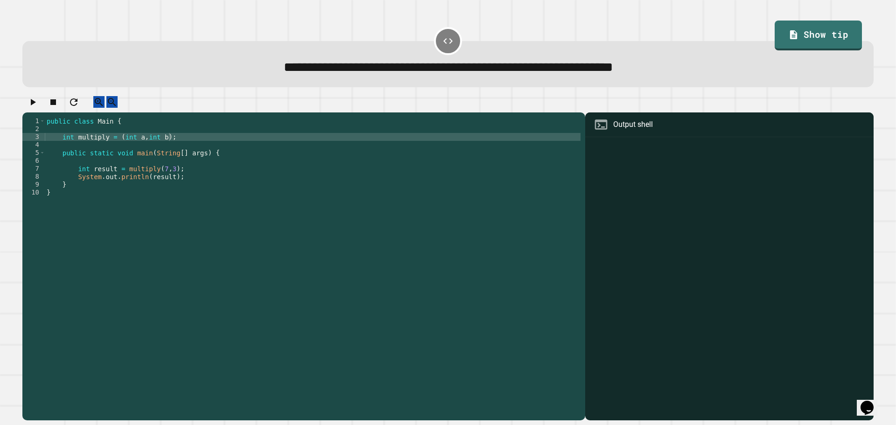
click at [38, 108] on icon "button" at bounding box center [32, 102] width 11 height 11
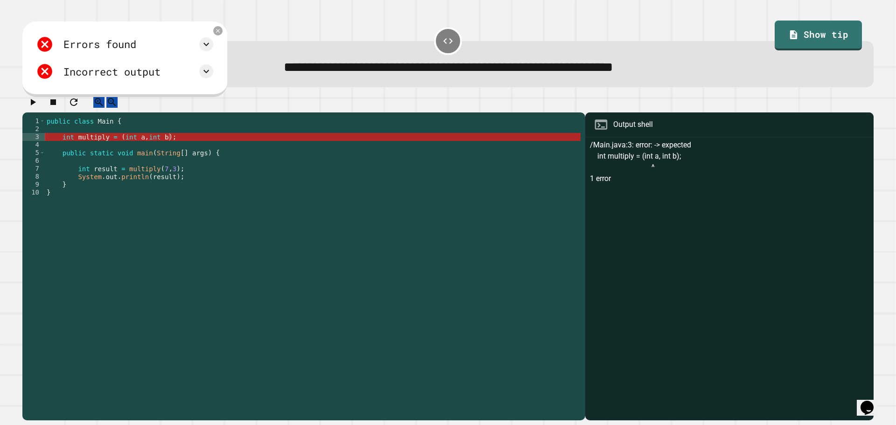
click at [197, 142] on div "public class Main { int multiply = ( int a , int b ) ; public static void main …" at bounding box center [313, 260] width 536 height 286
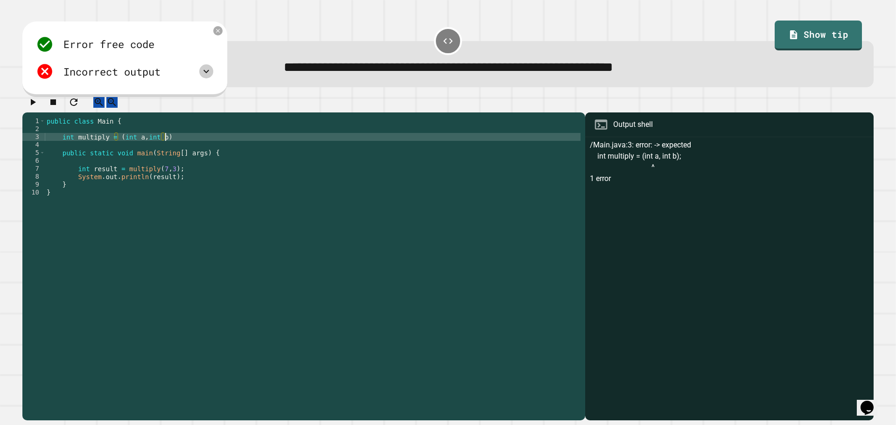
click at [212, 72] on icon at bounding box center [206, 71] width 11 height 11
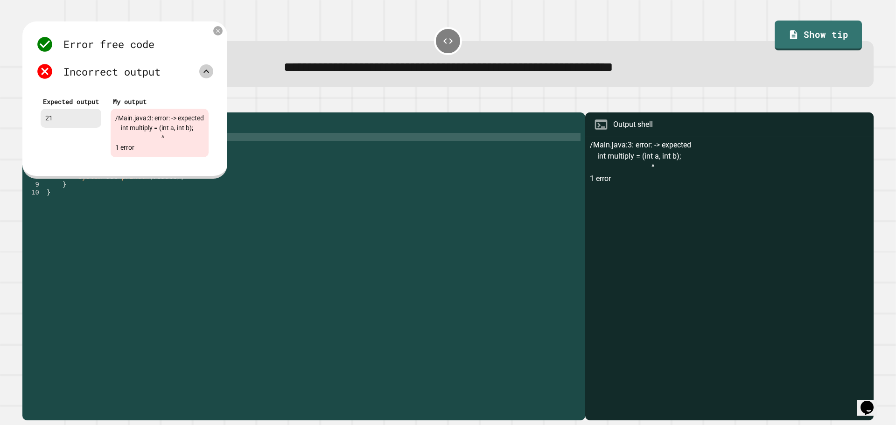
click at [225, 29] on div "Error free code /Main.java:3: error: -> expected int multiply = (int a, int b);…" at bounding box center [124, 99] width 205 height 157
click at [222, 31] on icon at bounding box center [218, 31] width 8 height 8
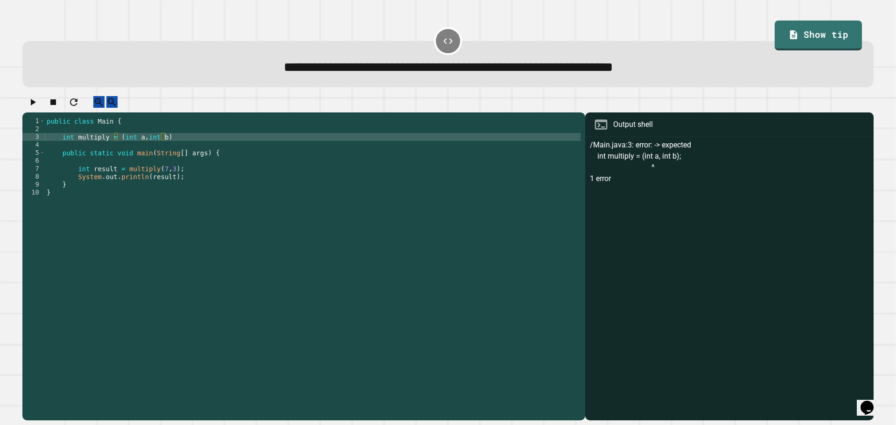
click at [38, 108] on button "button" at bounding box center [32, 102] width 11 height 12
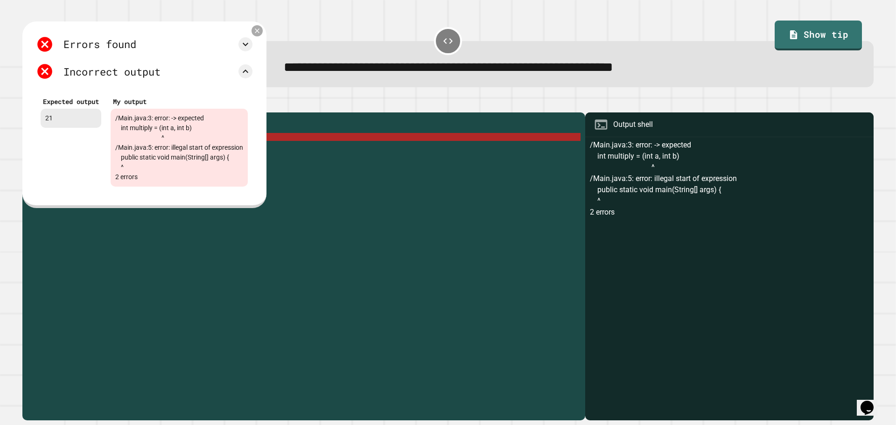
click at [259, 31] on icon at bounding box center [257, 30] width 5 height 5
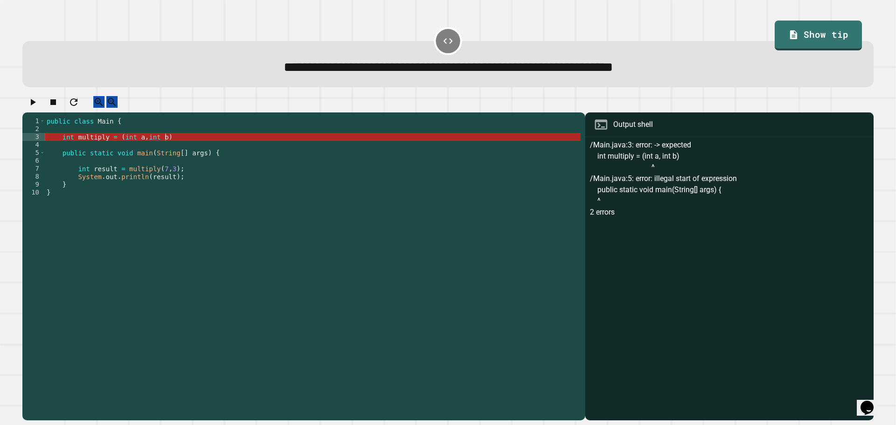
scroll to position [0, 0]
click at [204, 141] on div "public class Main { int multiply = ( int a , int b ) public static void main ( …" at bounding box center [313, 260] width 536 height 286
click at [203, 147] on div "public class Main { int multiply = ( int a , int b ) public static void main ( …" at bounding box center [313, 260] width 536 height 286
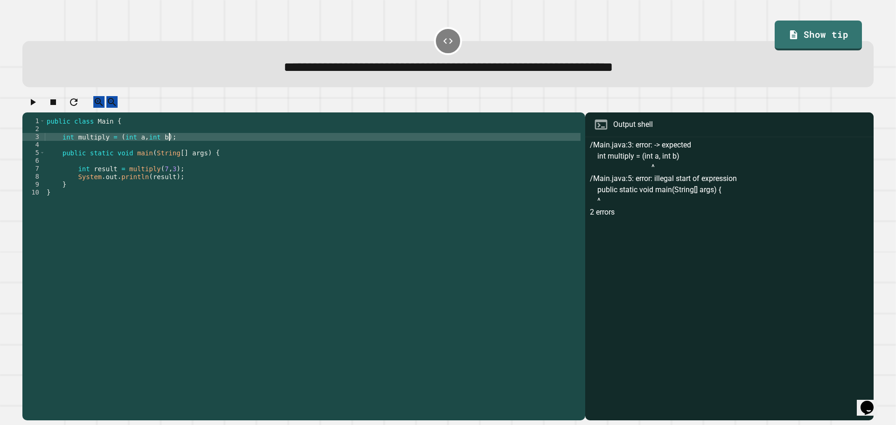
click at [33, 108] on icon "button" at bounding box center [32, 102] width 11 height 11
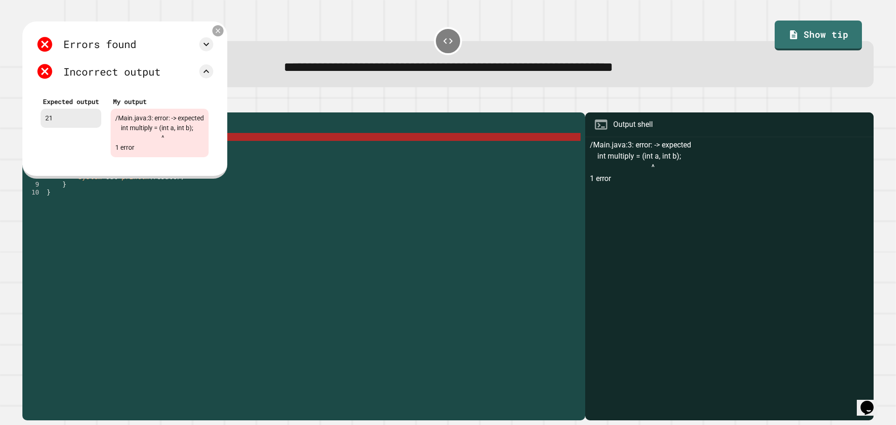
click at [222, 32] on icon at bounding box center [218, 31] width 8 height 8
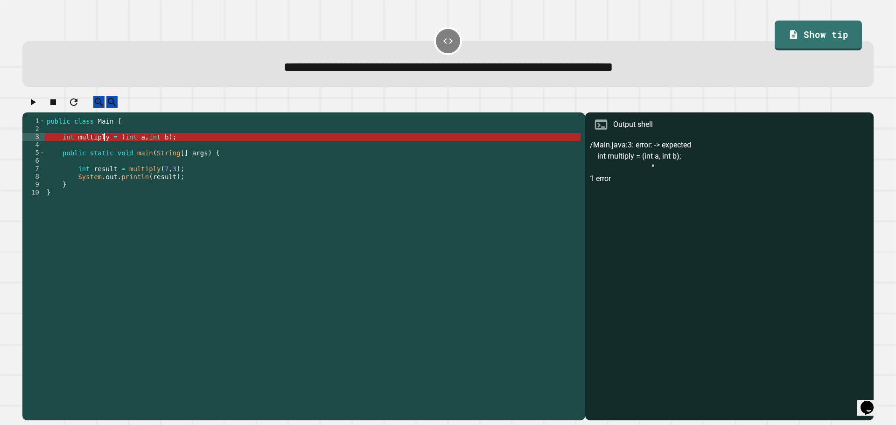
click at [103, 147] on div "public class Main { int multiply = ( int a , int b ) ; public static void main …" at bounding box center [313, 260] width 536 height 286
click at [71, 147] on div "public class Main { int multiply = ( int a , int b ) ; public static void main …" at bounding box center [313, 260] width 536 height 286
click at [59, 145] on div "public class Main { int multiply = ( int a , int b ) ; public static void main …" at bounding box center [313, 260] width 536 height 286
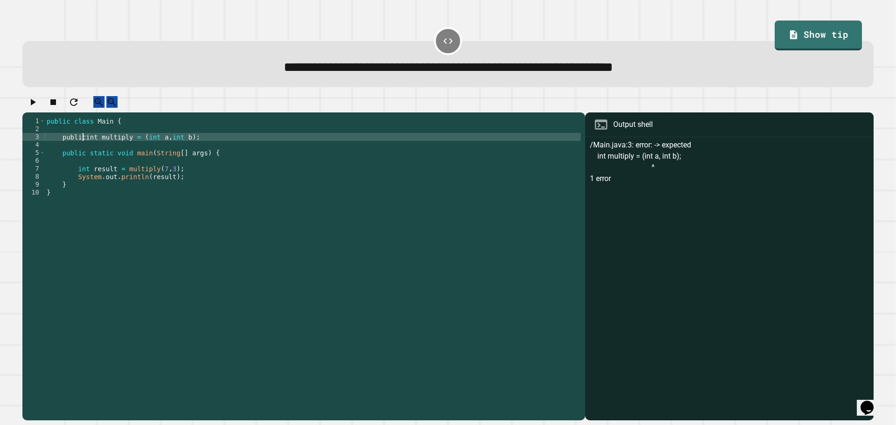
scroll to position [0, 3]
click at [36, 105] on icon "button" at bounding box center [33, 102] width 5 height 7
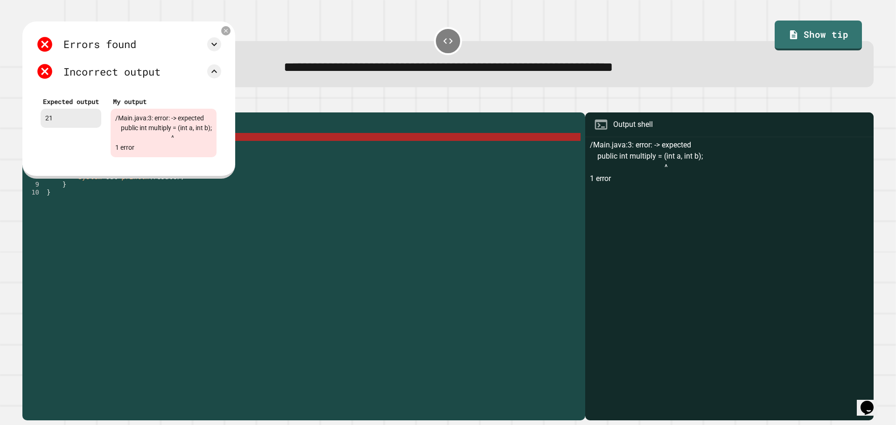
click at [229, 30] on icon at bounding box center [226, 31] width 7 height 7
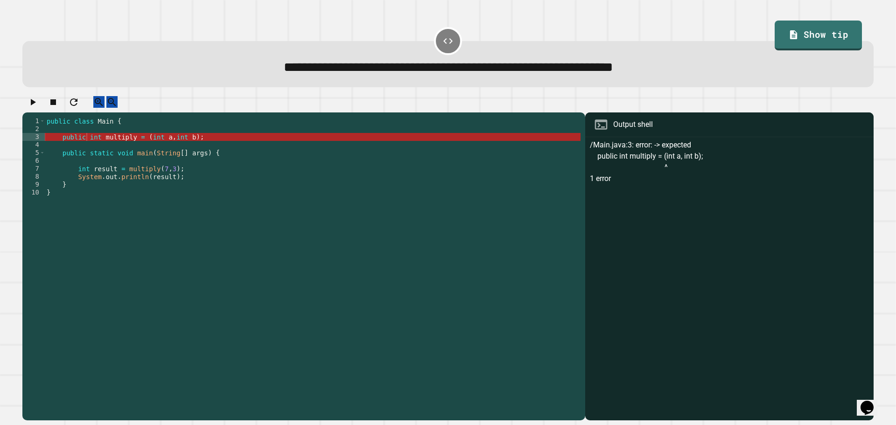
click at [216, 147] on div "public class Main { public int multiply = ( int a , int b ) ; public static voi…" at bounding box center [313, 260] width 536 height 286
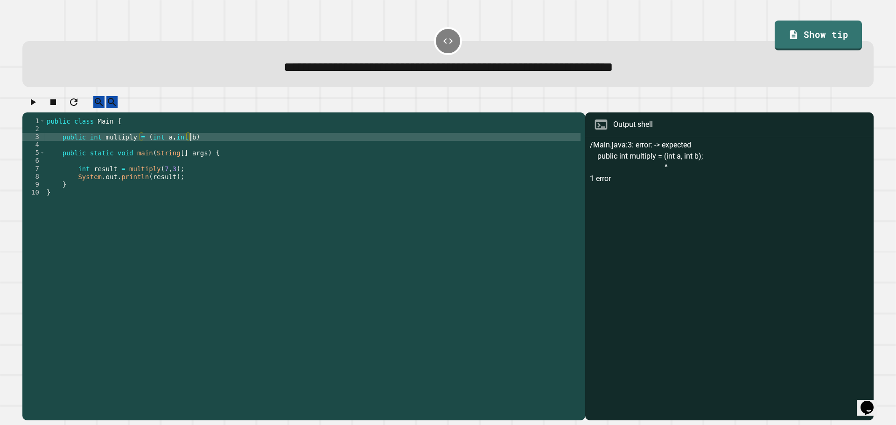
type textarea "**********"
click at [174, 155] on div "public class Main { public int multiply = ( int a , int b ) { public static voi…" at bounding box center [313, 260] width 536 height 286
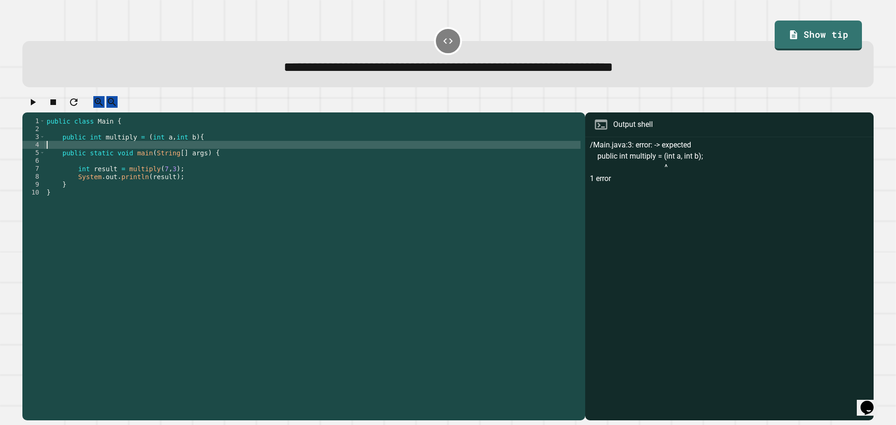
scroll to position [0, 0]
click at [209, 146] on div "public class Main { public int multiply = ( int a , int b ) { public static voi…" at bounding box center [313, 260] width 536 height 286
click at [37, 108] on icon "button" at bounding box center [32, 102] width 11 height 11
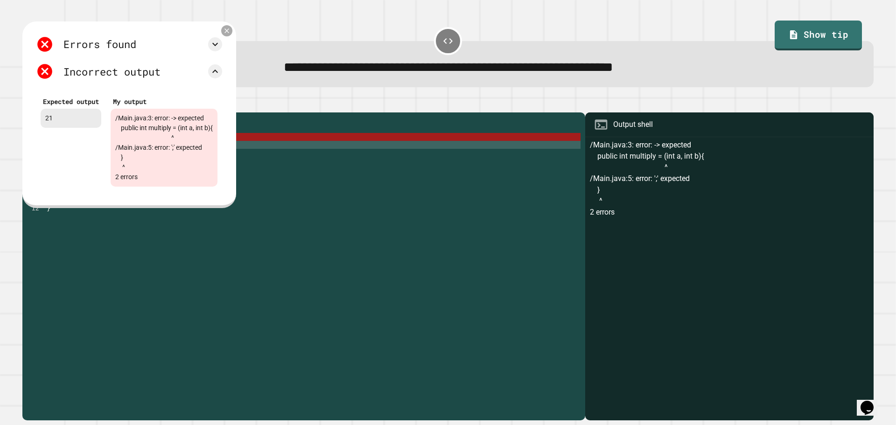
click at [231, 33] on icon at bounding box center [227, 31] width 8 height 8
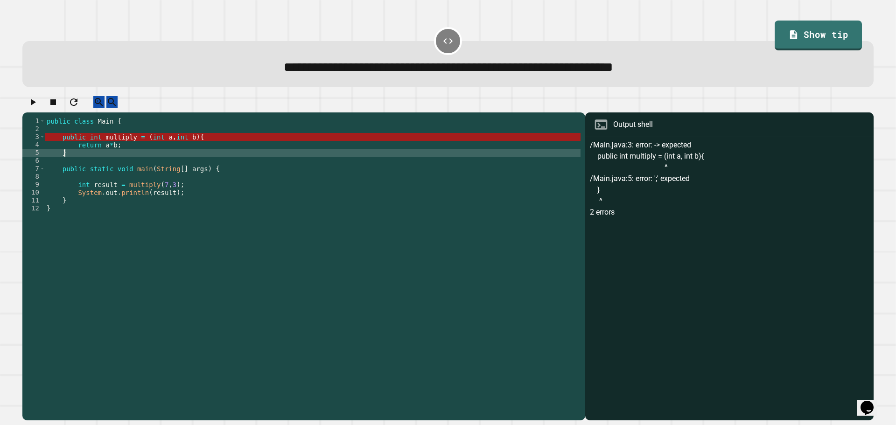
click at [123, 158] on div "public class Main { public int multiply = ( int a , int b ) { return a * b ; } …" at bounding box center [313, 260] width 536 height 286
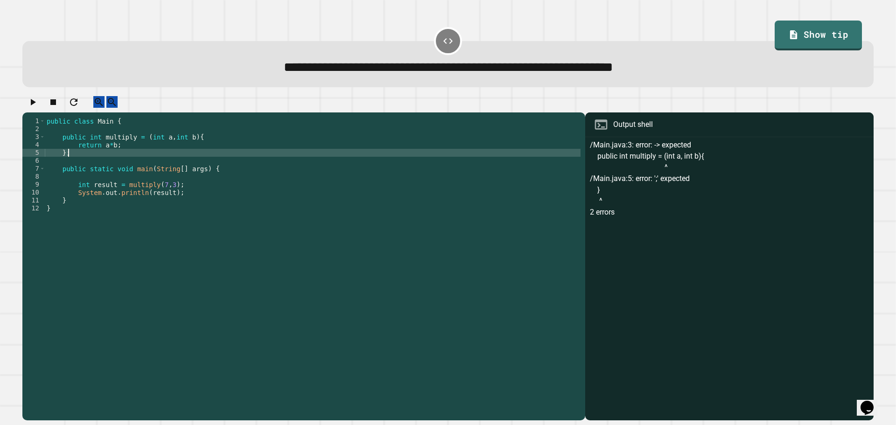
click at [36, 102] on icon "button" at bounding box center [32, 102] width 11 height 11
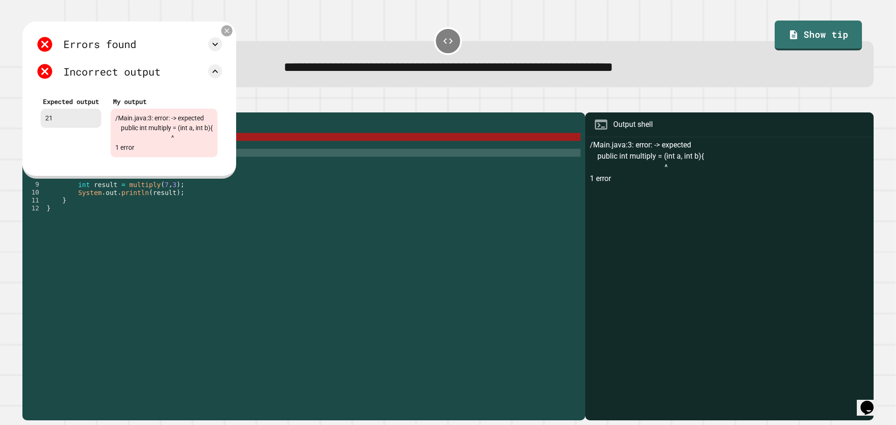
click at [231, 33] on icon at bounding box center [227, 31] width 8 height 8
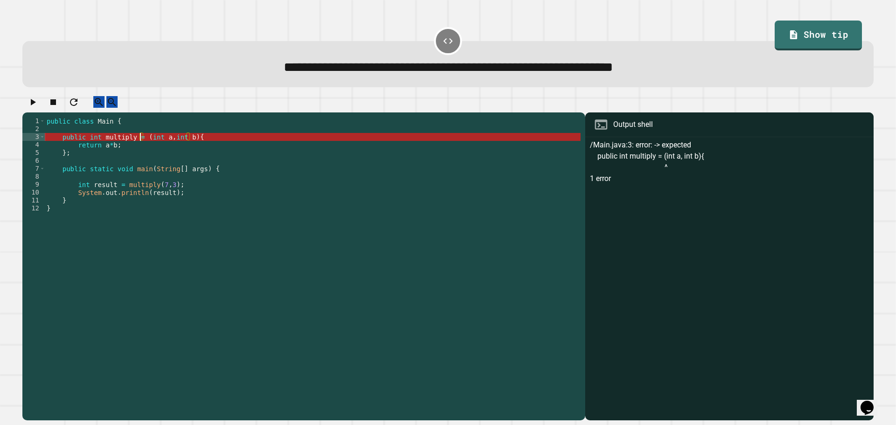
click at [140, 145] on div "public class Main { public int multiply = ( int a , int b ) { return a * b ; } …" at bounding box center [313, 260] width 536 height 286
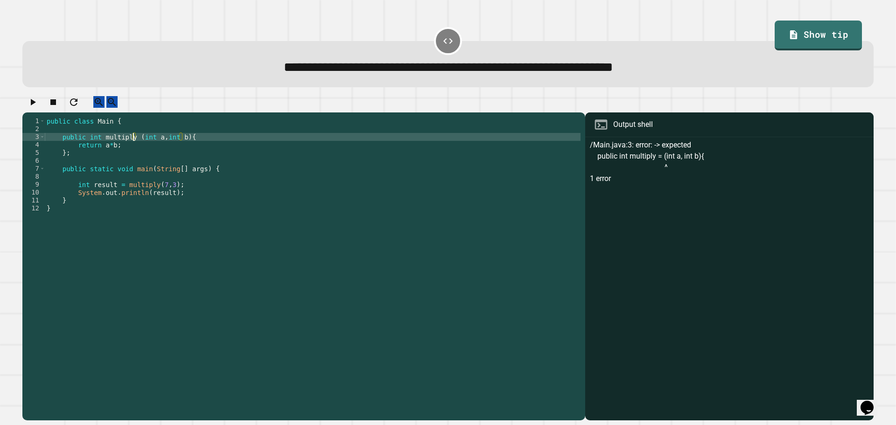
type textarea "**********"
click at [33, 108] on icon "button" at bounding box center [32, 102] width 11 height 11
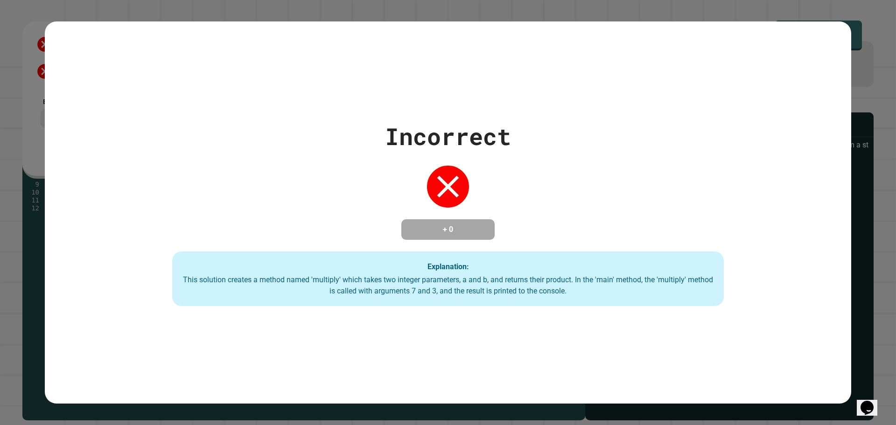
click at [857, 167] on div "Incorrect + 0 Explanation: This solution creates a method named 'multiply' whic…" at bounding box center [448, 212] width 896 height 425
